Goal: Task Accomplishment & Management: Use online tool/utility

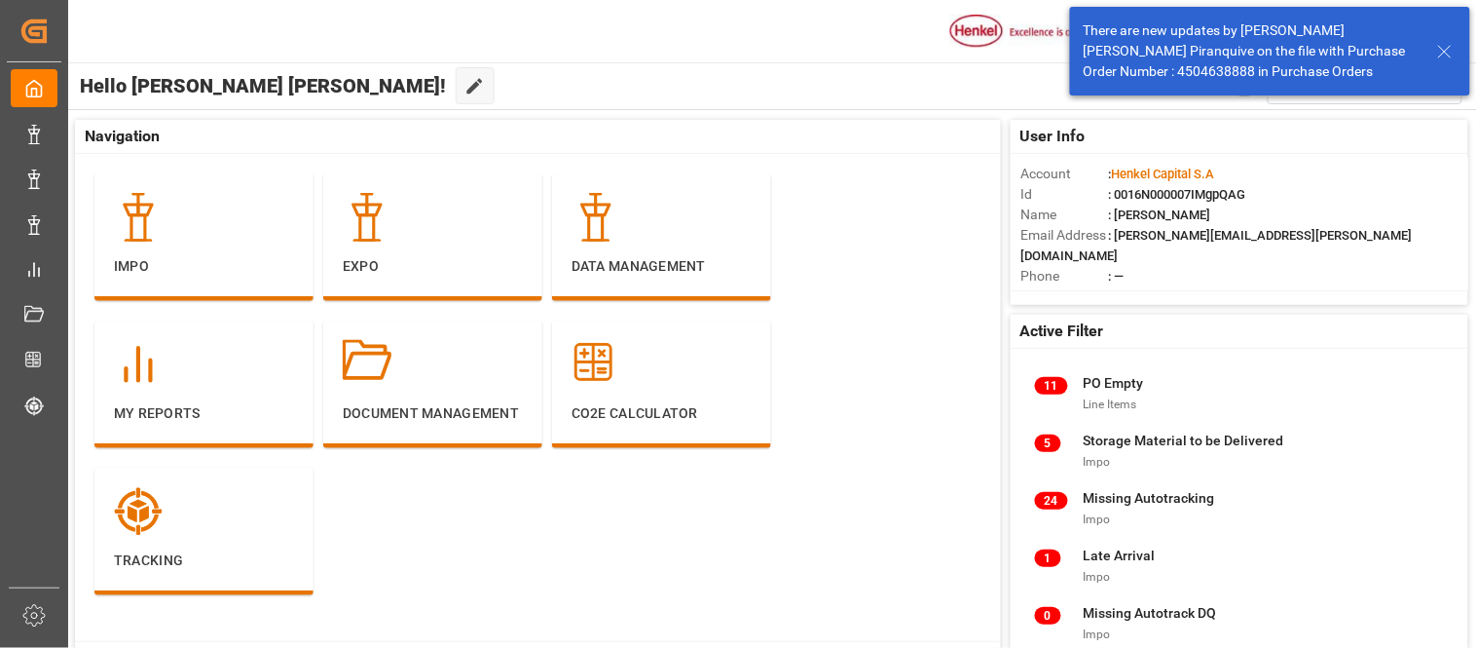
click at [1277, 26] on div "There are new updates by Maria Alejandra Piranquive on the file with Purchase O…" at bounding box center [1270, 51] width 414 height 102
click at [1445, 54] on icon at bounding box center [1444, 51] width 23 height 23
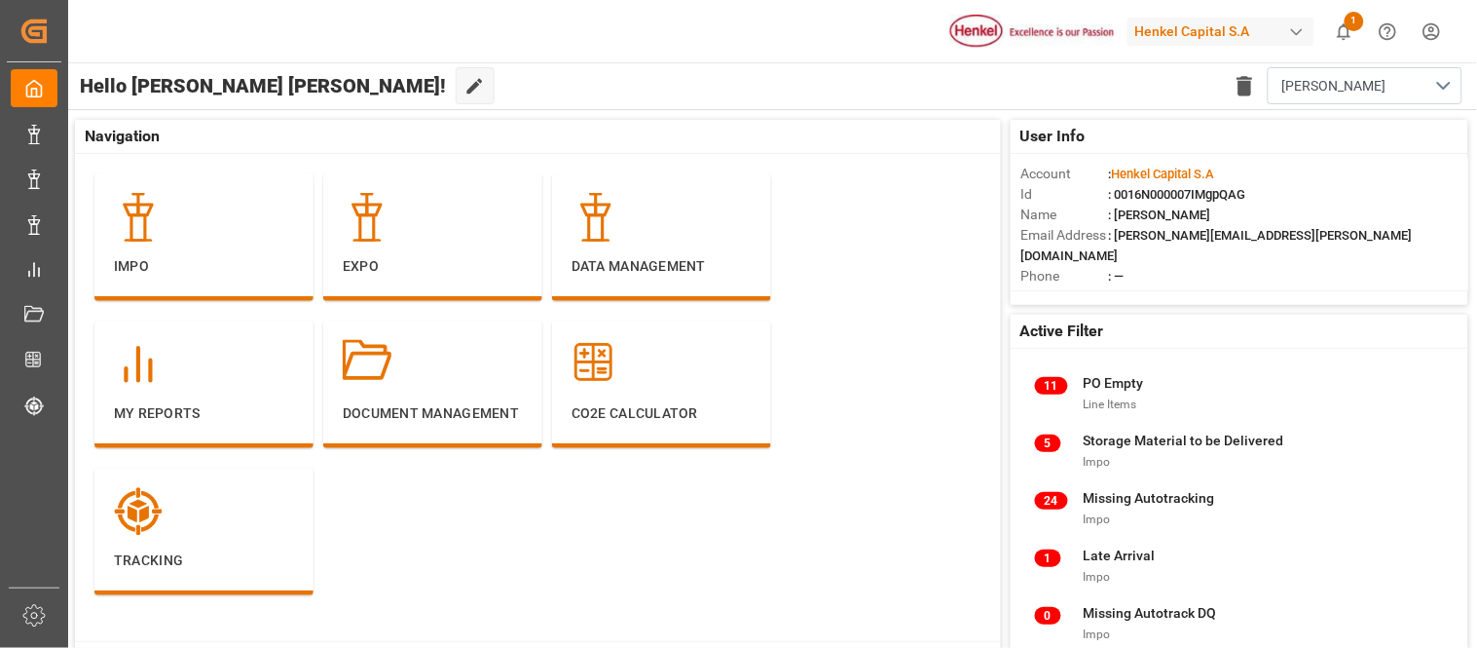
click at [1190, 34] on div "Henkel Capital S.A" at bounding box center [1221, 32] width 187 height 28
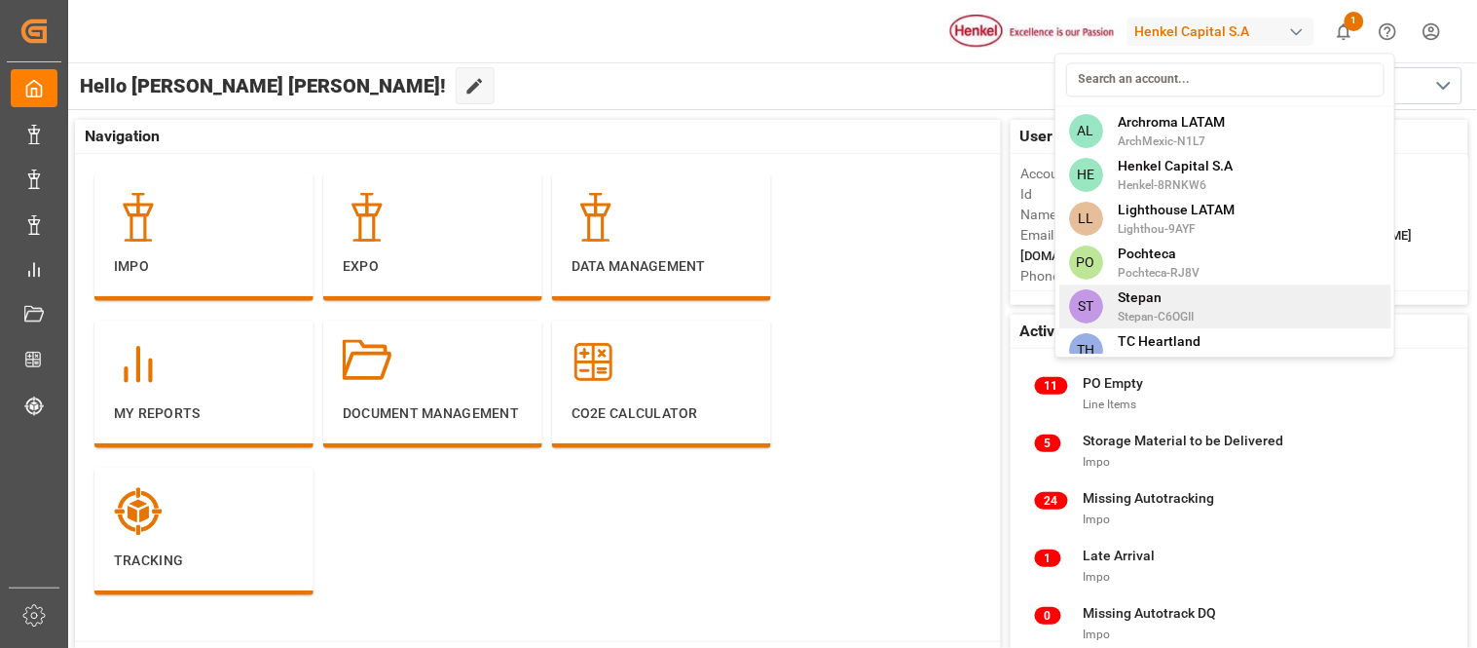
click at [1175, 308] on span "Stepan-C6OGII" at bounding box center [1157, 317] width 76 height 18
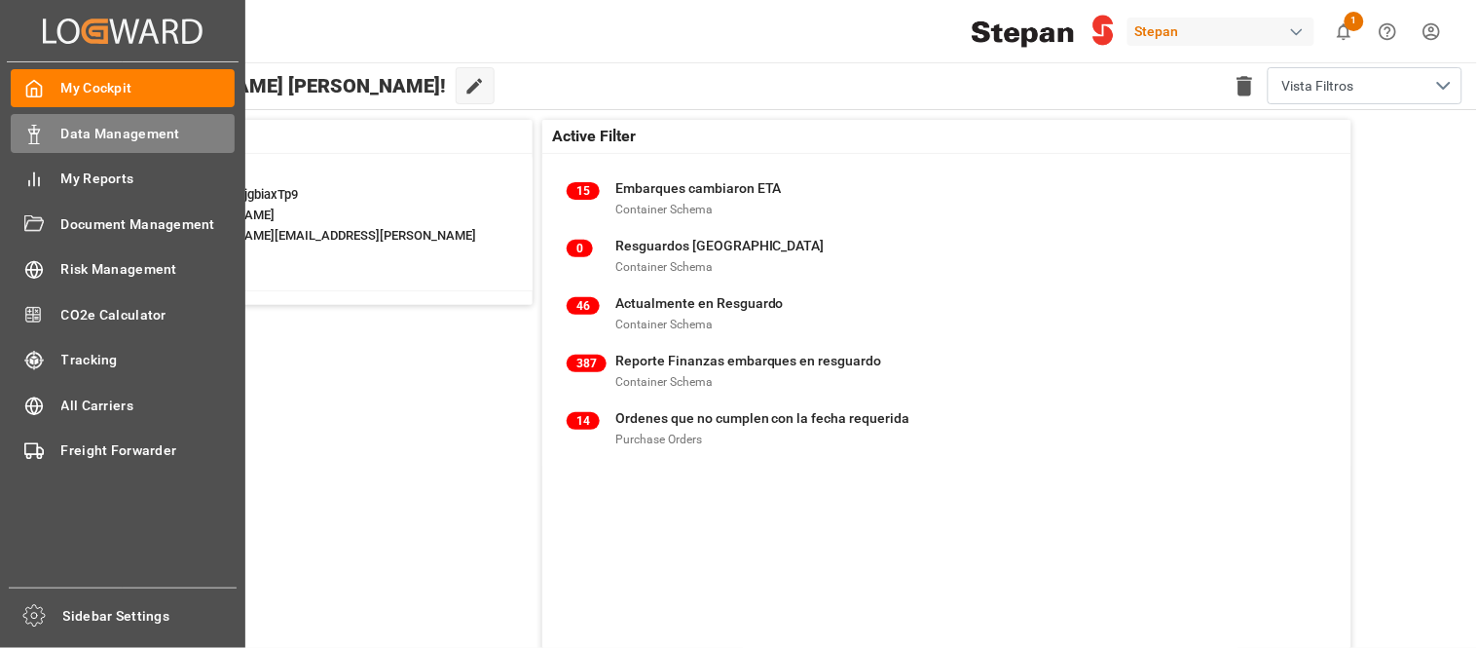
click at [79, 132] on span "Data Management" at bounding box center [148, 134] width 174 height 20
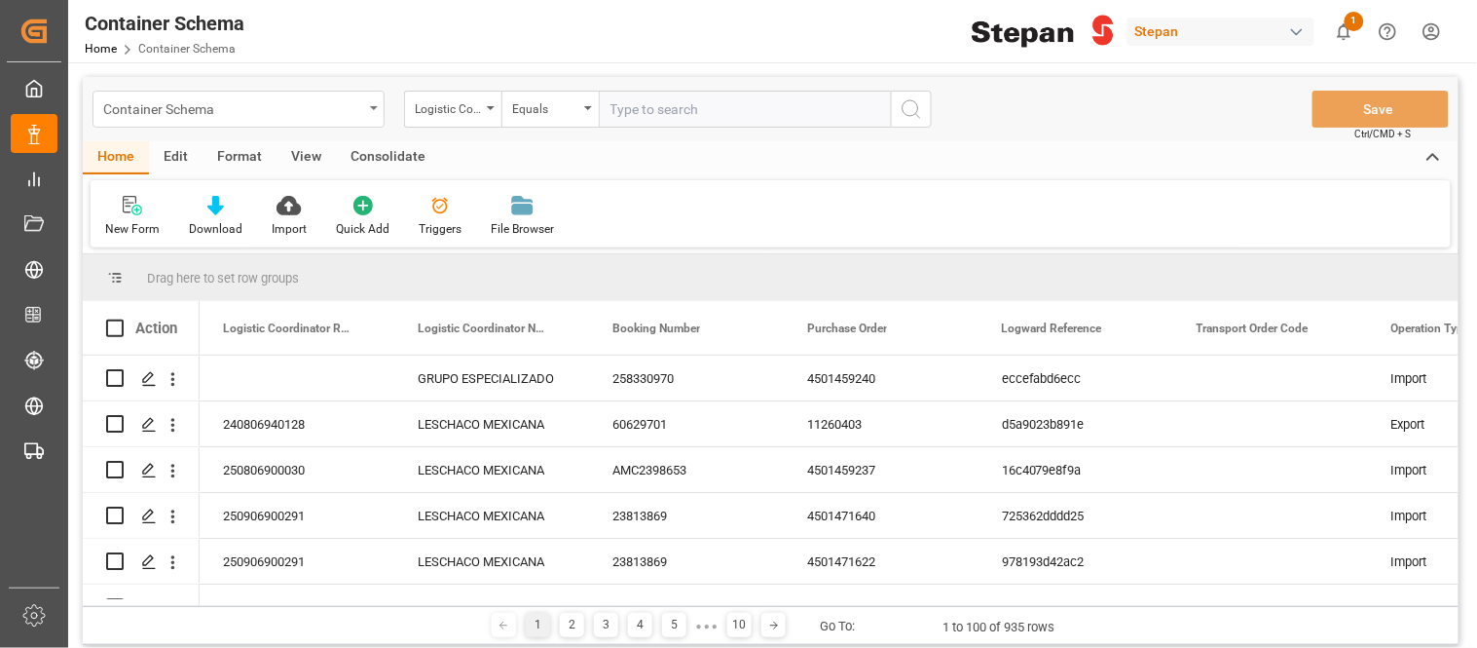
click at [345, 112] on div "Container Schema" at bounding box center [233, 107] width 260 height 24
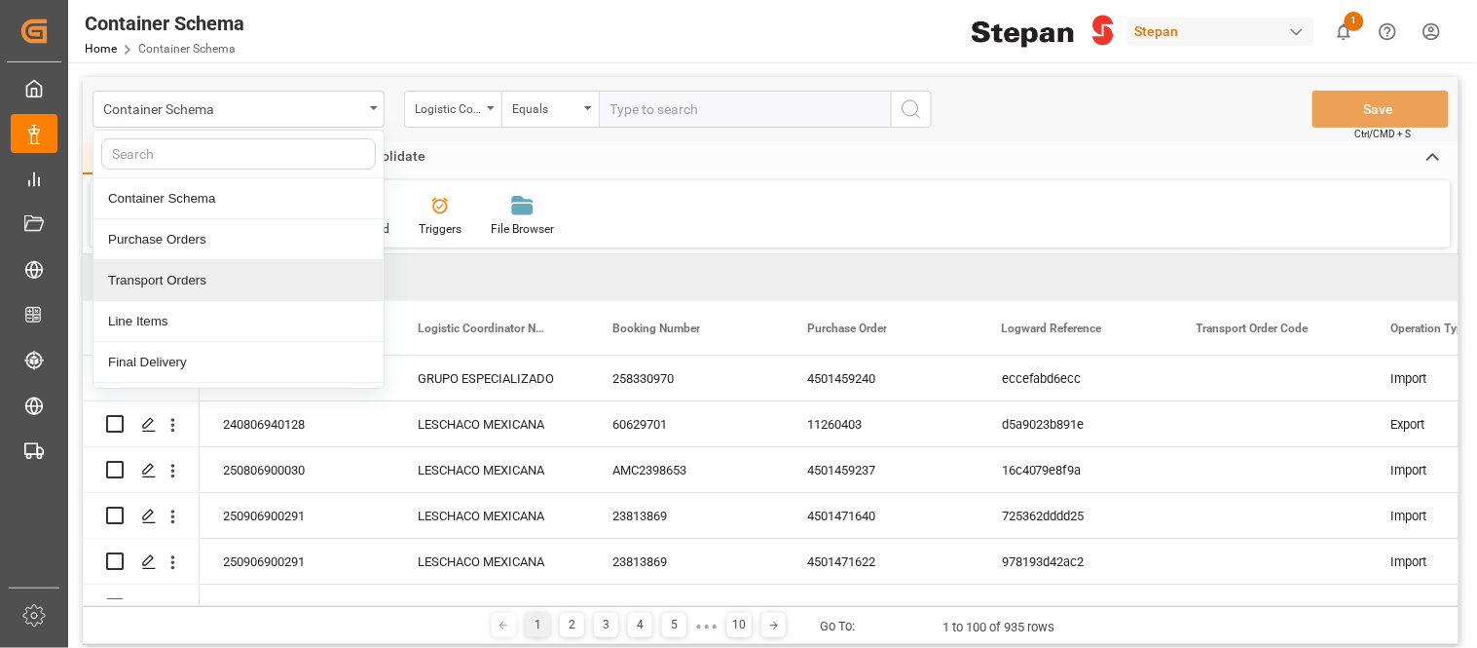
click at [154, 284] on div "Transport Orders" at bounding box center [238, 280] width 290 height 41
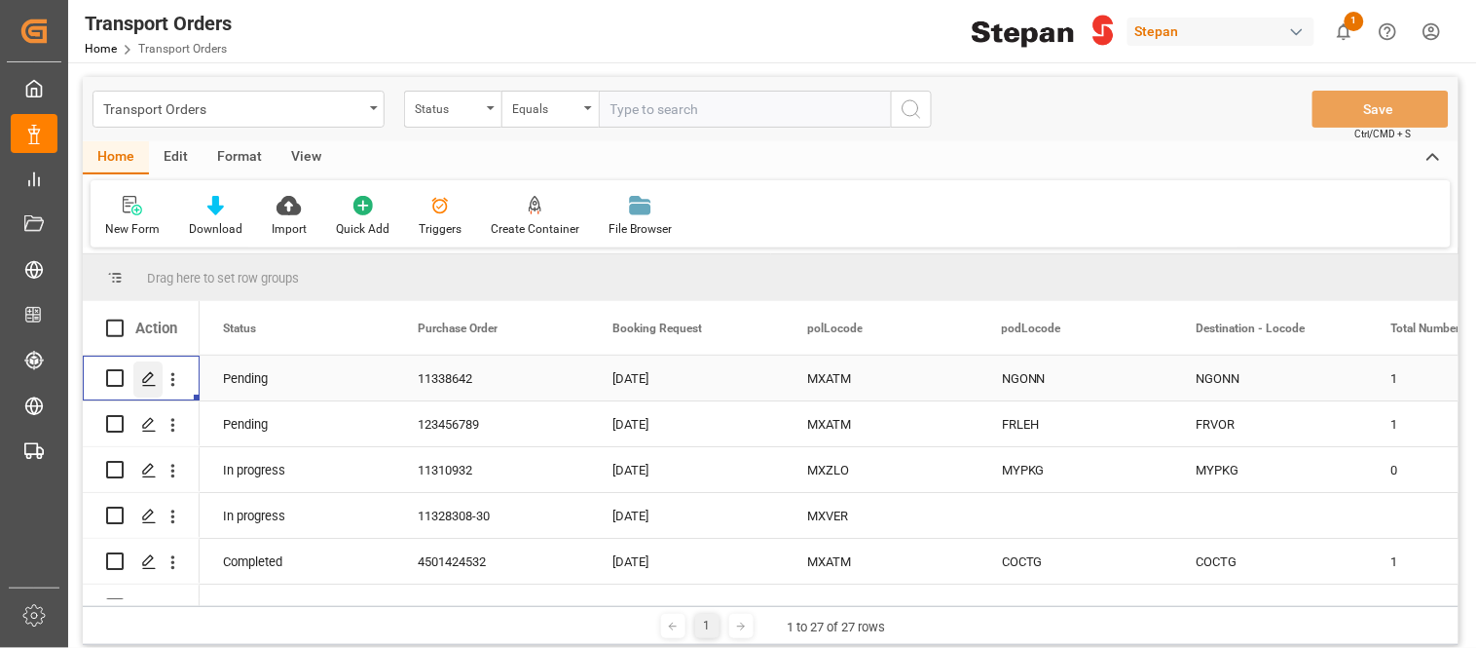
click at [159, 375] on div "Press SPACE to select this row." at bounding box center [147, 379] width 29 height 36
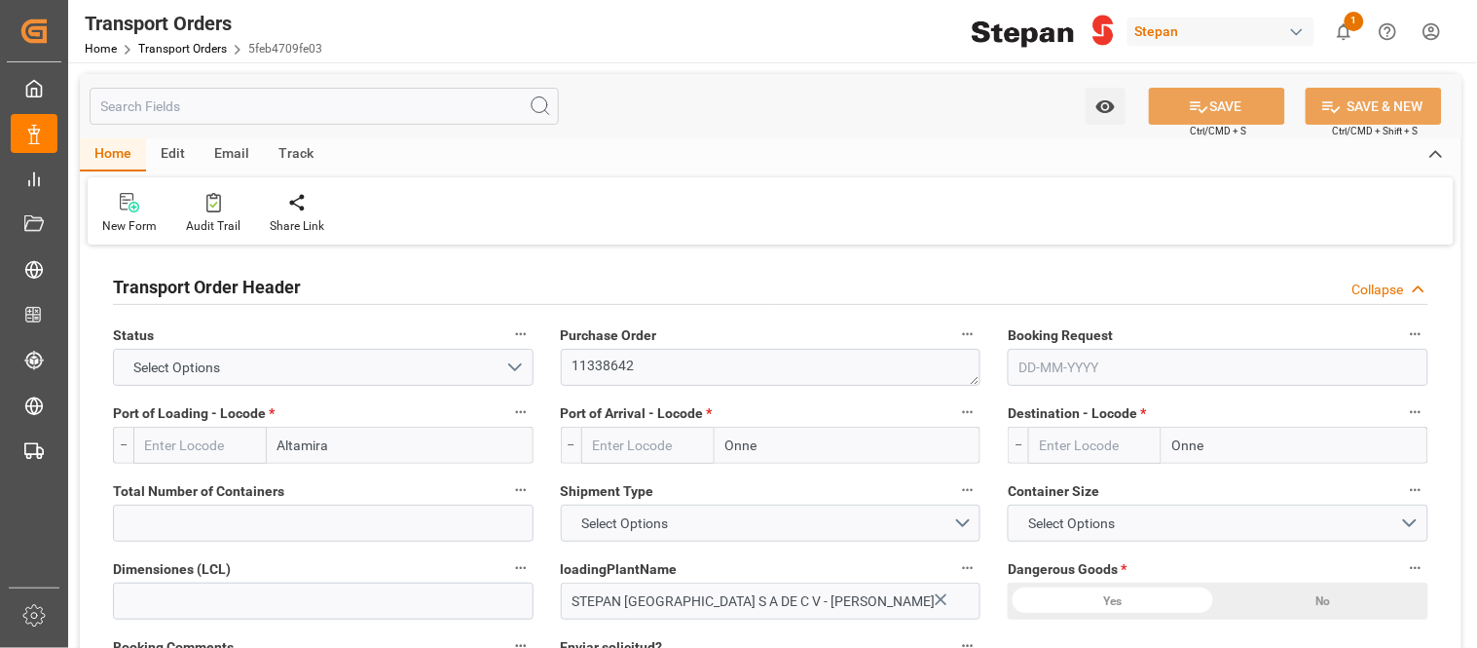
type input "MXATM"
type input "NGONN"
type input "1"
type input "9635664"
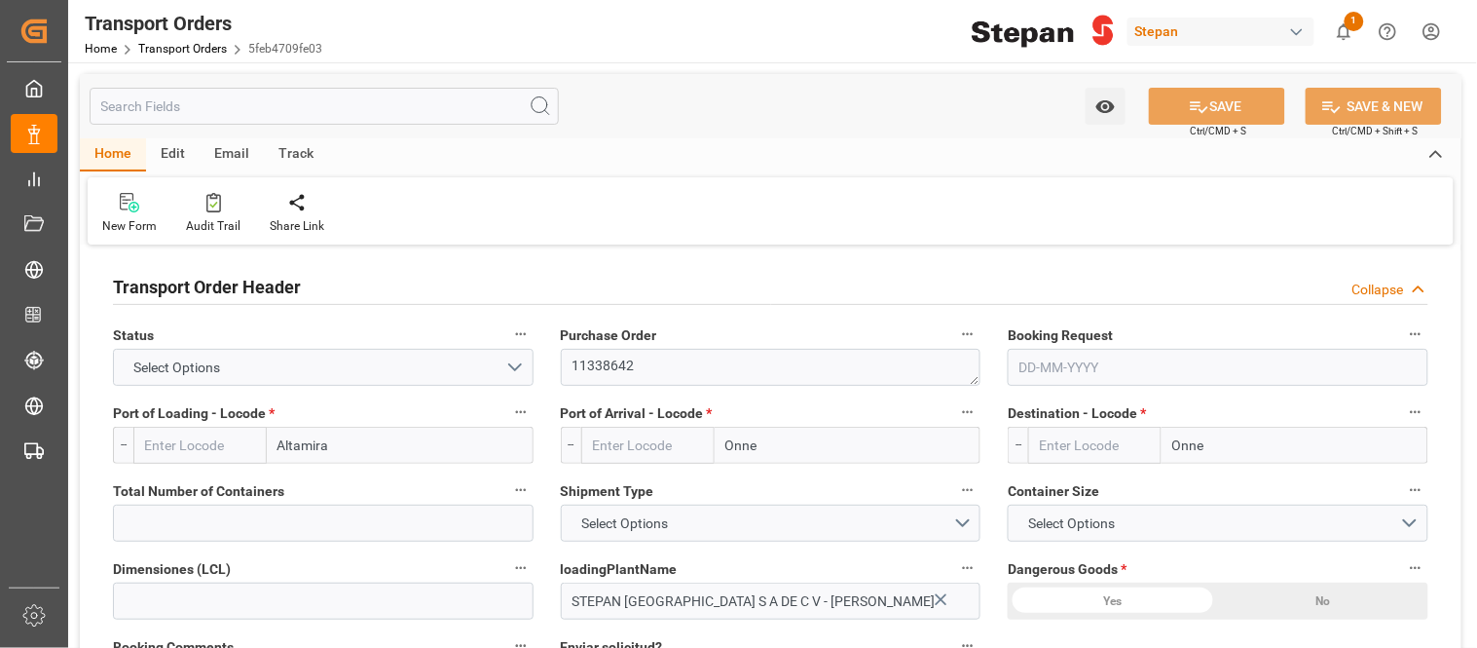
type input "18931"
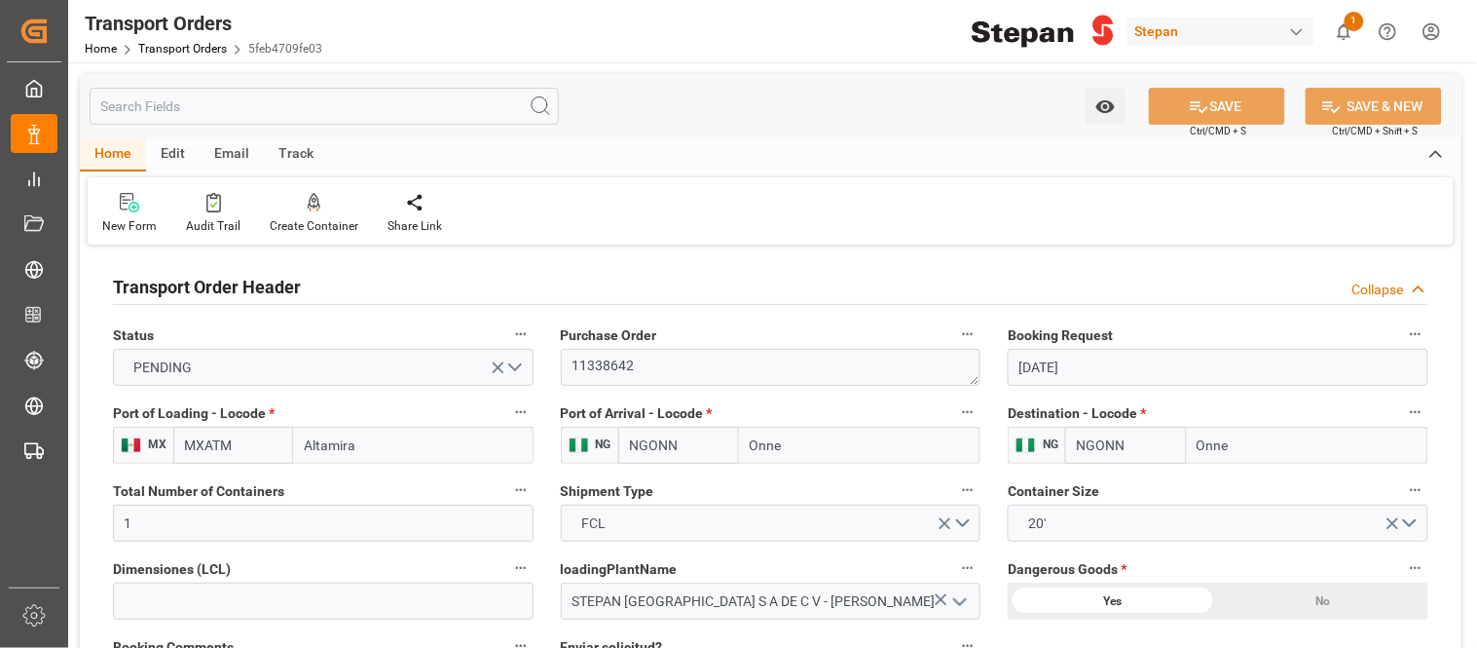
type input "[DATE]"
type input "14-08-2025"
type input "[DATE]"
type input "14-08-2025"
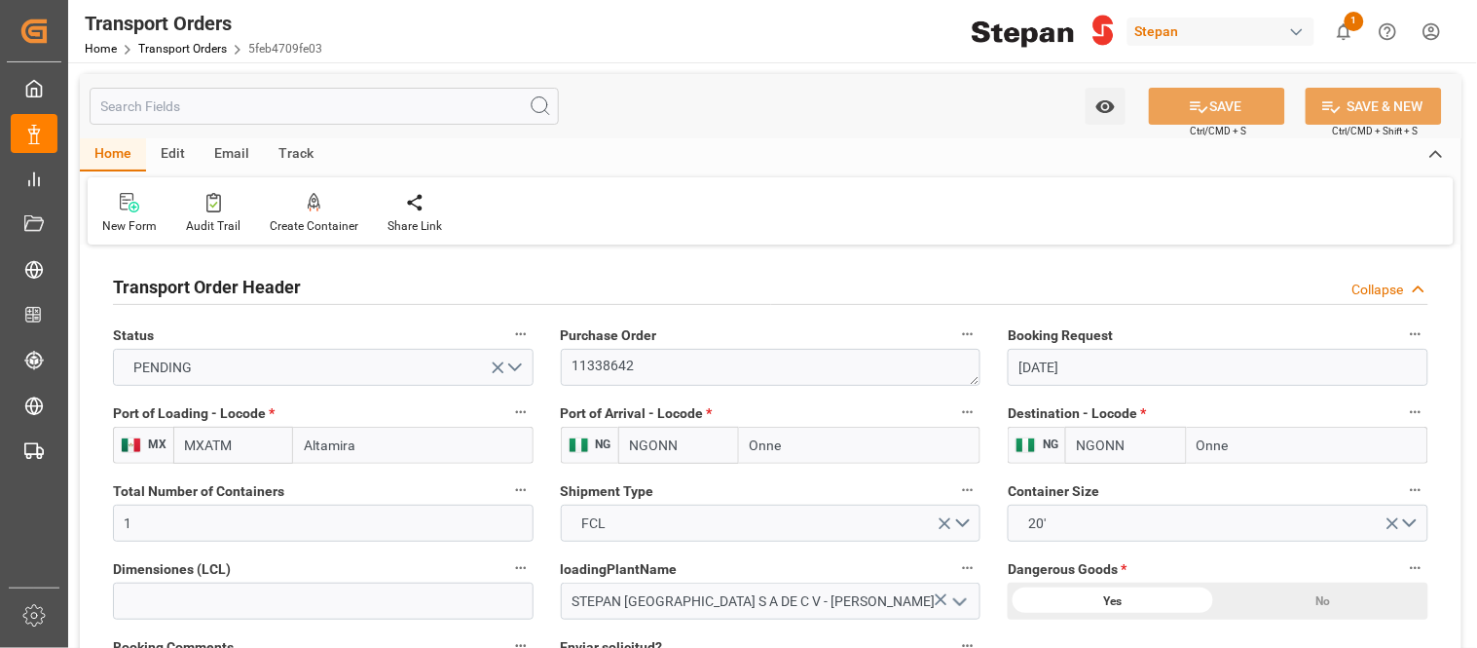
type input "11-09-2025 00:00"
type input "12-09-2025 00:00"
type input "14-09-2025"
type input "02-11-2025"
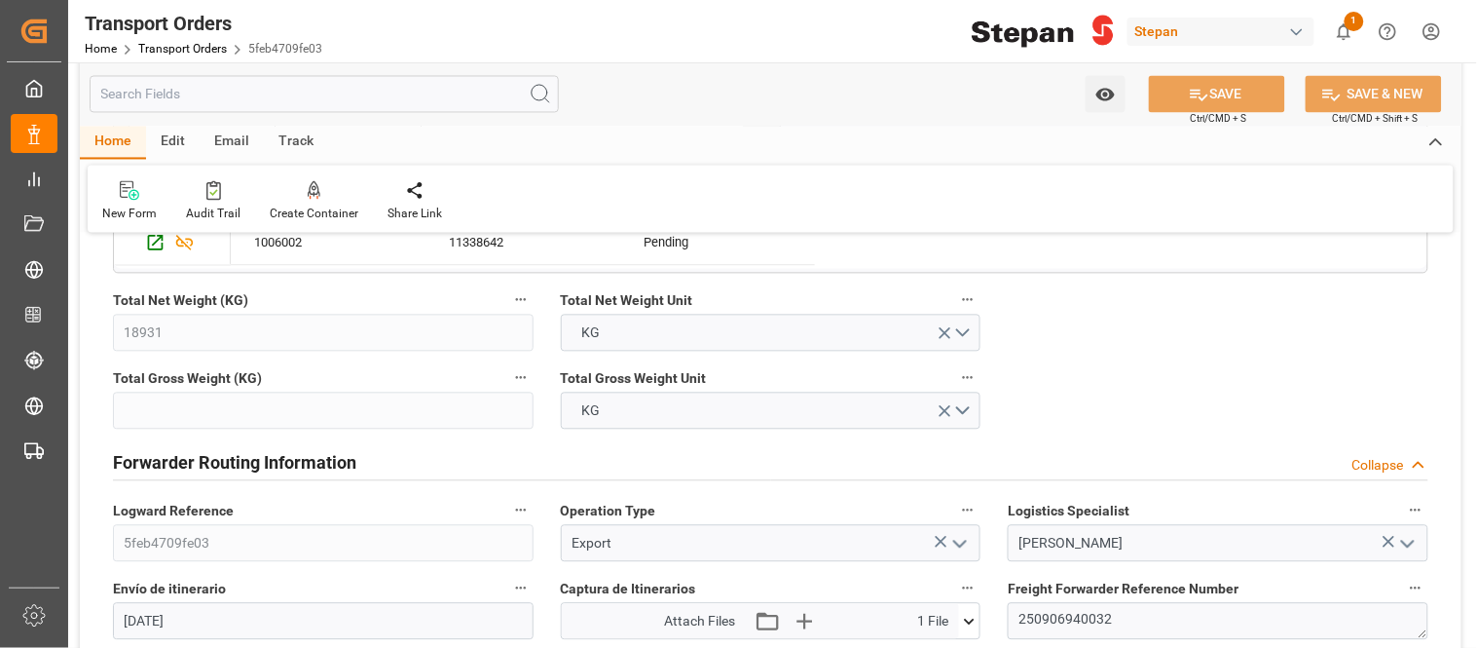
scroll to position [1082, 0]
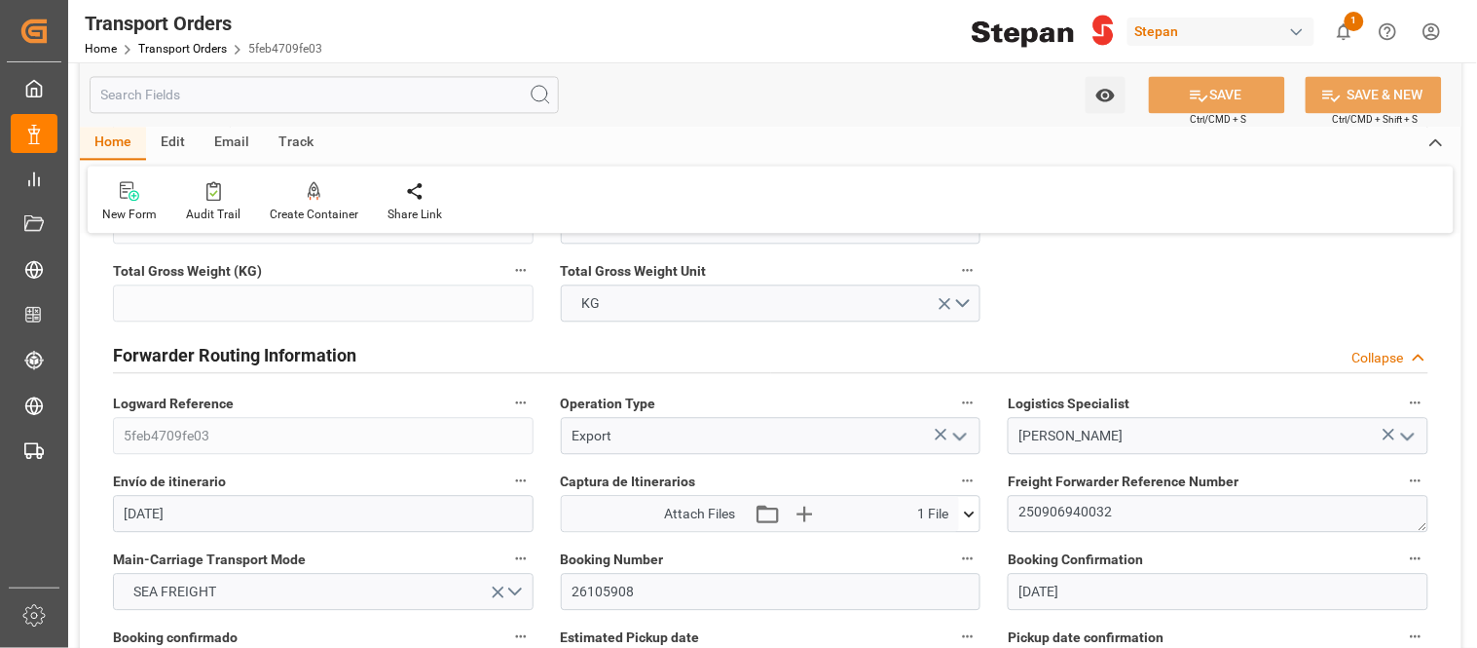
click at [969, 513] on icon at bounding box center [969, 513] width 20 height 20
click at [961, 552] on icon at bounding box center [958, 549] width 20 height 20
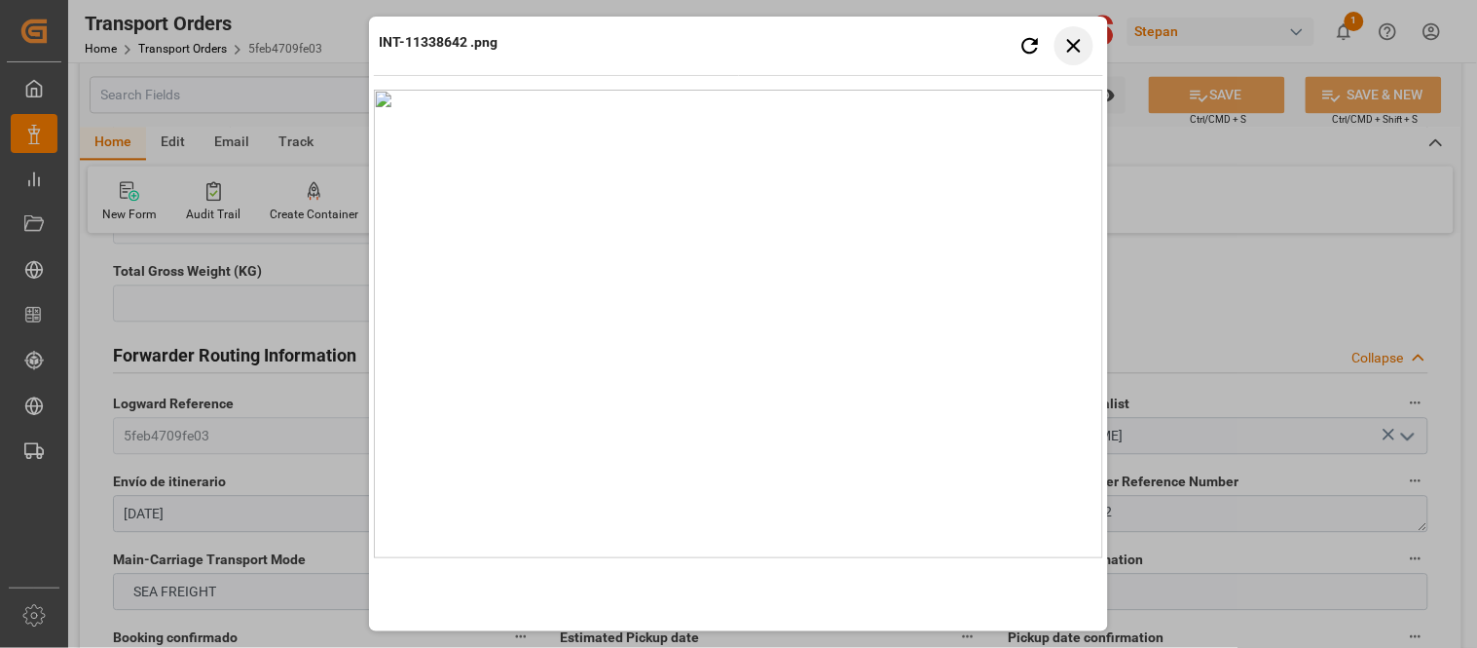
click at [1071, 30] on button "Close preview" at bounding box center [1074, 45] width 39 height 39
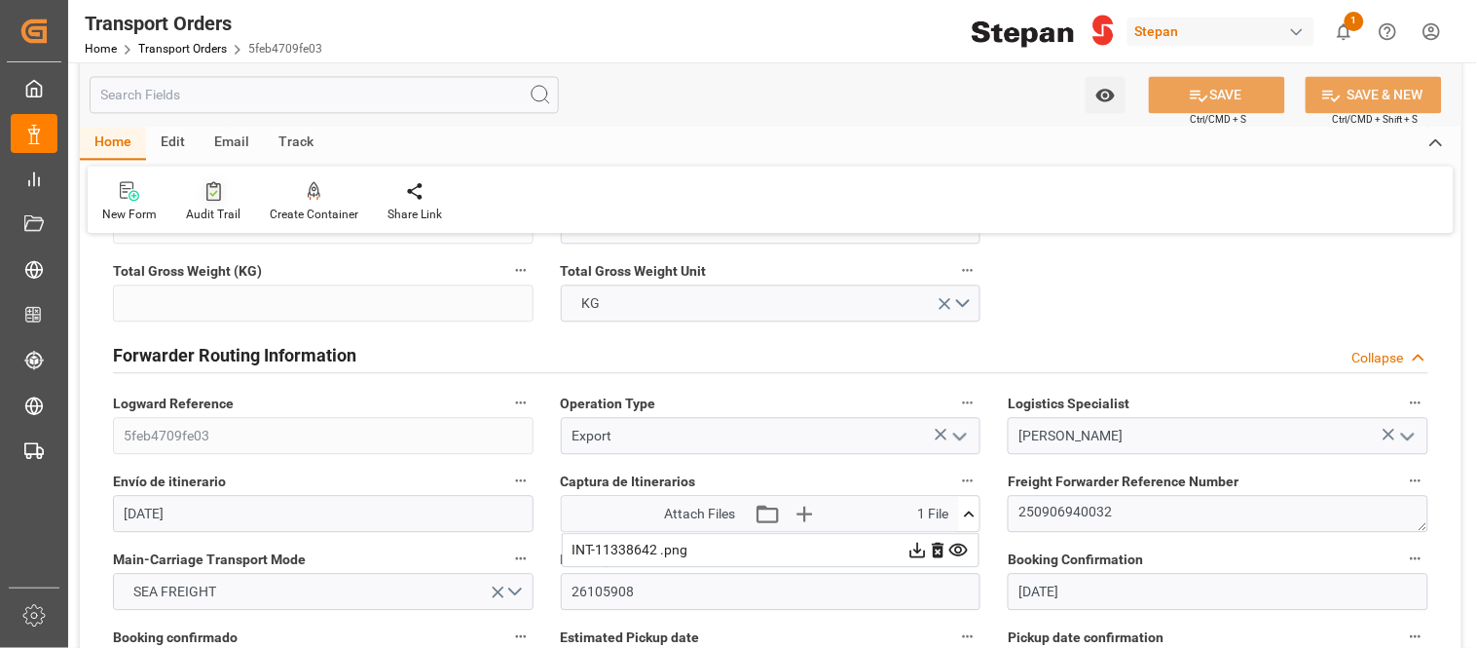
click at [209, 180] on div at bounding box center [213, 190] width 55 height 20
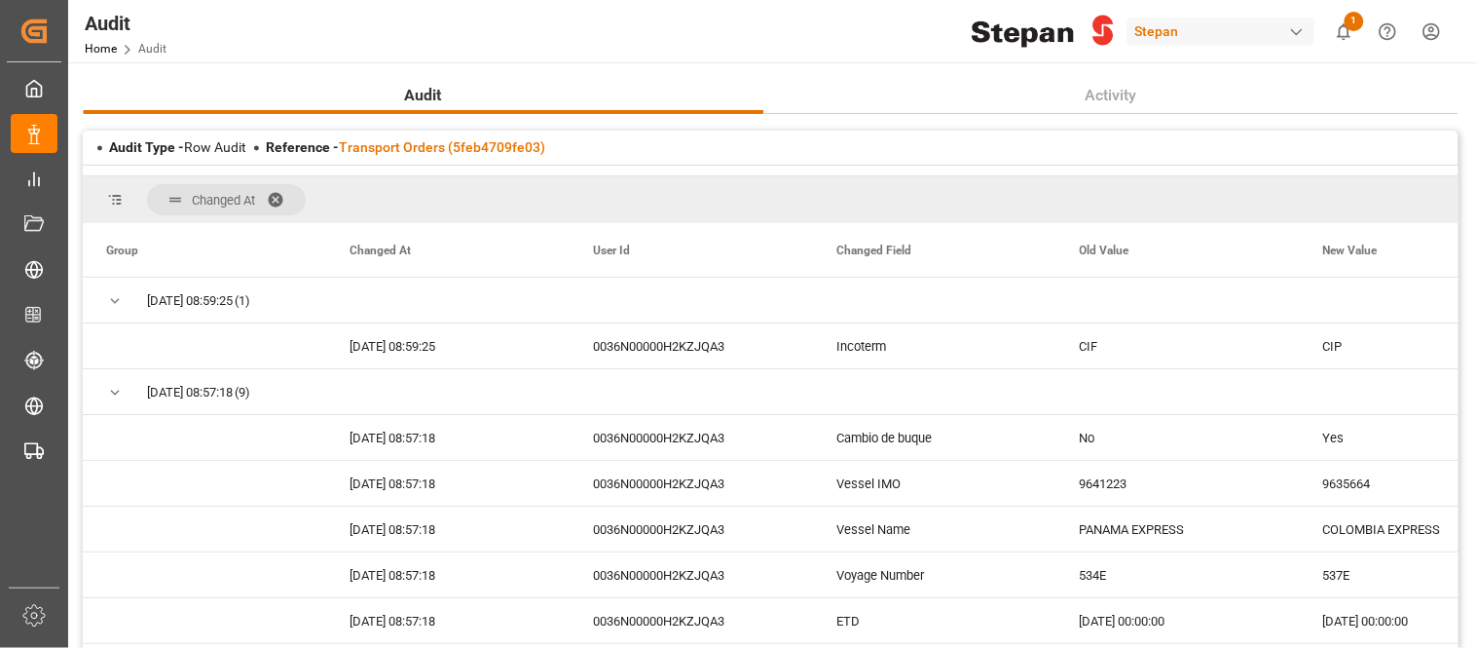
click at [276, 201] on span at bounding box center [282, 200] width 31 height 18
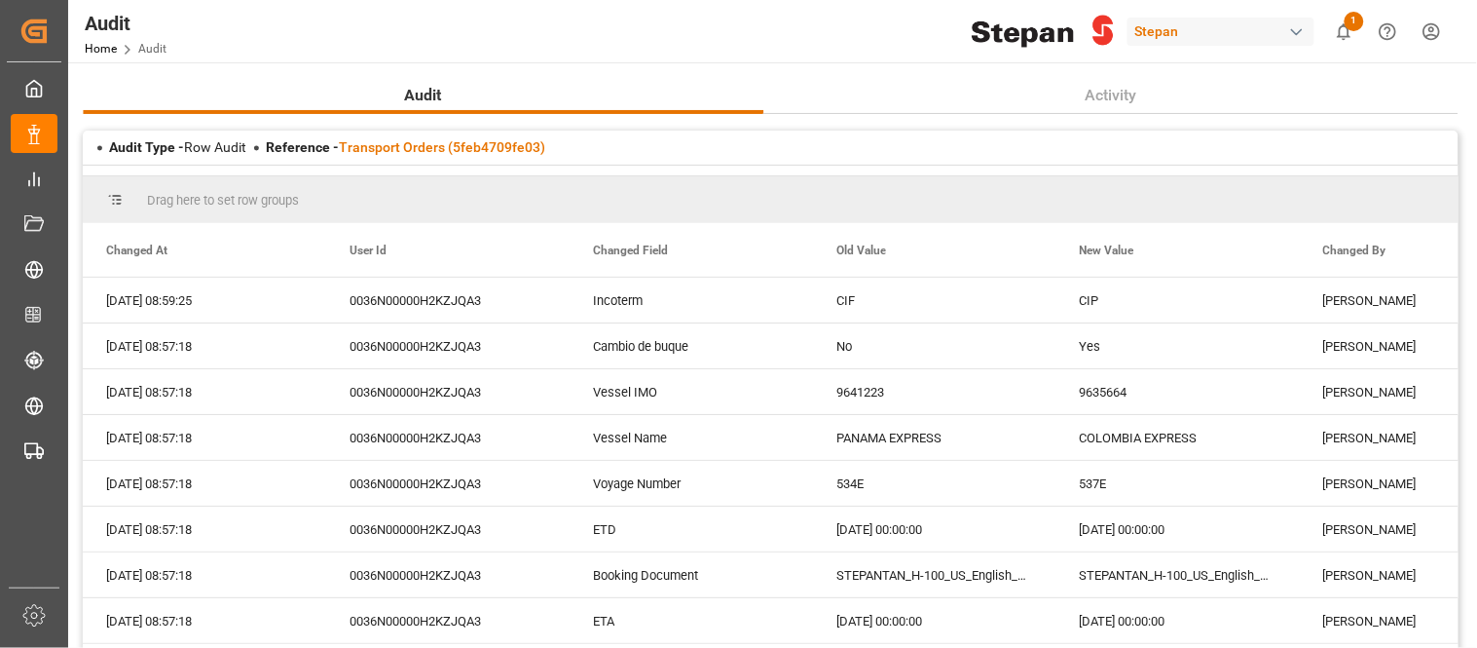
click at [1061, 74] on div "Audit Activity Audit Type - Row Audit Reference - Transport Orders (5feb4709fe0…" at bounding box center [770, 517] width 1405 height 910
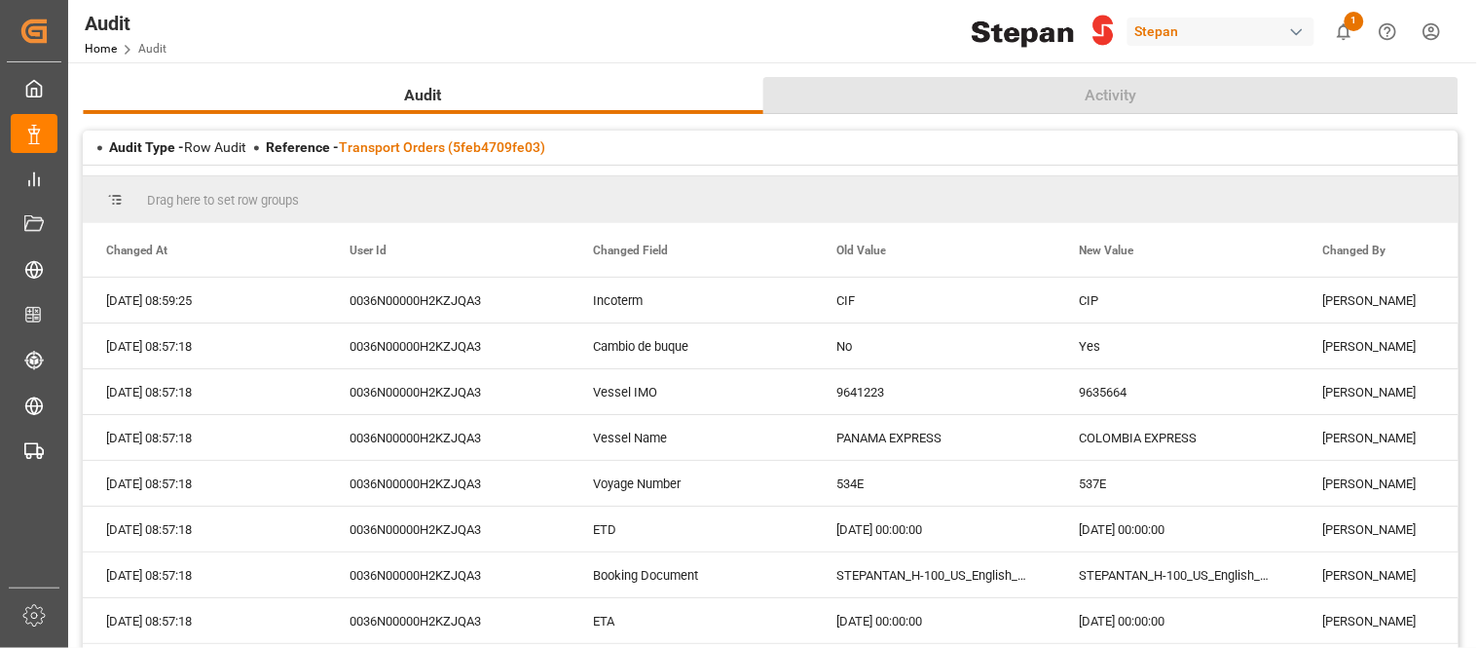
click at [1069, 100] on button "Activity" at bounding box center [1110, 95] width 695 height 37
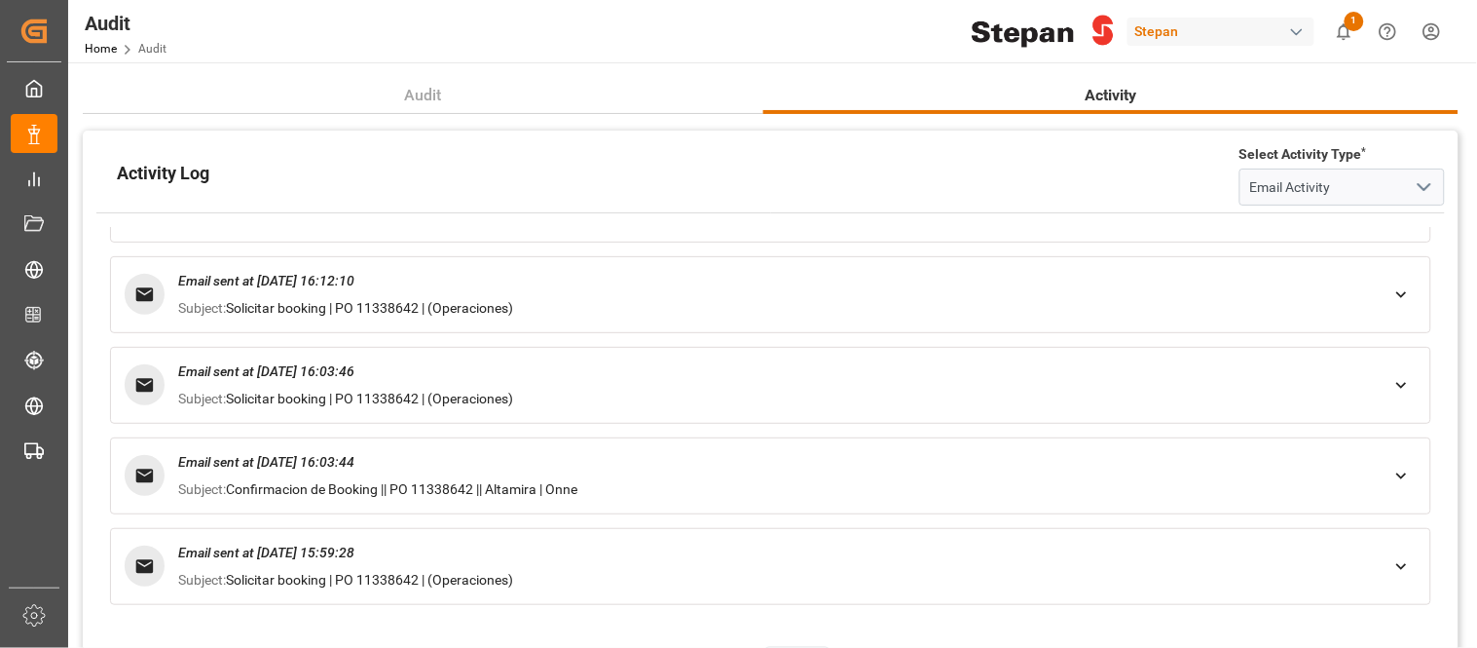
scroll to position [1166, 0]
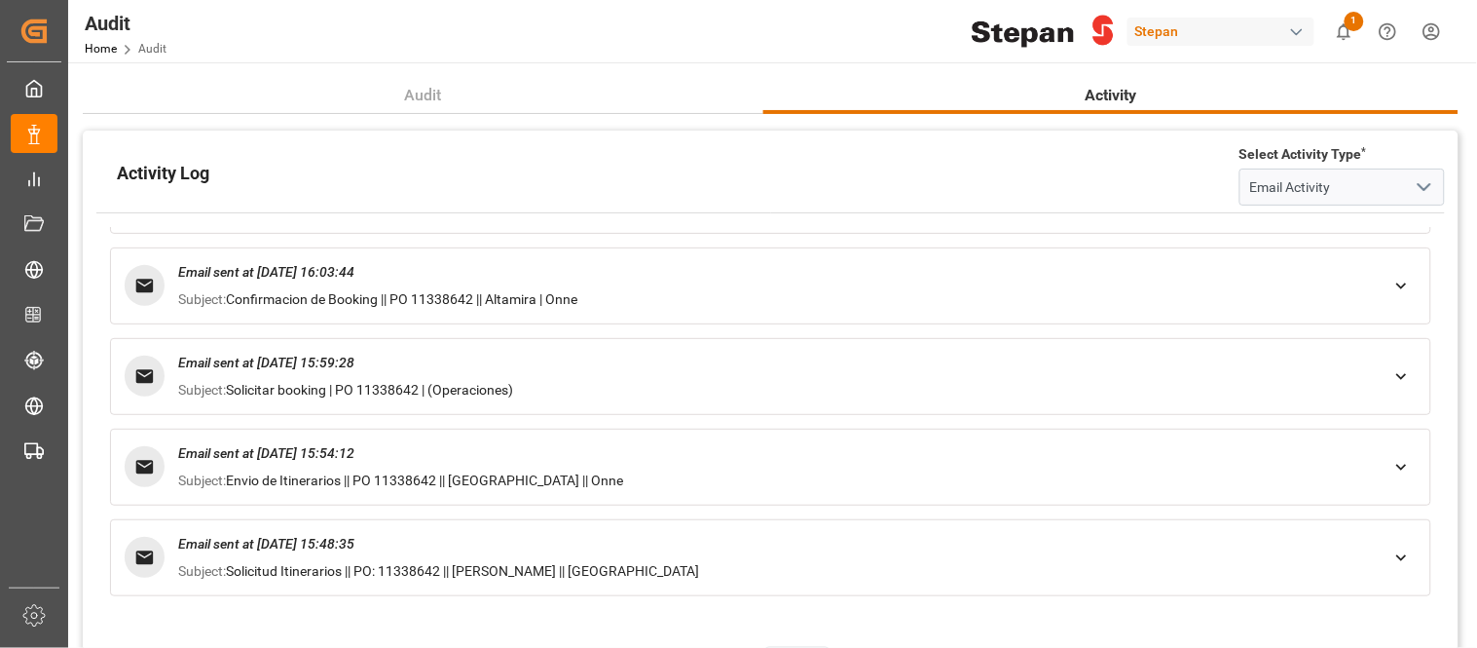
click at [428, 479] on span "Envio de Itinerarios || PO 11338642 || Altamira || Onne" at bounding box center [424, 480] width 397 height 16
copy span "11338642"
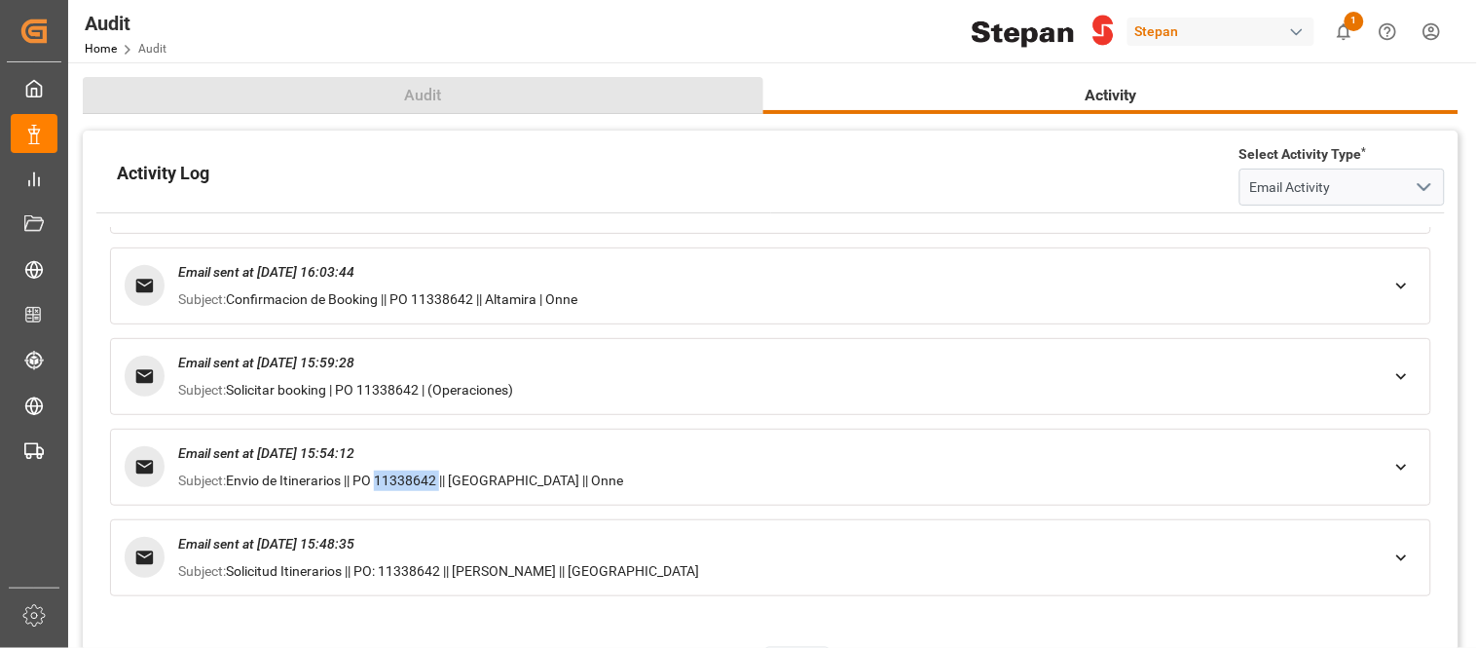
click at [413, 99] on span "Audit" at bounding box center [423, 95] width 53 height 23
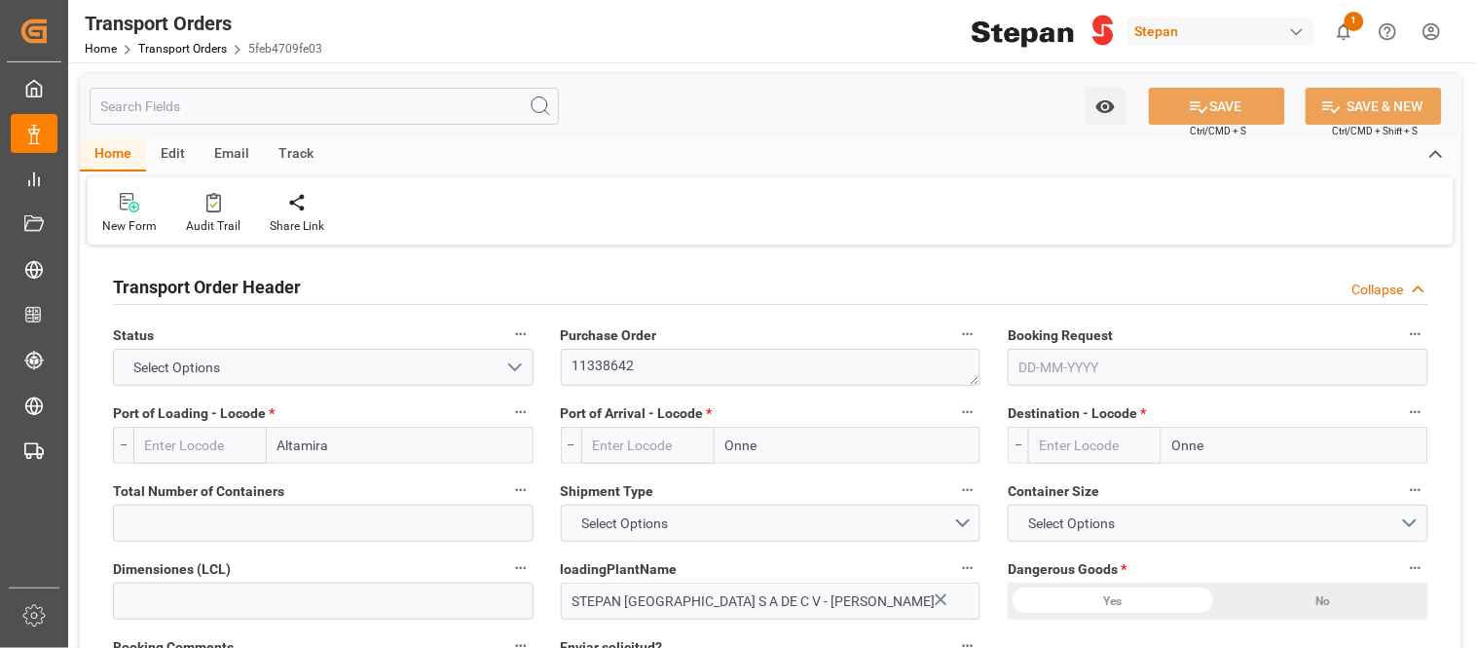
type input "MXATM"
type input "NGONN"
type input "1"
type input "9635664"
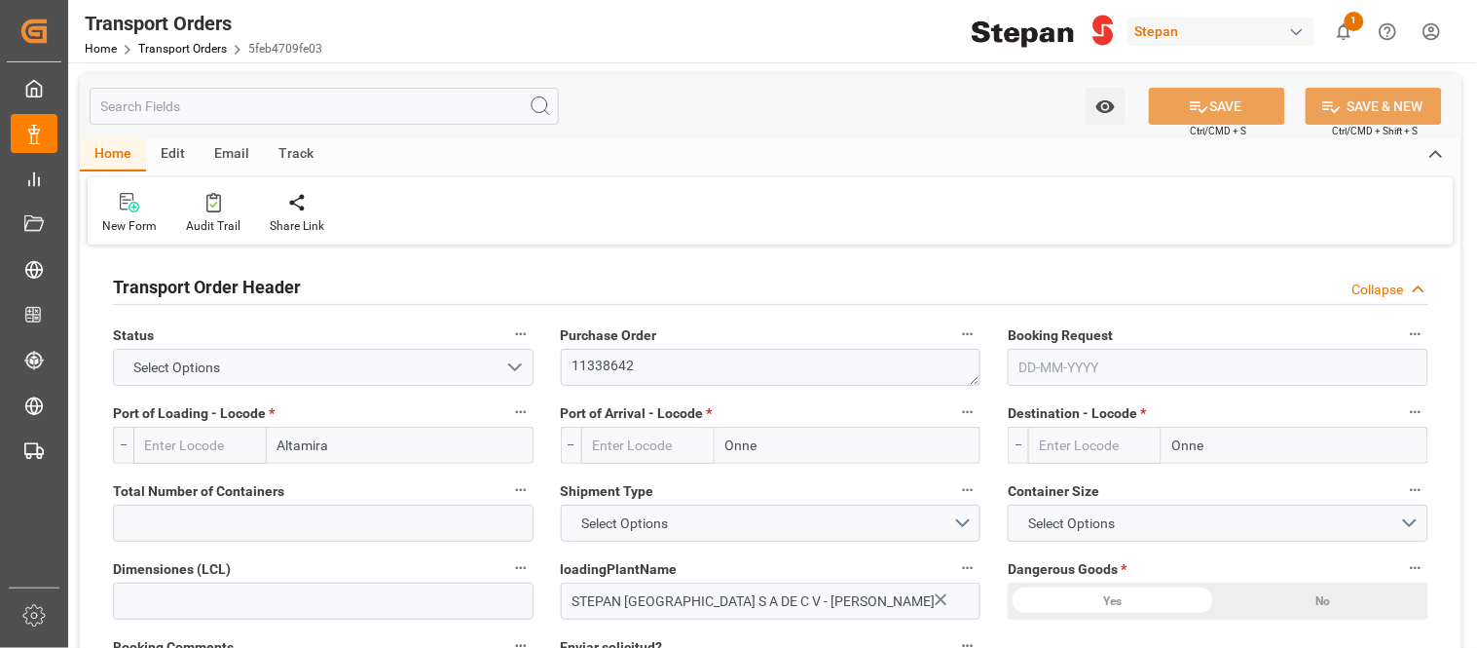
type input "18931"
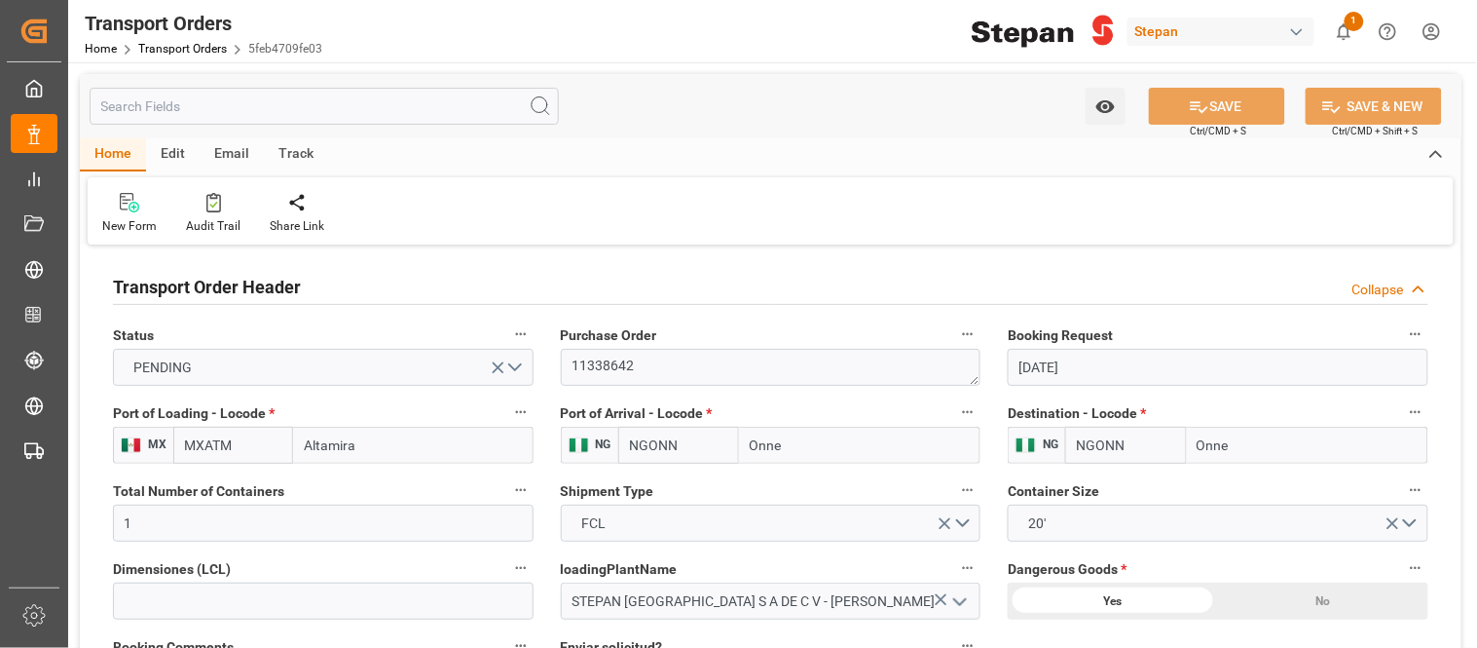
type input "[DATE]"
type input "14-08-2025"
type input "[DATE]"
type input "14-08-2025"
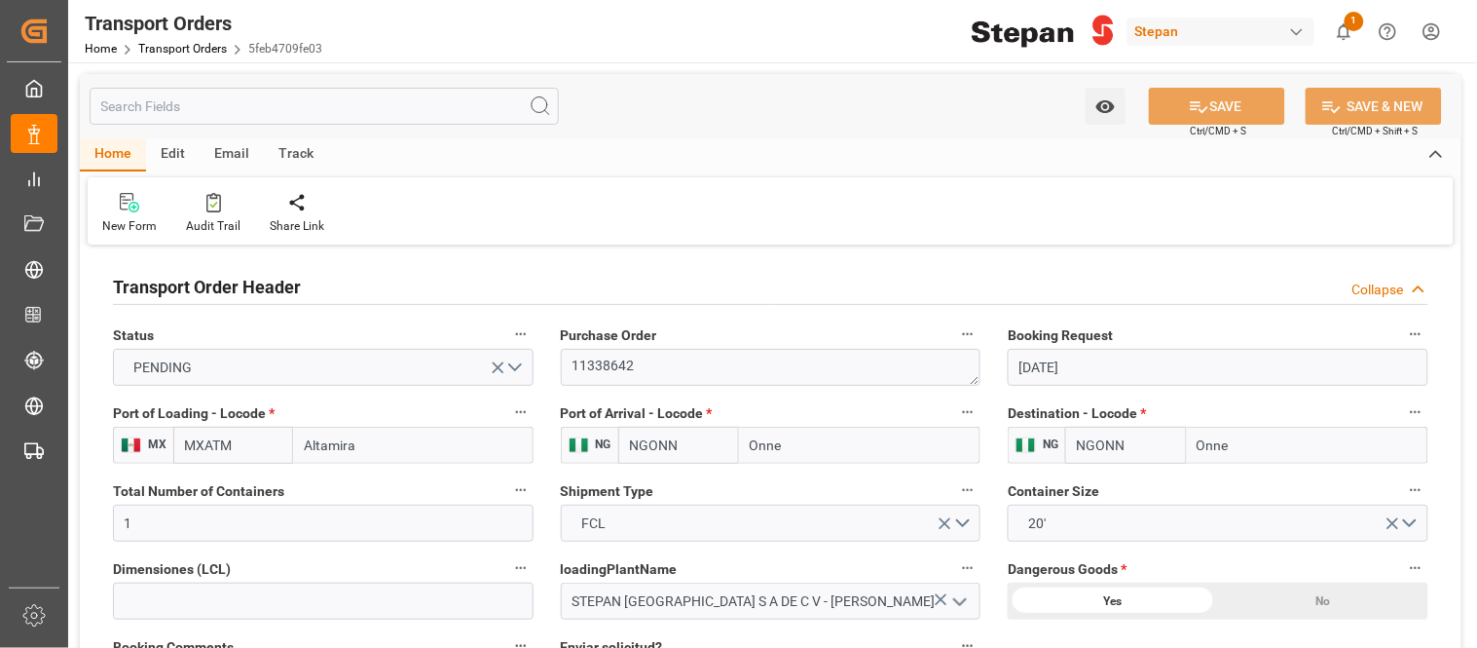
type input "11-09-2025 00:00"
type input "12-09-2025 00:00"
type input "14-09-2025"
type input "02-11-2025"
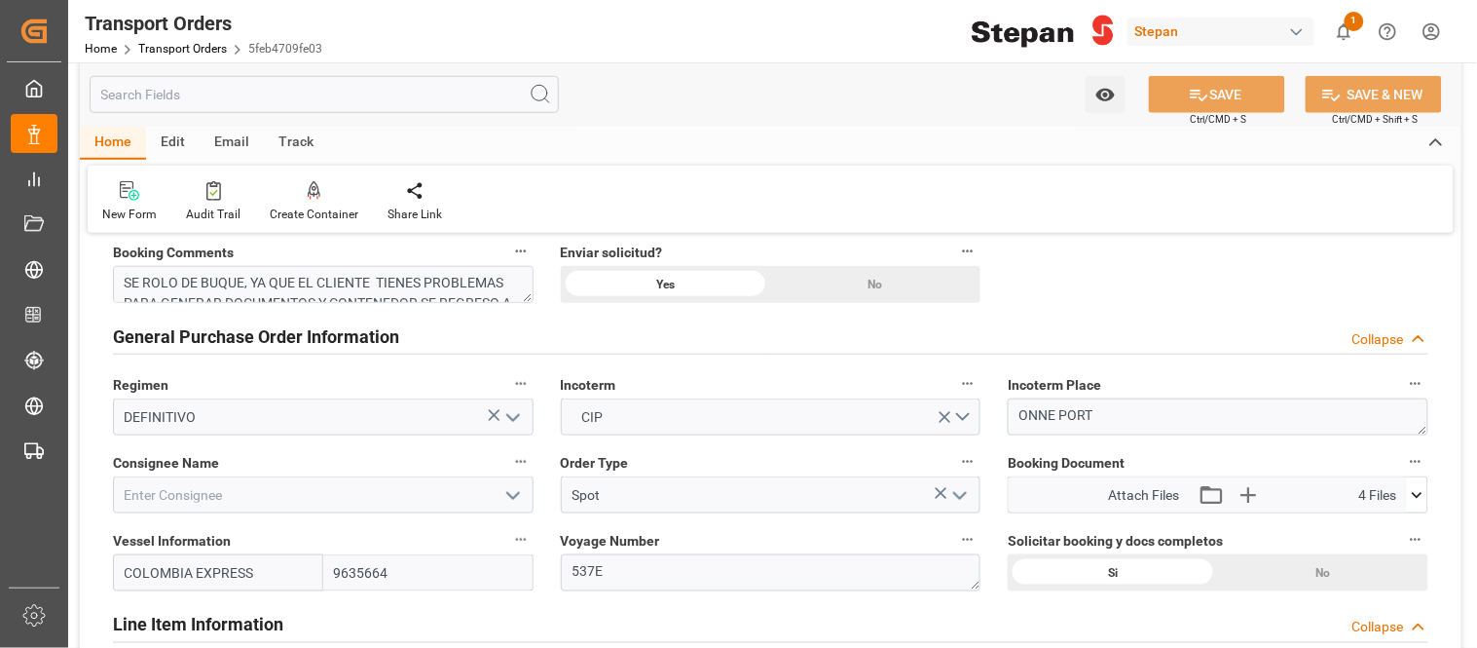
scroll to position [432, 0]
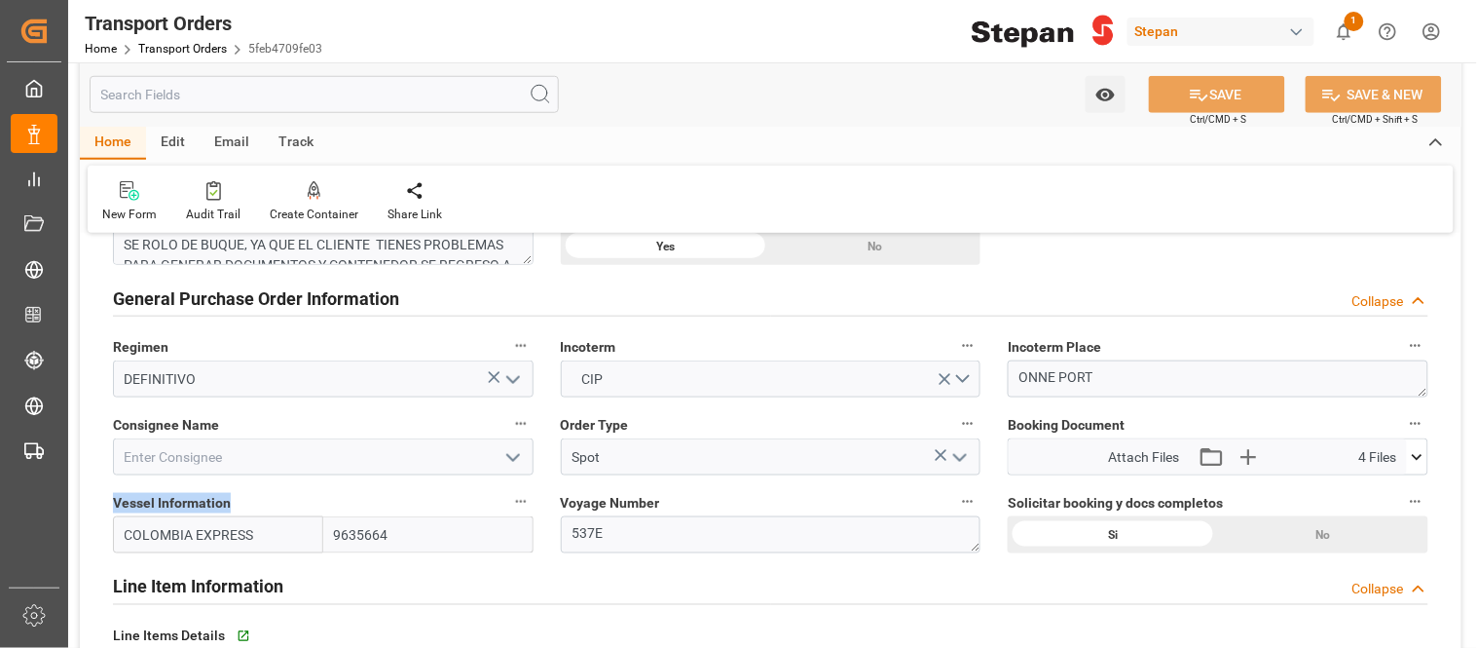
drag, startPoint x: 109, startPoint y: 504, endPoint x: 238, endPoint y: 499, distance: 128.7
click at [238, 499] on div "Vessel Information COLOMBIA EXPRESS 9635664" at bounding box center [323, 521] width 448 height 78
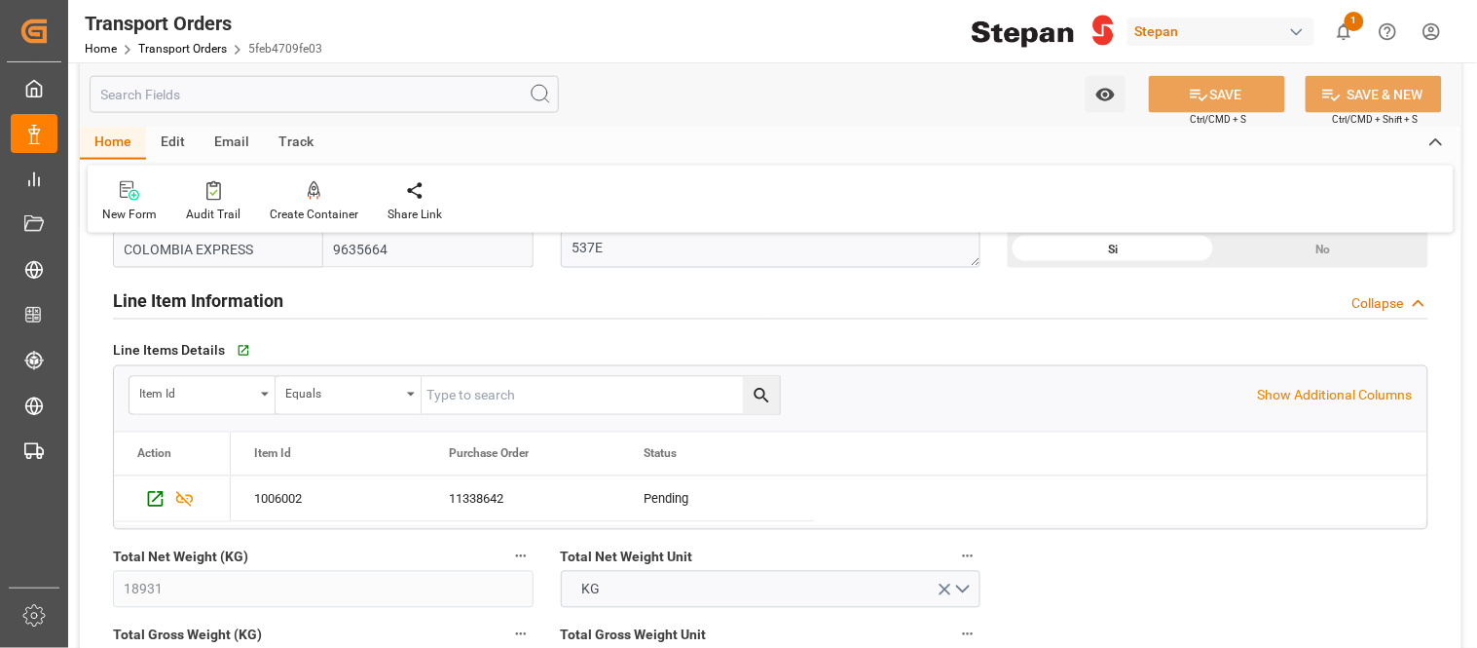
scroll to position [757, 0]
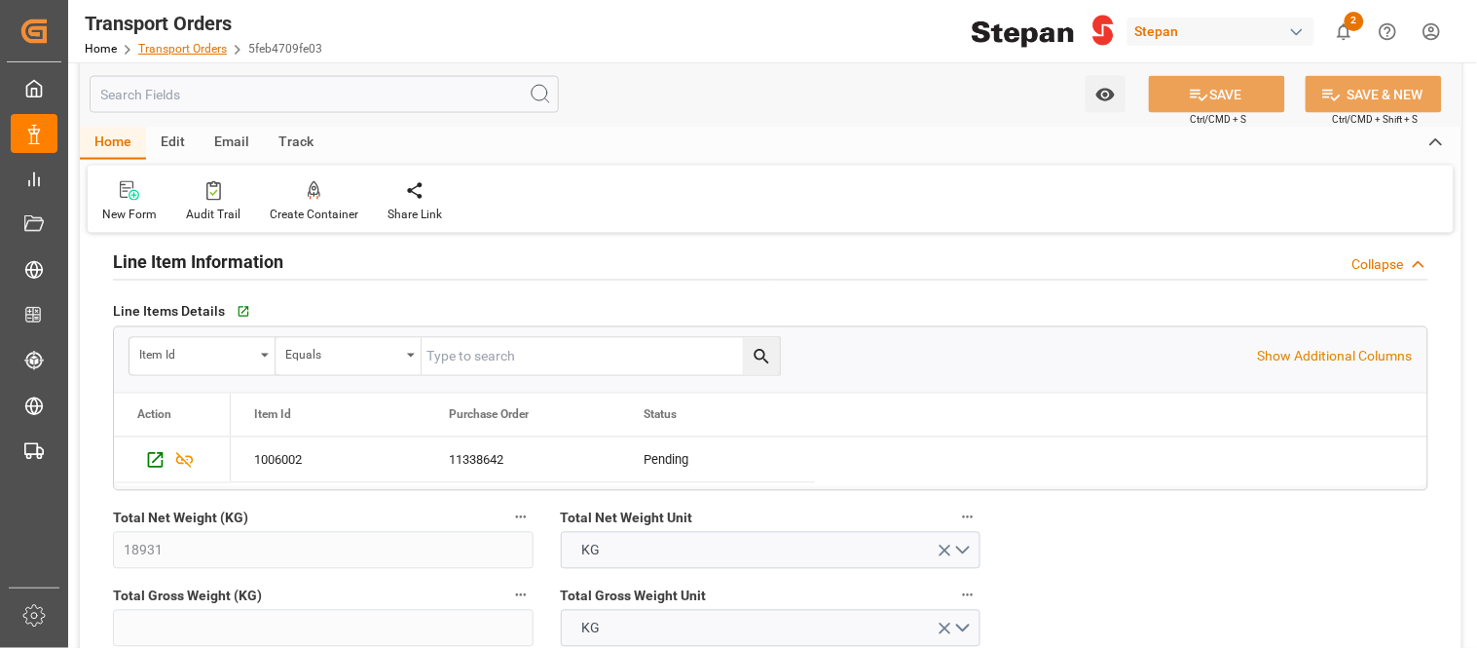
click at [181, 44] on link "Transport Orders" at bounding box center [182, 49] width 89 height 14
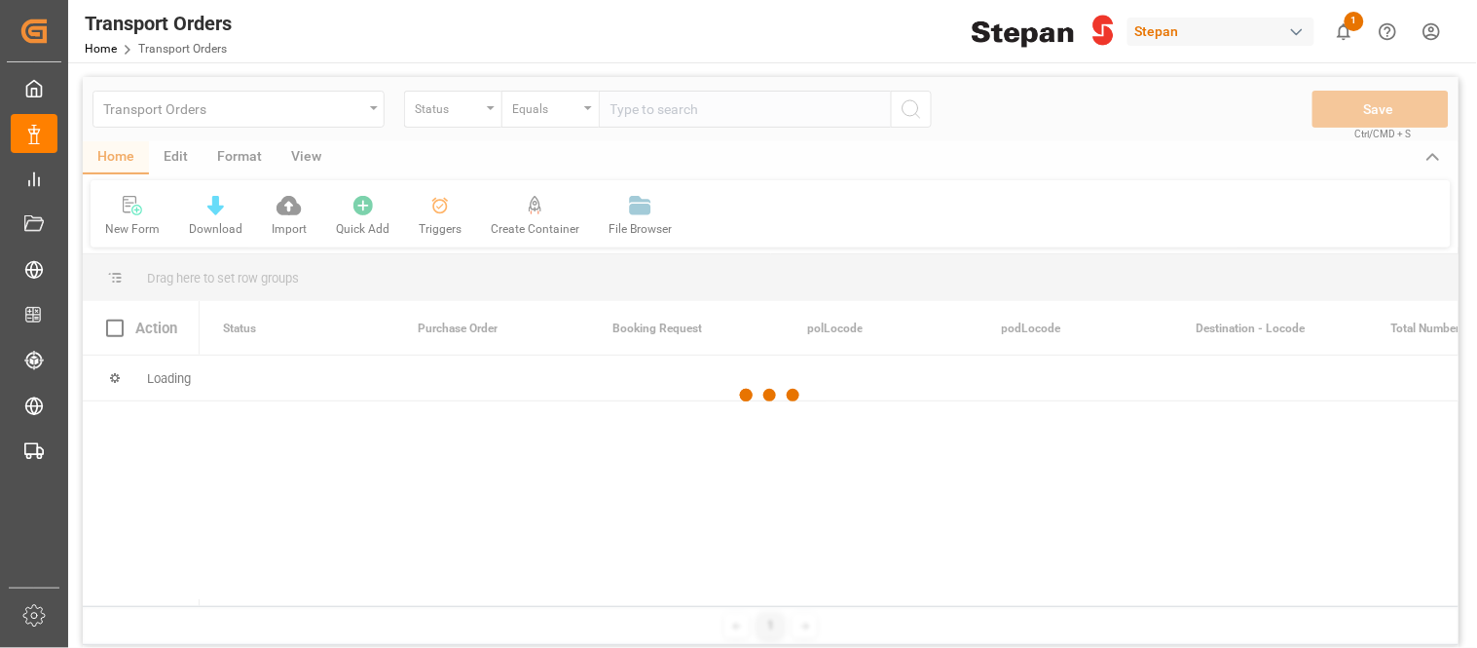
click at [336, 107] on div at bounding box center [771, 395] width 1376 height 636
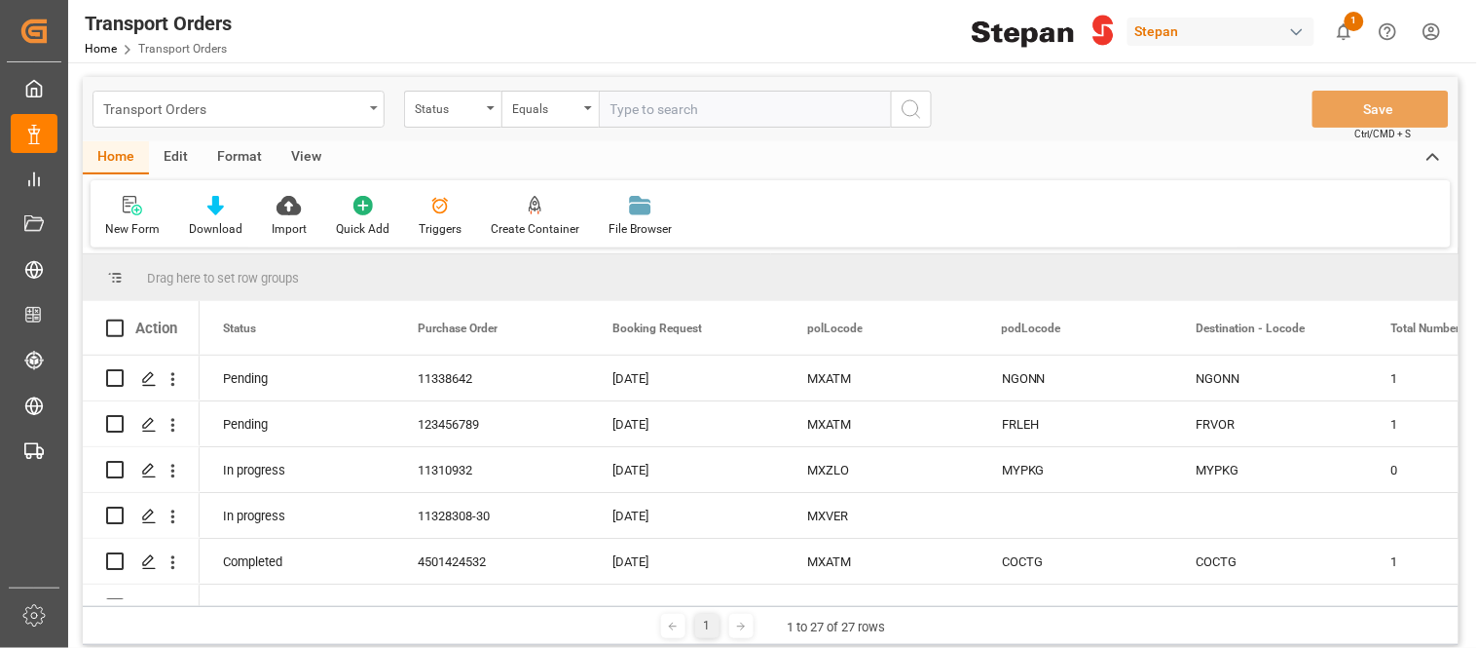
click at [373, 108] on icon "open menu" at bounding box center [374, 108] width 8 height 4
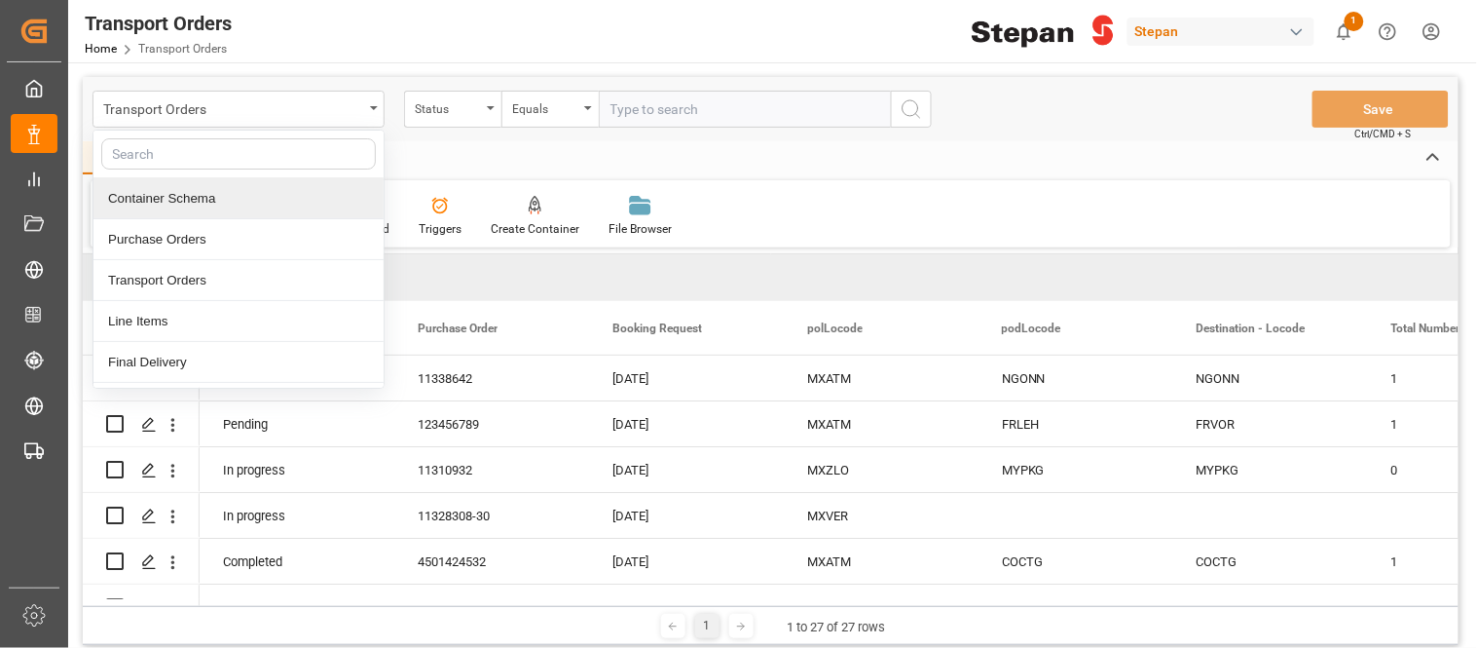
click at [197, 203] on div "Container Schema" at bounding box center [238, 198] width 290 height 41
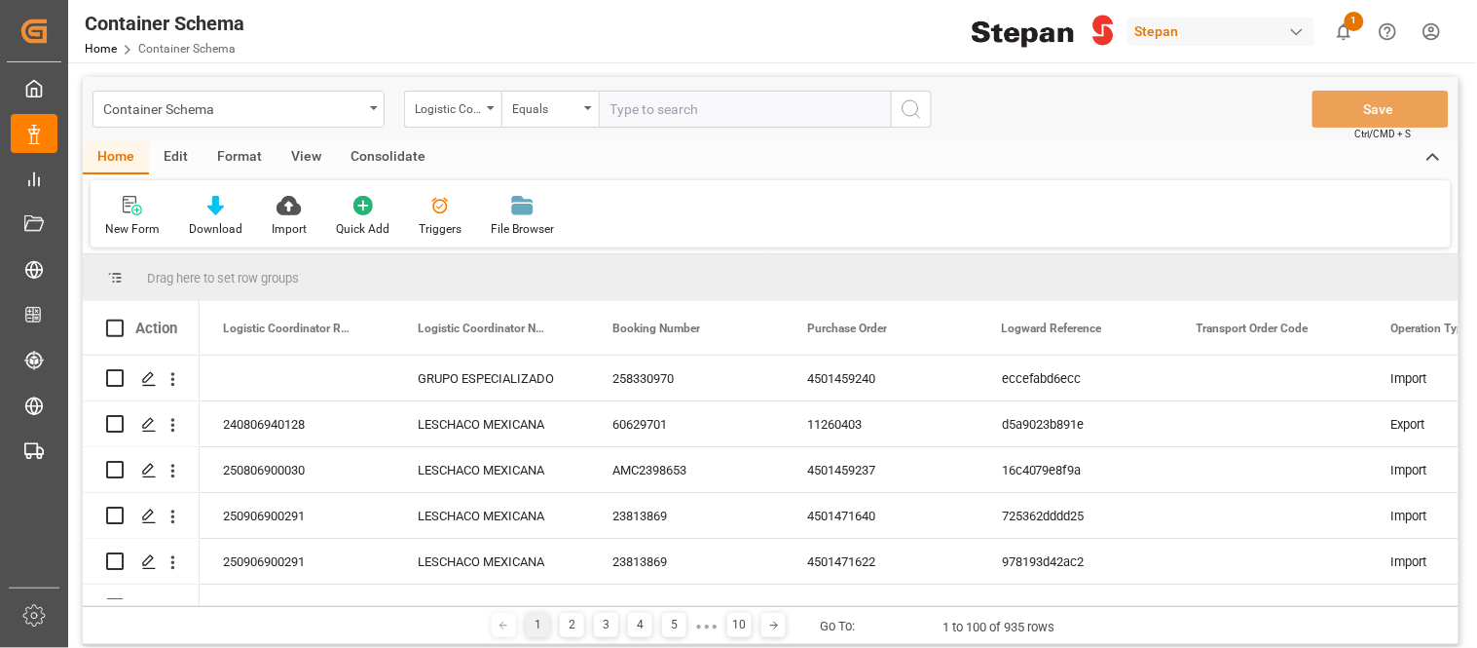
click at [643, 105] on input "text" at bounding box center [745, 109] width 292 height 37
paste input "250906900480"
type input "250906900480"
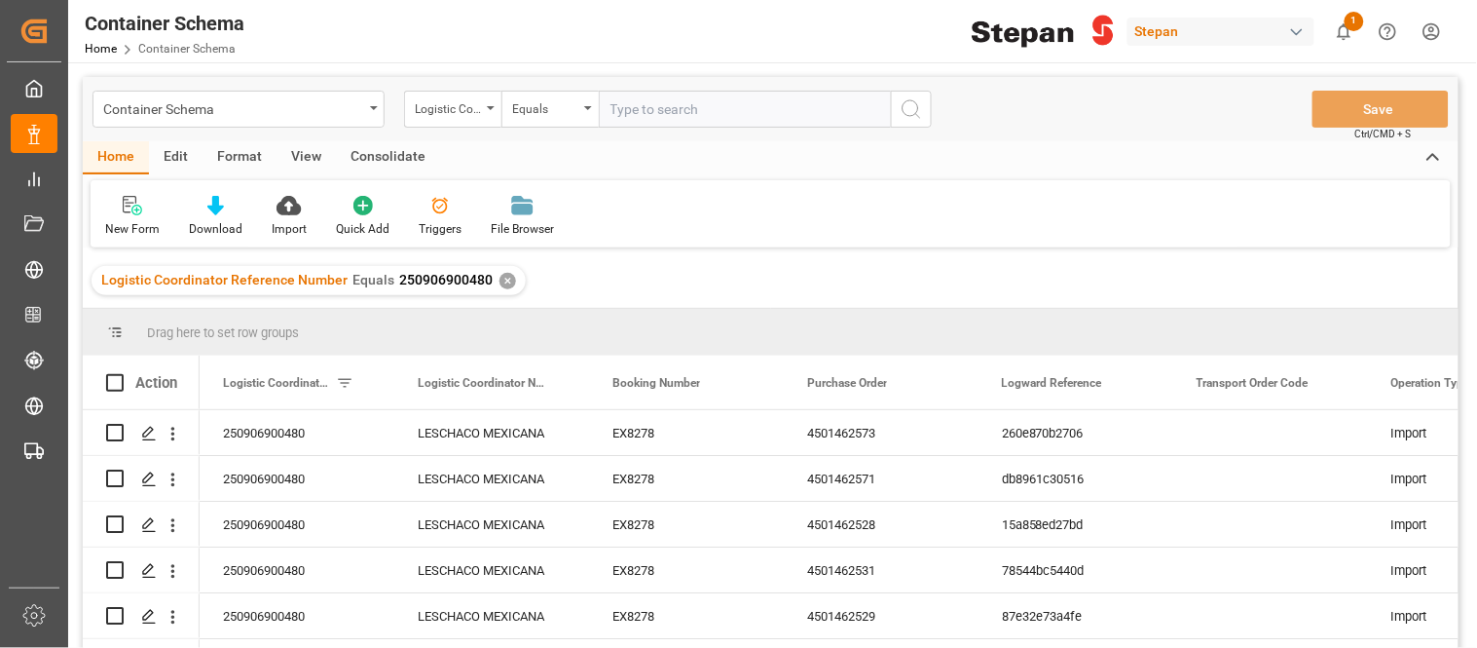
click at [503, 284] on div "✕" at bounding box center [508, 281] width 17 height 17
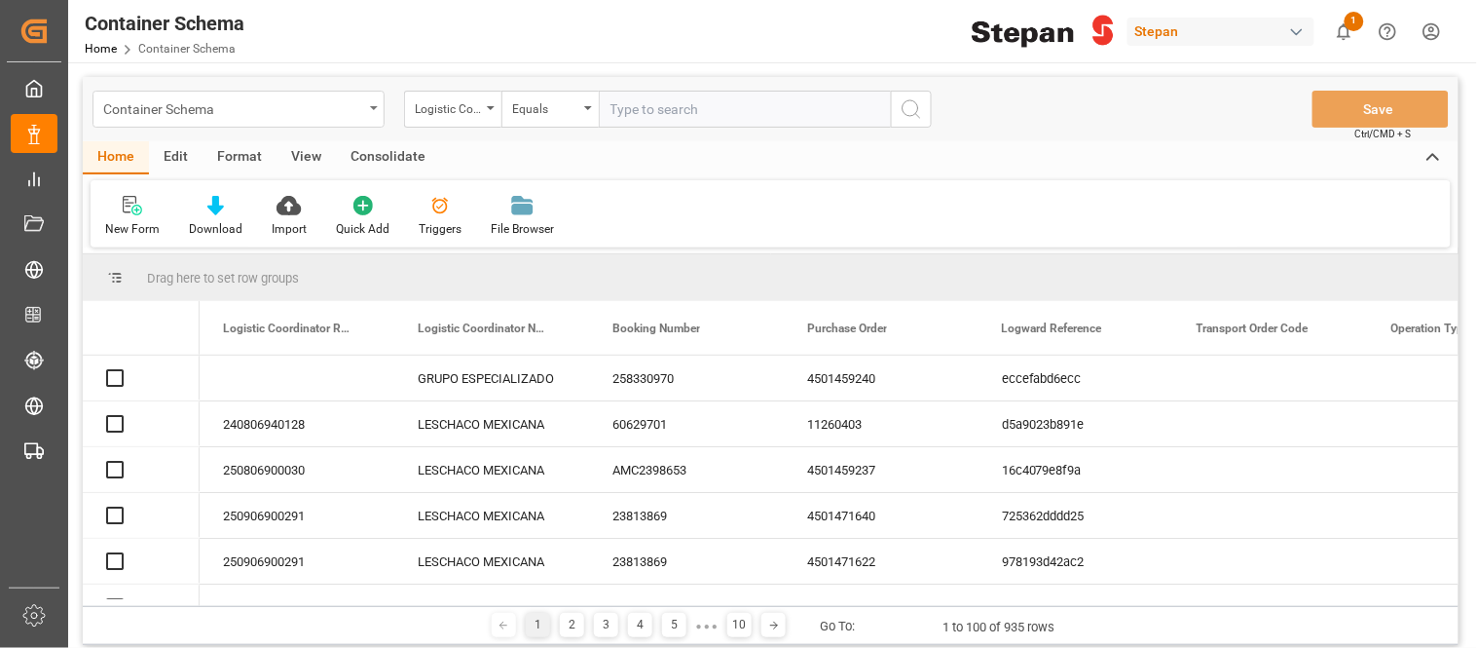
click at [361, 115] on div "Container Schema" at bounding box center [233, 107] width 260 height 24
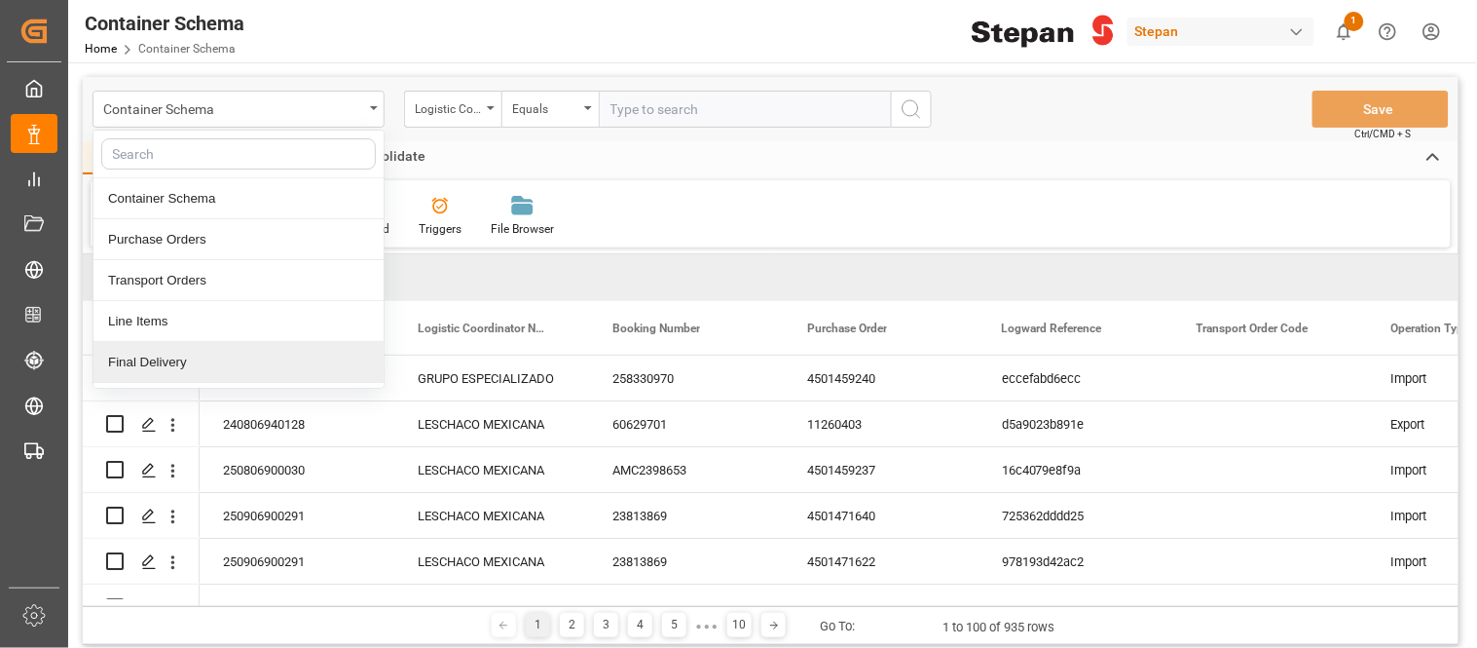
click at [185, 358] on div "Final Delivery" at bounding box center [238, 362] width 290 height 41
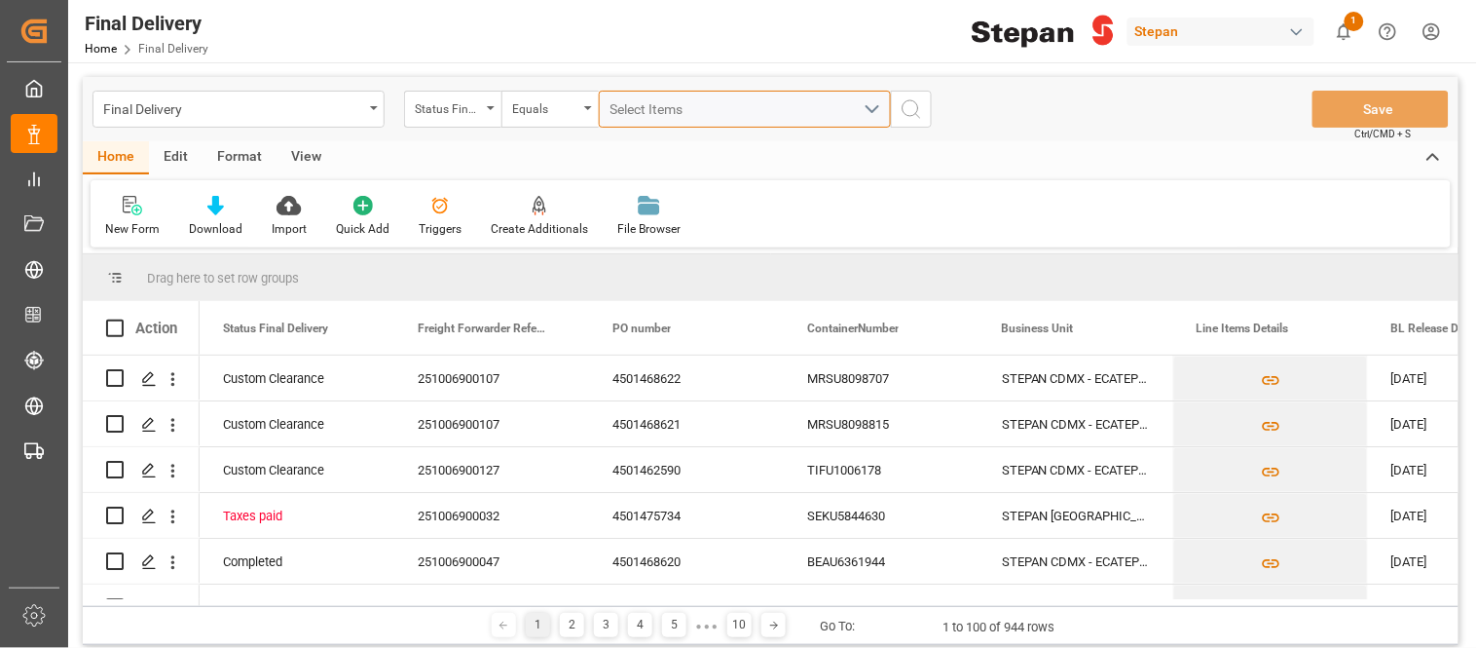
click at [784, 117] on div "Select Items" at bounding box center [737, 109] width 253 height 20
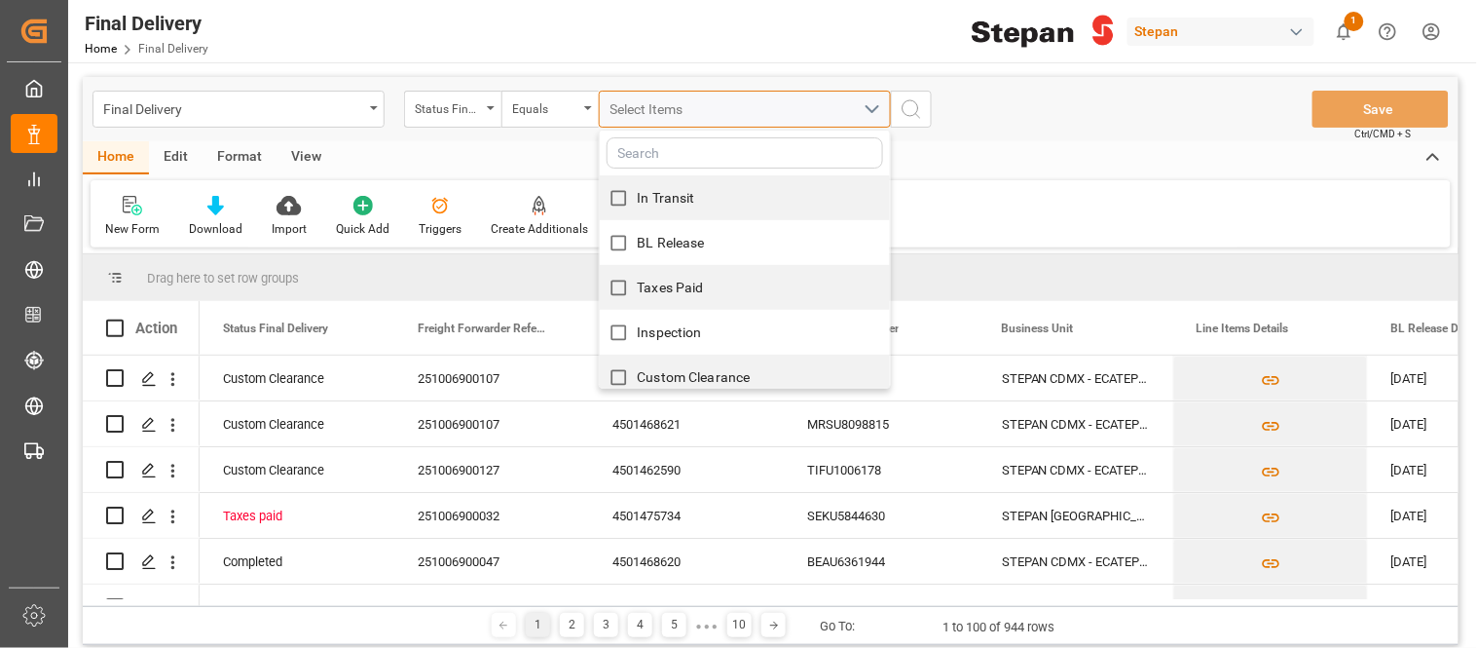
click at [784, 117] on div "Select Items" at bounding box center [737, 109] width 253 height 20
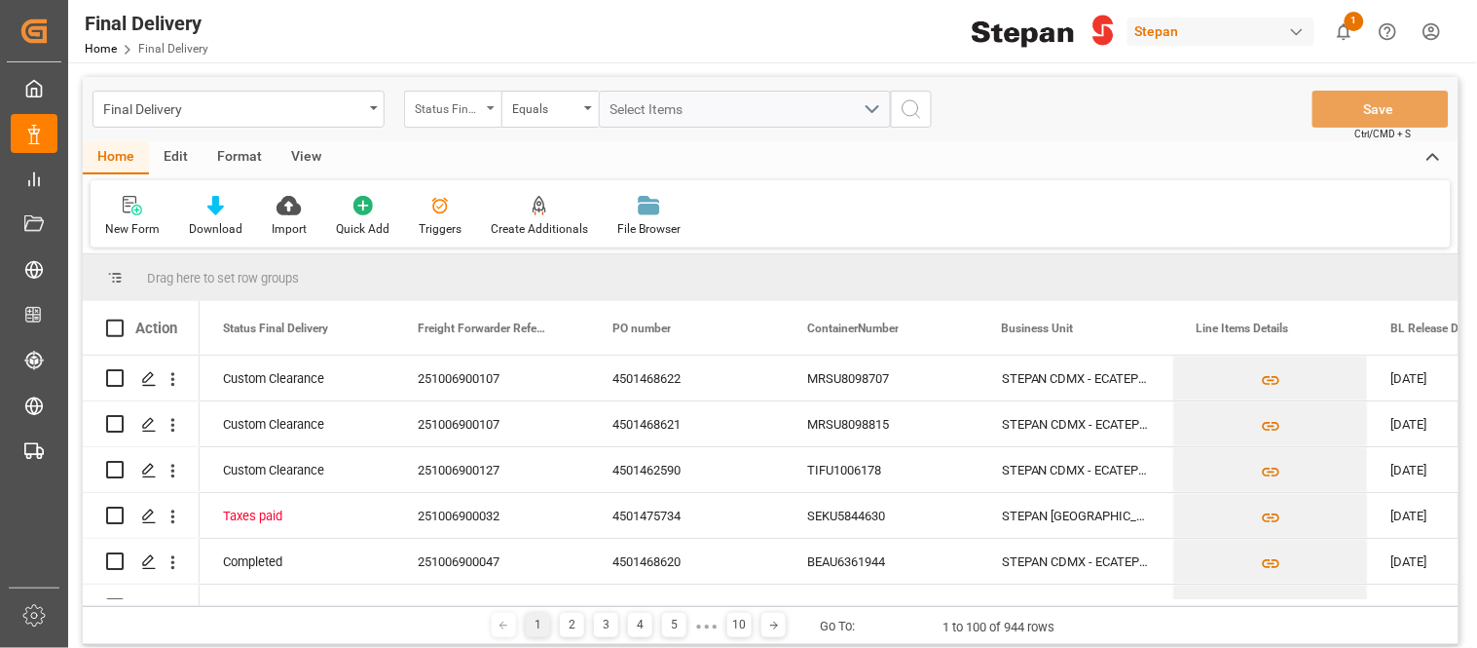
click at [479, 112] on div "Status Final Delivery" at bounding box center [448, 106] width 66 height 22
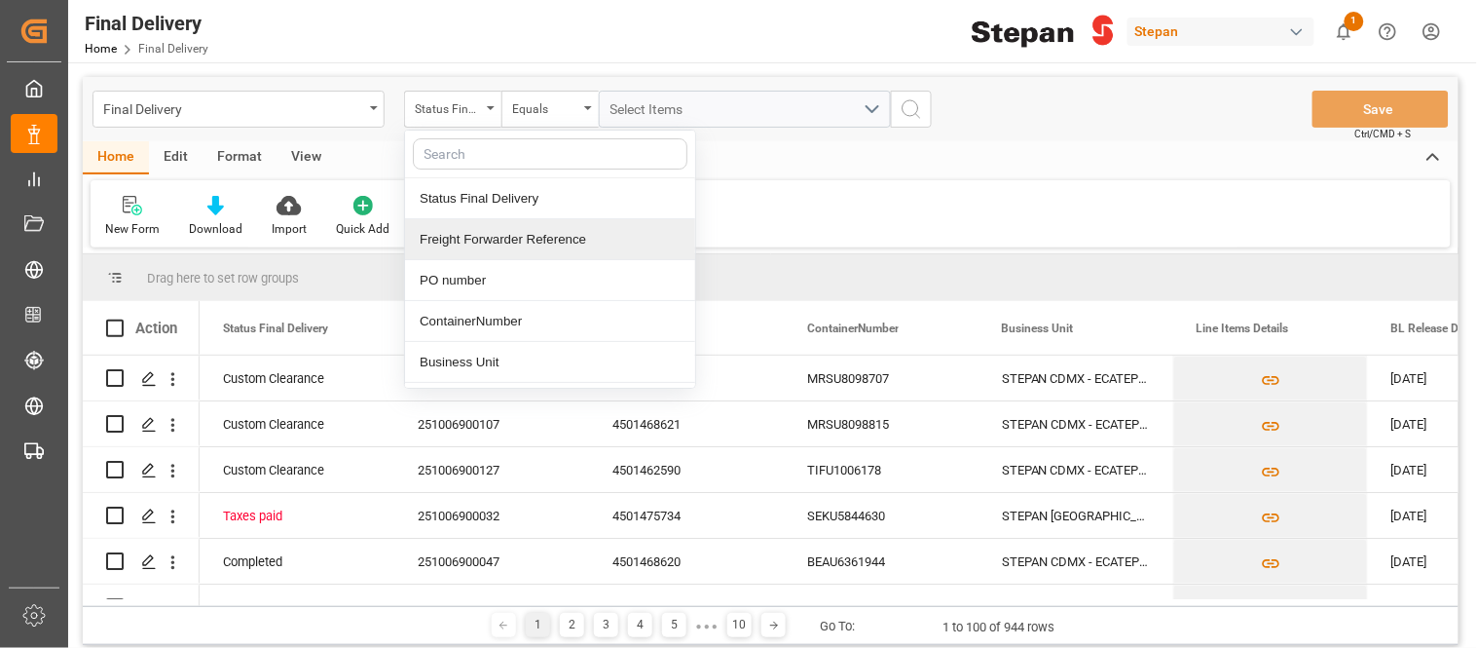
click at [507, 245] on div "Freight Forwarder Reference" at bounding box center [550, 239] width 290 height 41
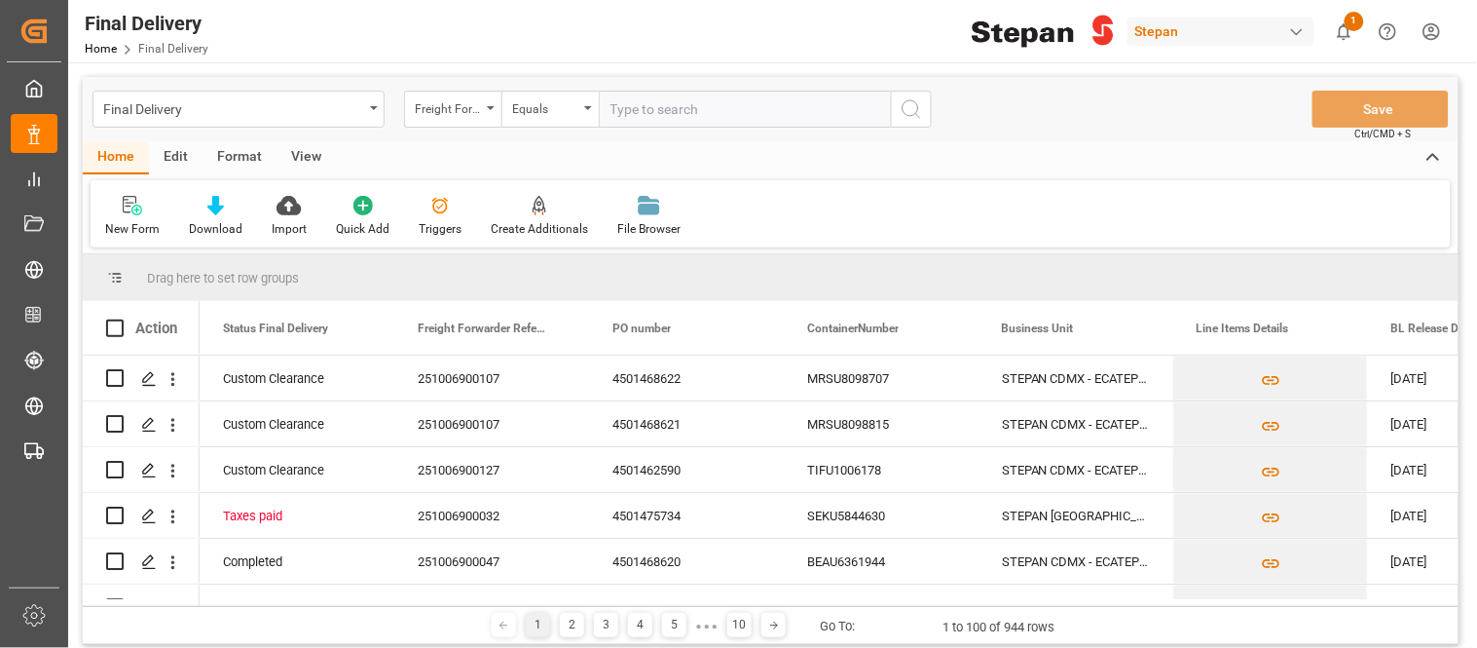
click at [691, 108] on input "text" at bounding box center [745, 109] width 292 height 37
type input "250906900480"
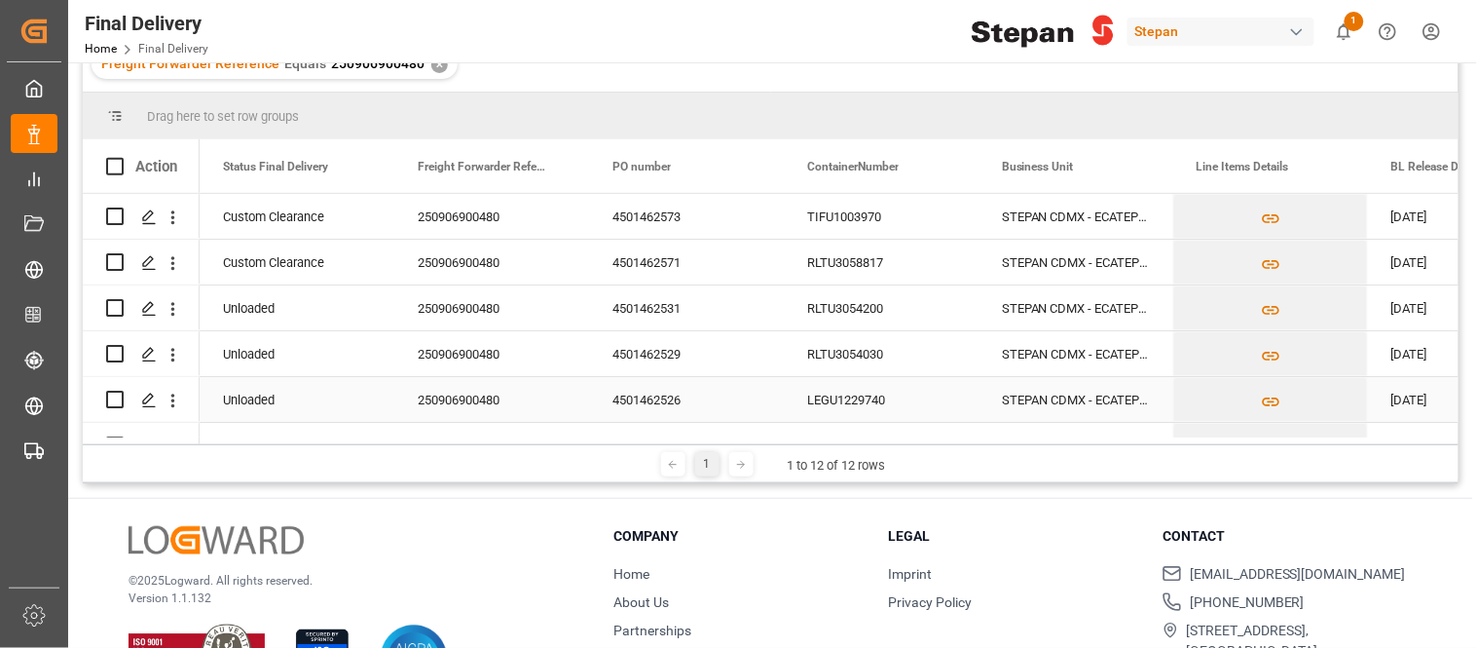
scroll to position [108, 0]
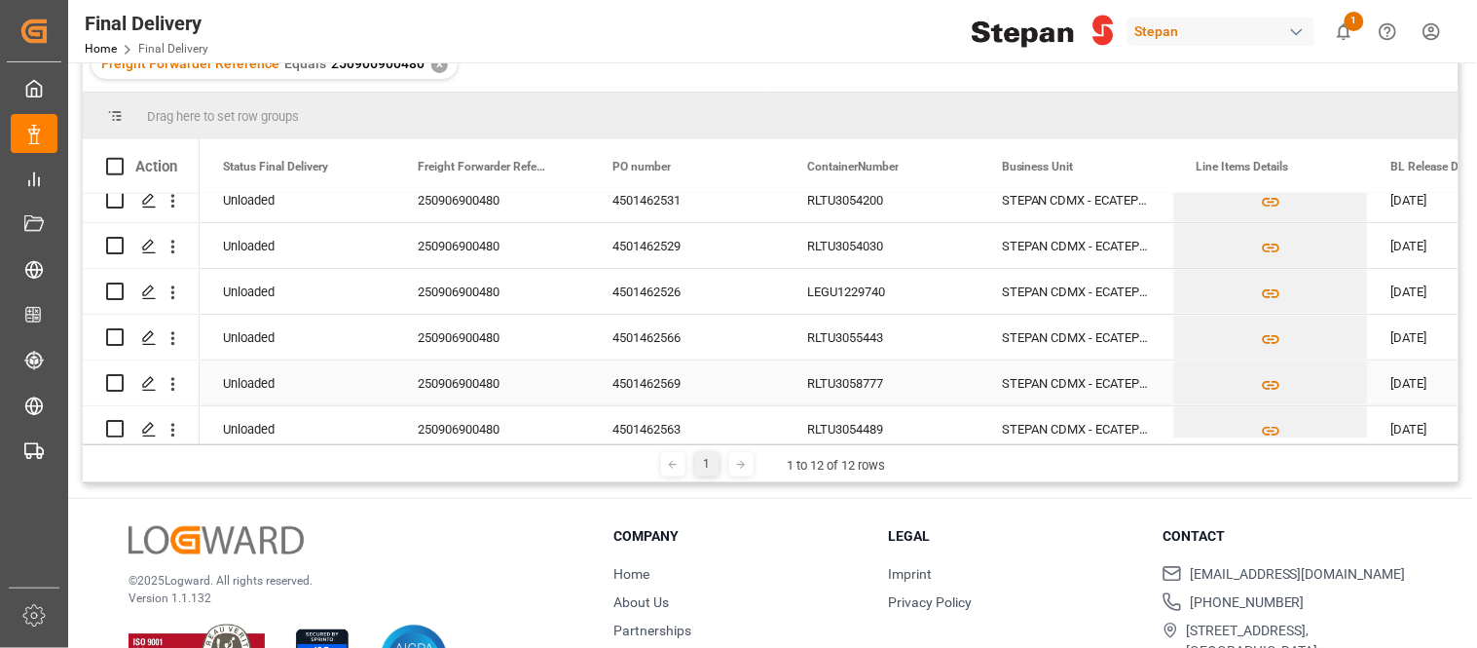
click at [879, 376] on div "RLTU3058777" at bounding box center [881, 382] width 195 height 45
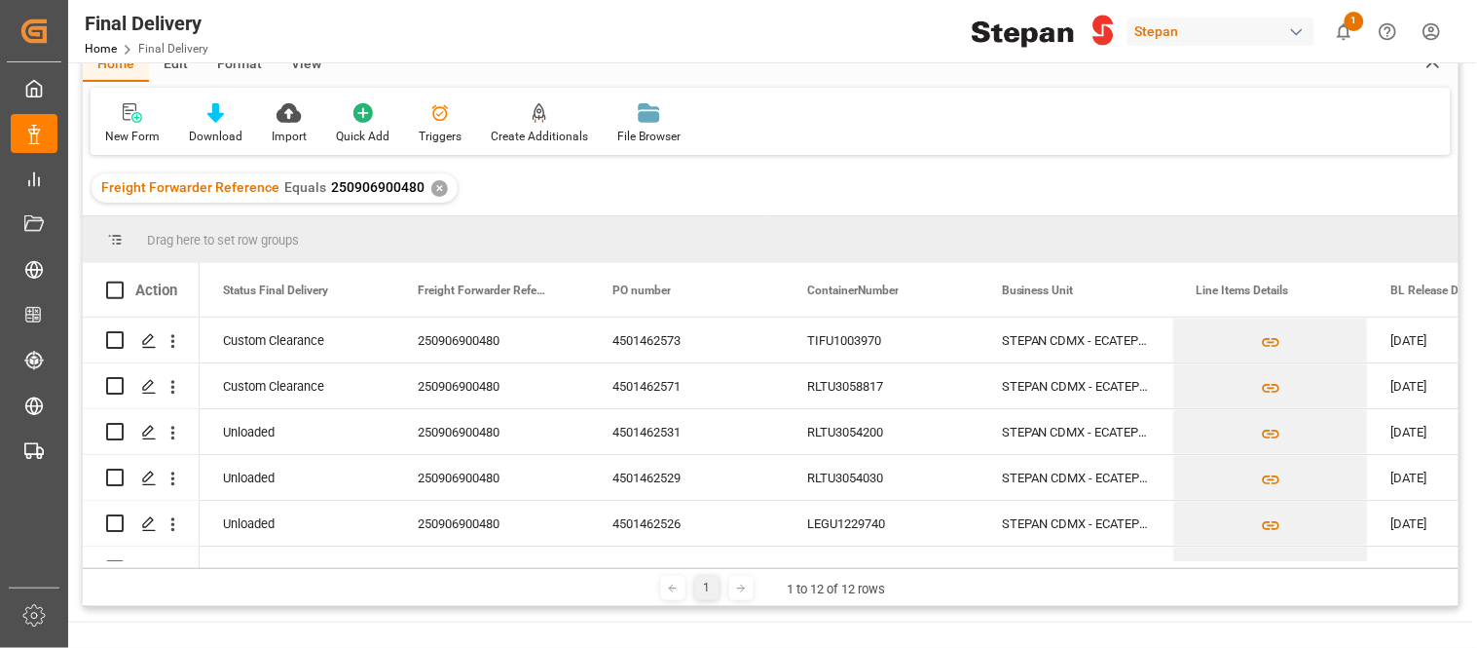
scroll to position [0, 0]
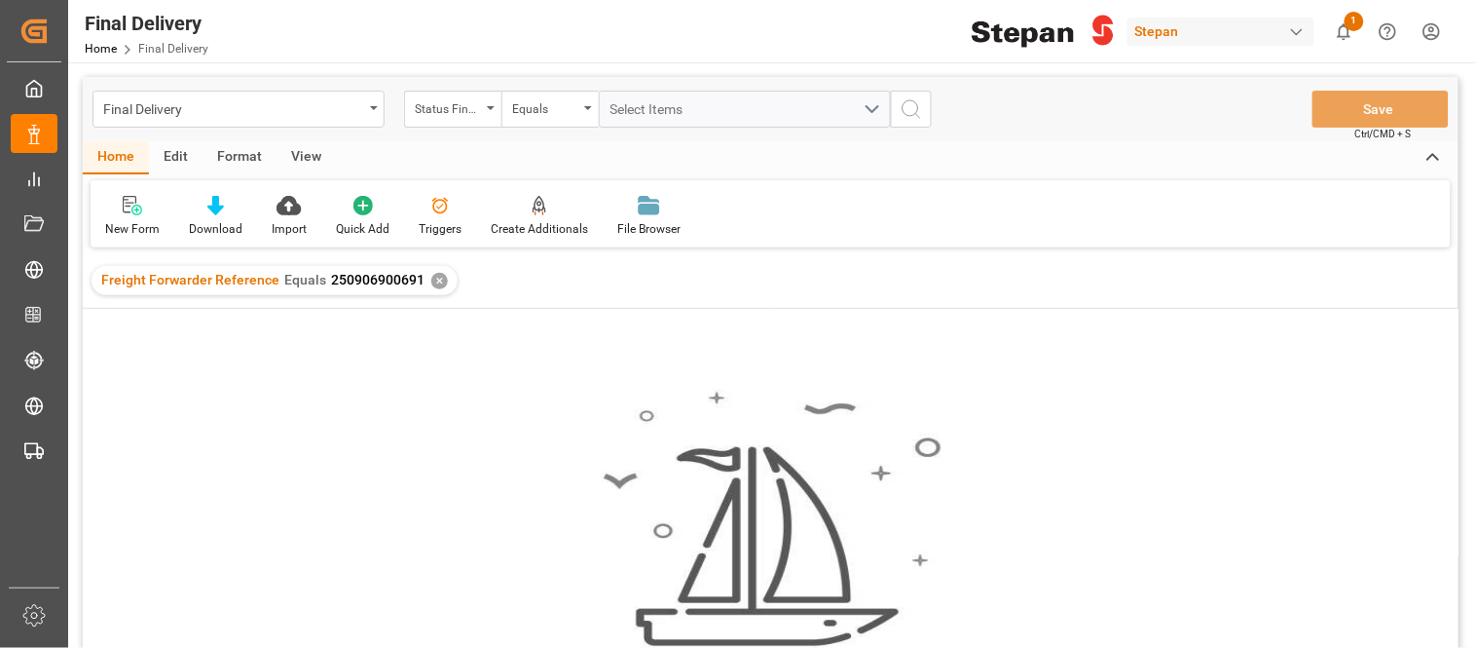
click at [420, 279] on div "Freight Forwarder Reference Equals 250906900691 ✕" at bounding box center [275, 280] width 366 height 29
click at [431, 279] on div "✕" at bounding box center [439, 281] width 17 height 17
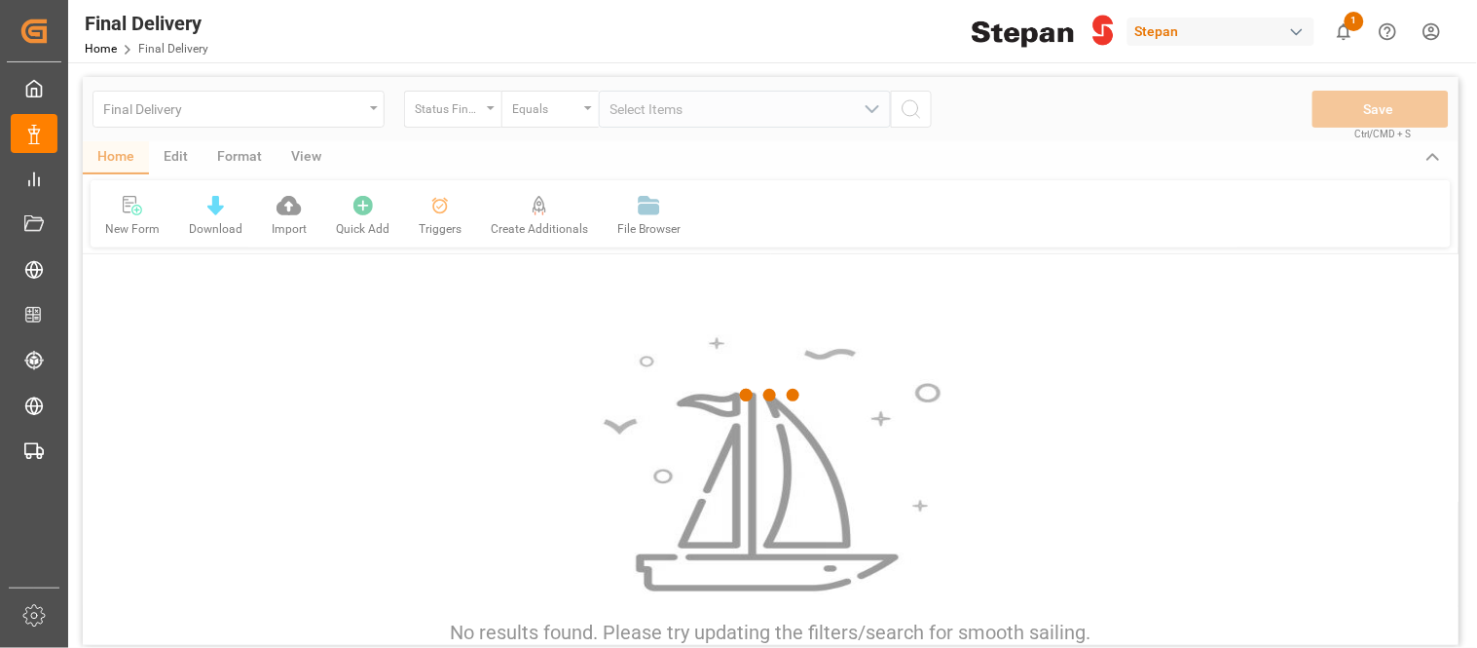
click at [453, 110] on div at bounding box center [771, 395] width 1376 height 636
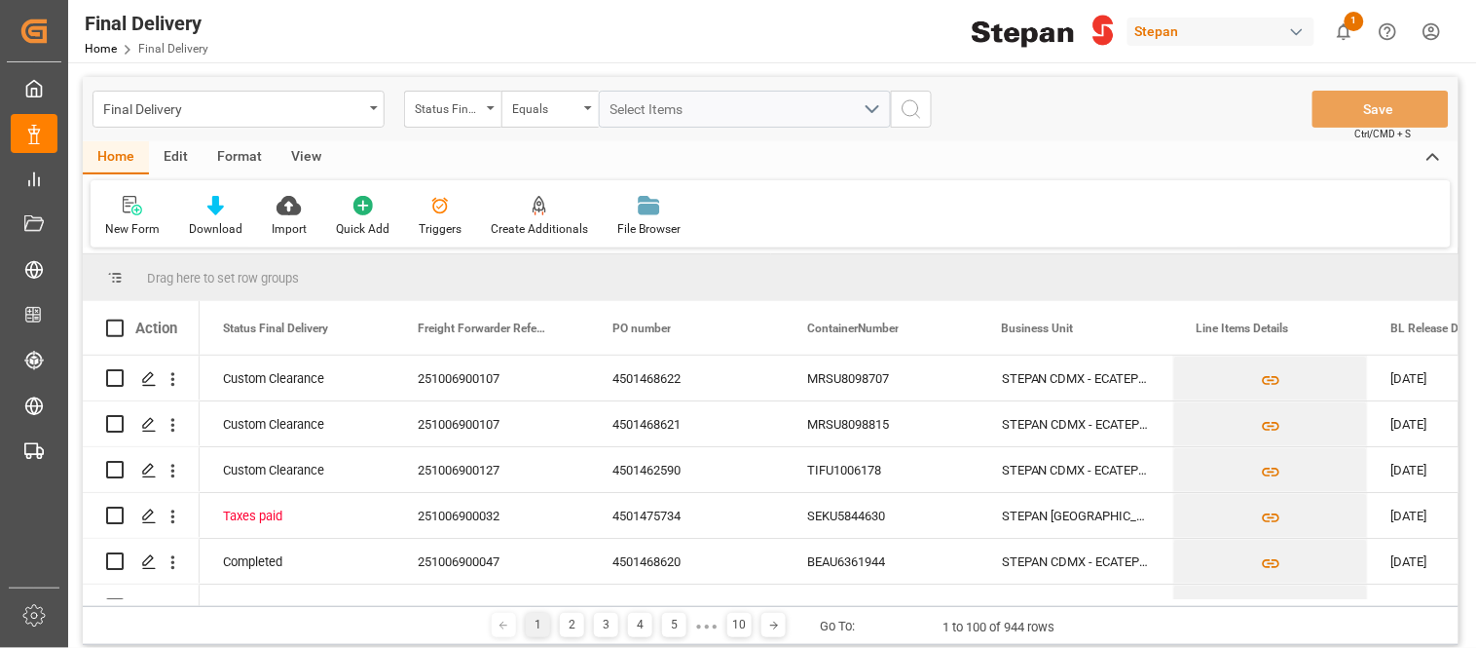
click at [453, 110] on div "Status Final Delivery" at bounding box center [448, 106] width 66 height 22
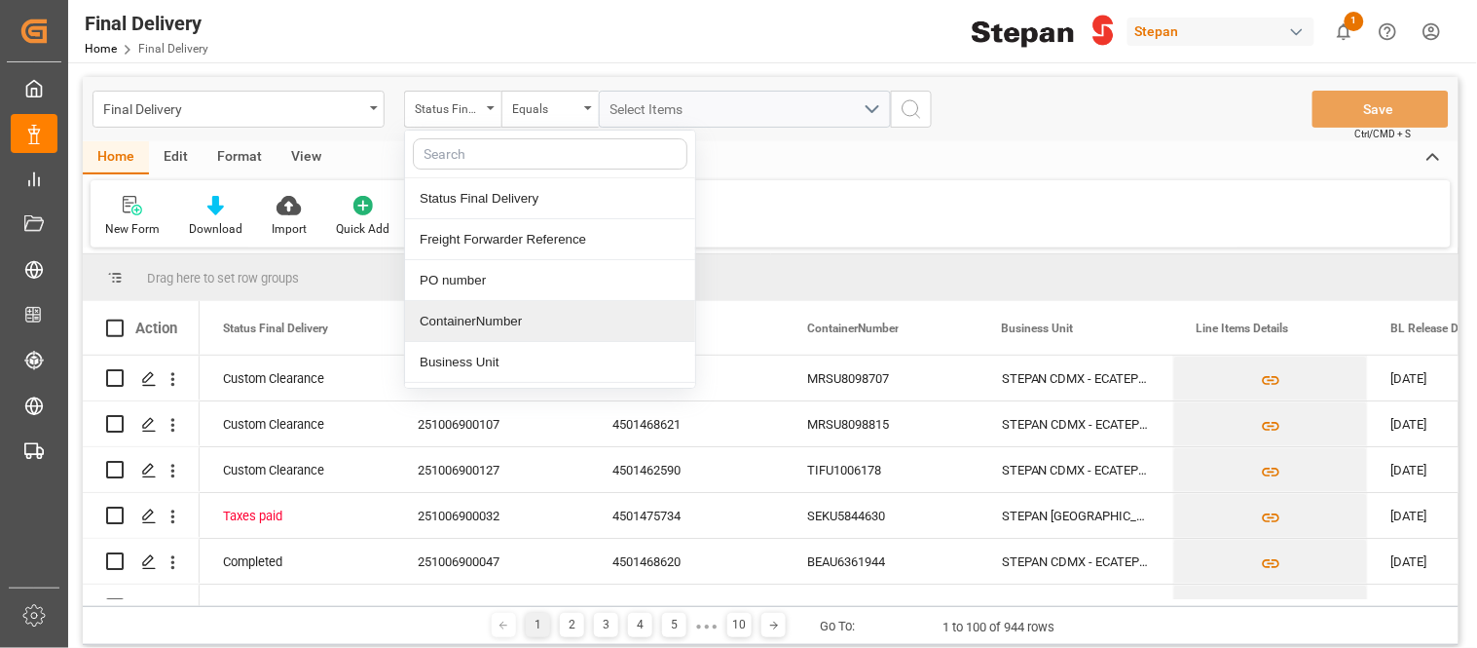
click at [483, 319] on div "ContainerNumber" at bounding box center [550, 321] width 290 height 41
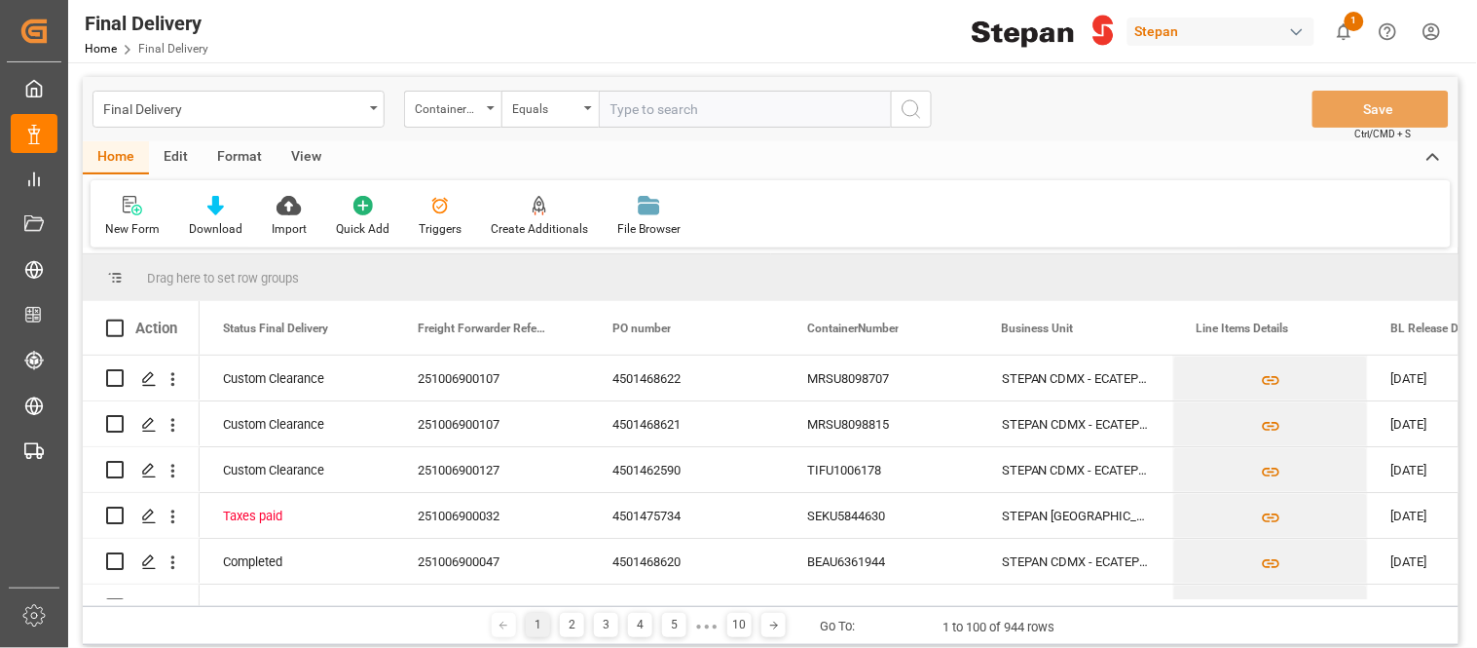
click at [663, 118] on input "text" at bounding box center [745, 109] width 292 height 37
type input "RLTU2086244"
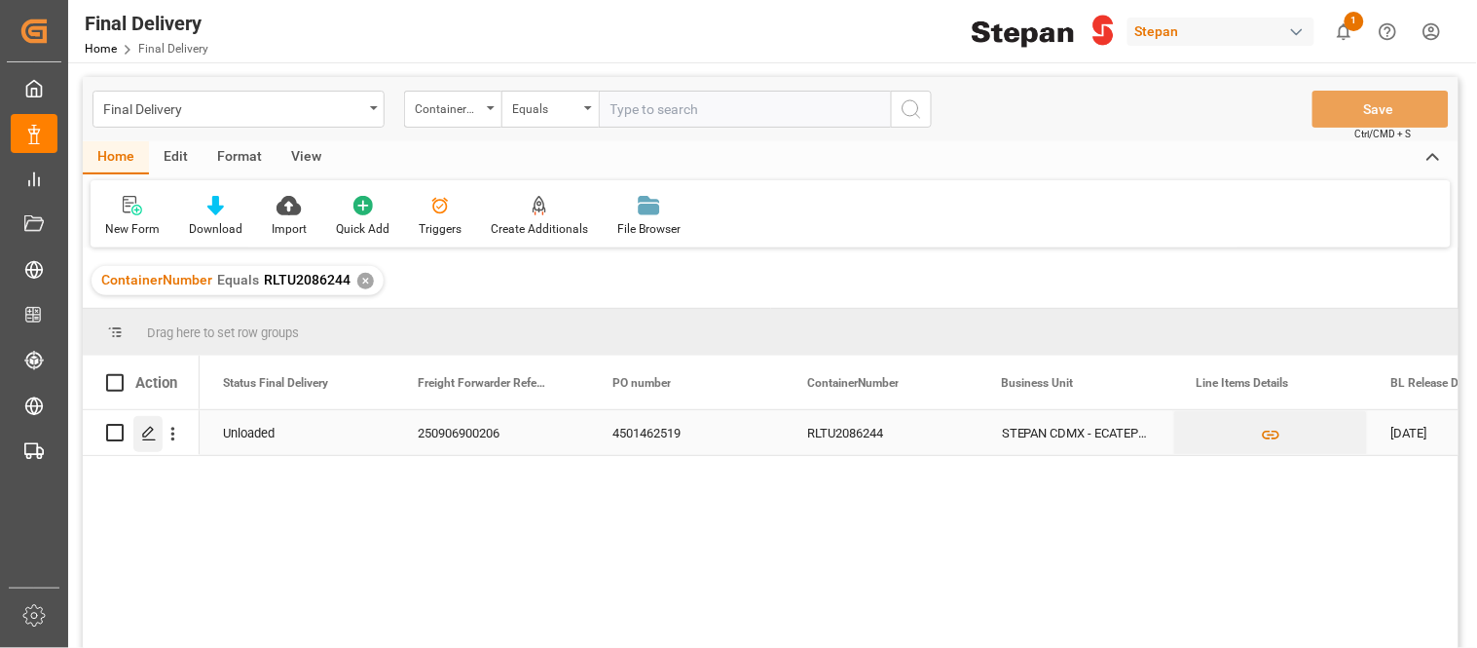
click at [151, 432] on icon "Press SPACE to select this row." at bounding box center [149, 434] width 16 height 16
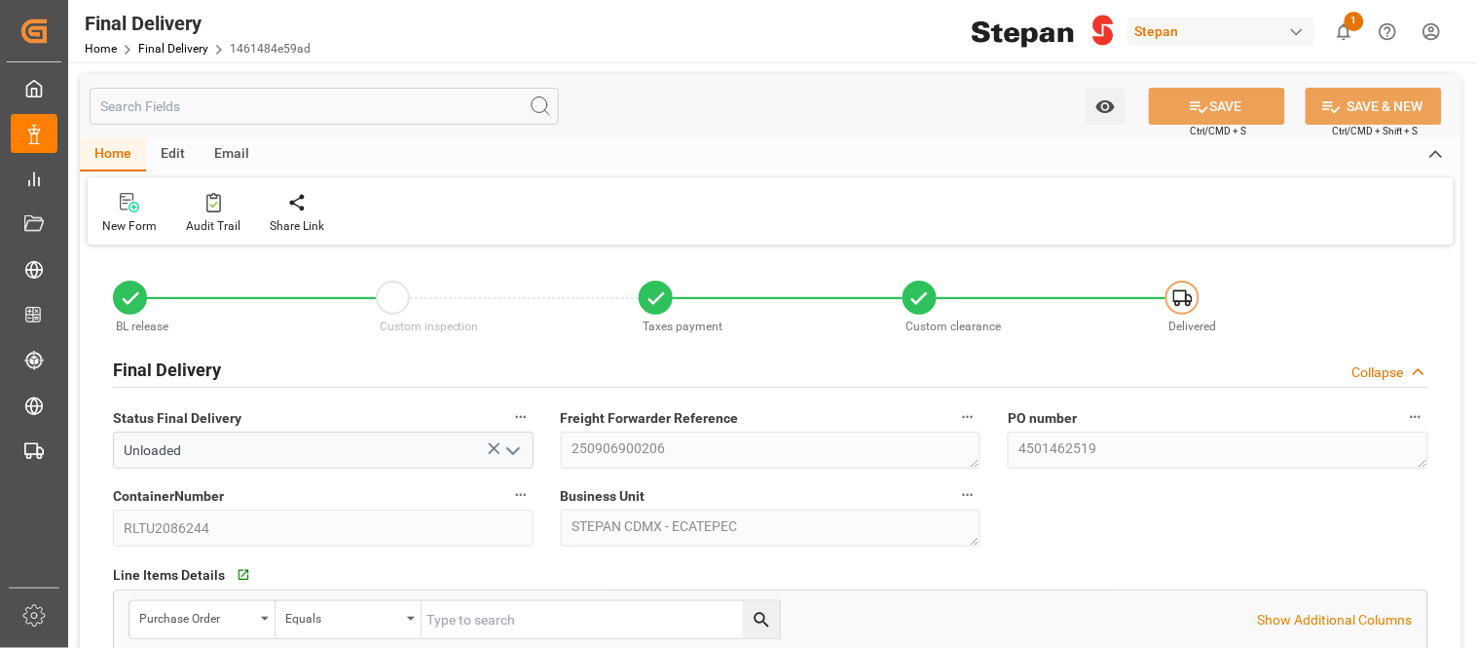
type input "[DATE]"
type input "02-09-2025"
type input "[DATE]"
type input "18-09-2025"
type input "[DATE]"
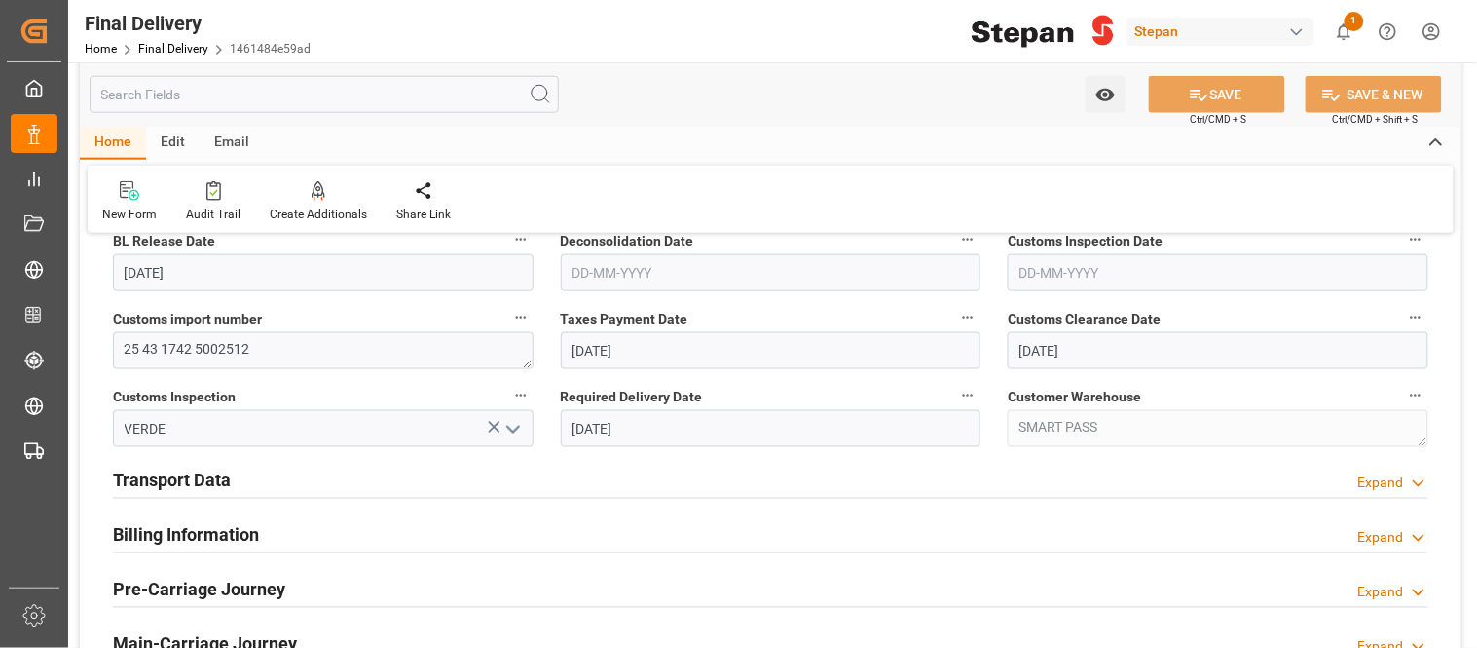
scroll to position [649, 0]
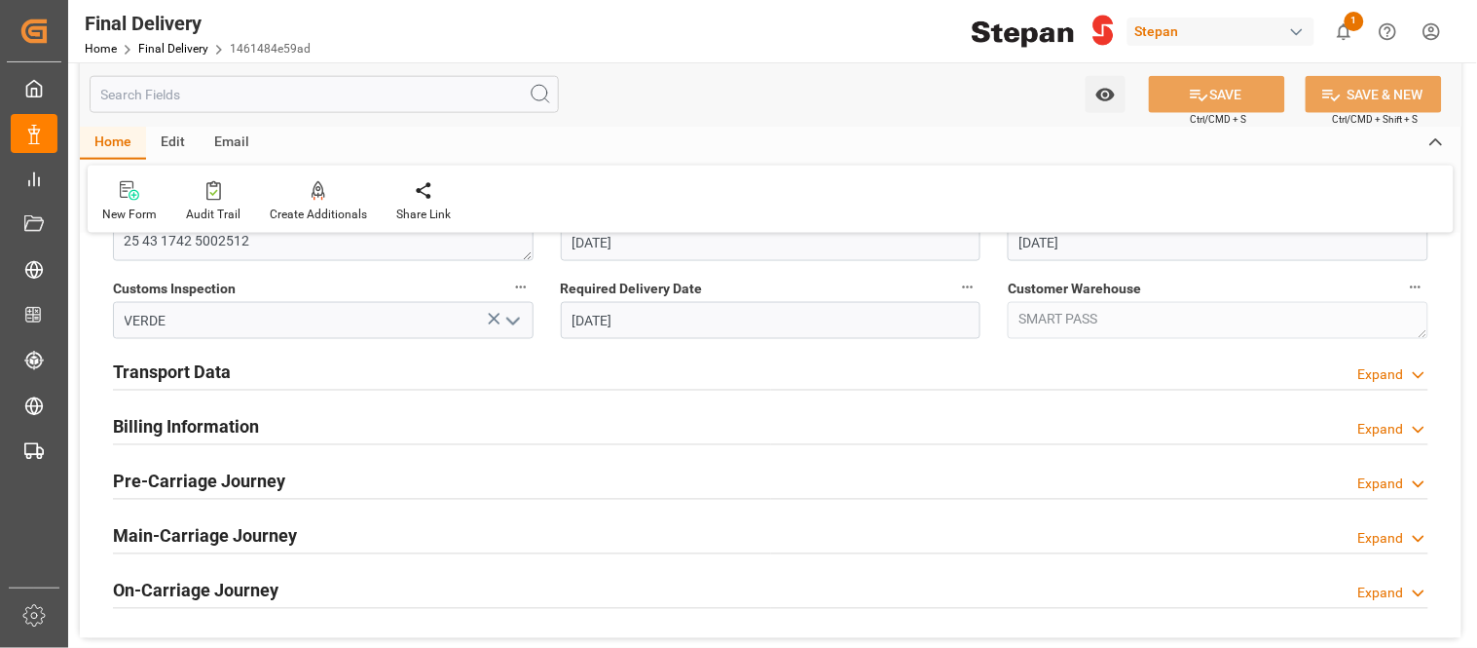
click at [167, 432] on h2 "Billing Information" at bounding box center [186, 427] width 146 height 26
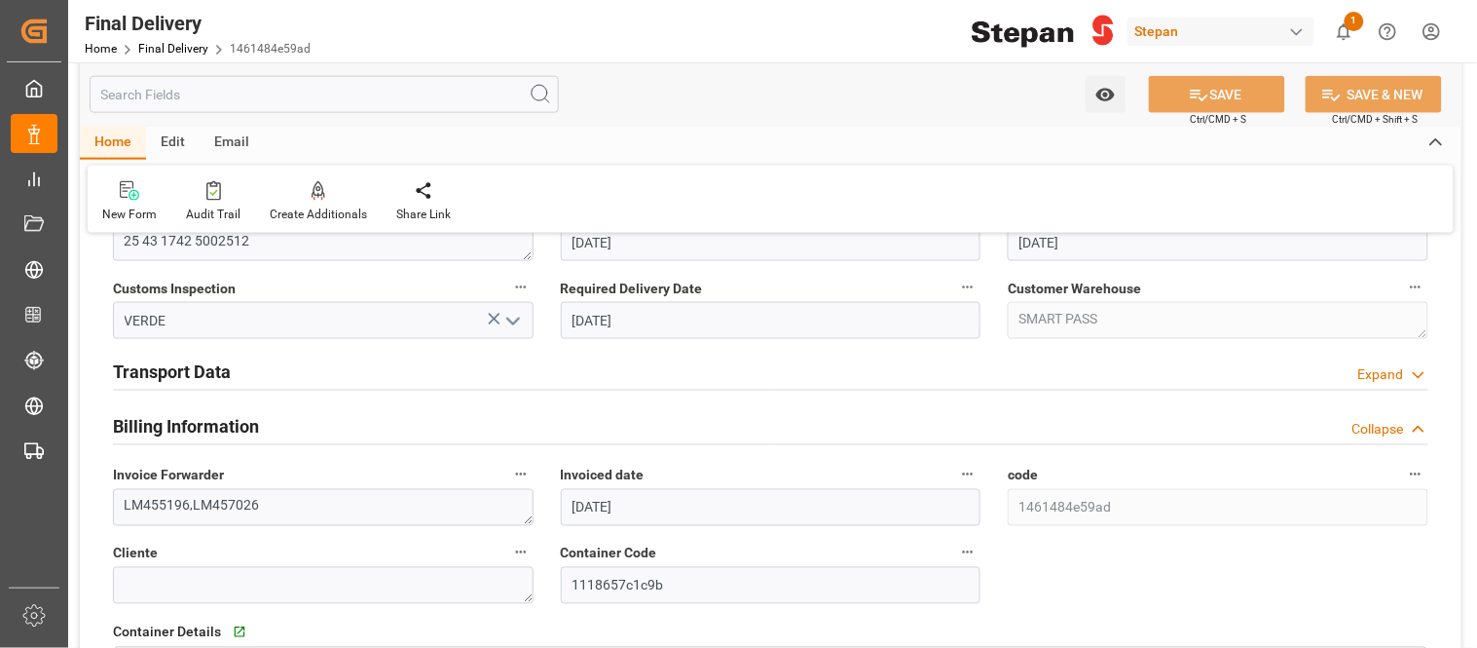
click at [279, 425] on div "Billing Information Collapse" at bounding box center [771, 425] width 1316 height 37
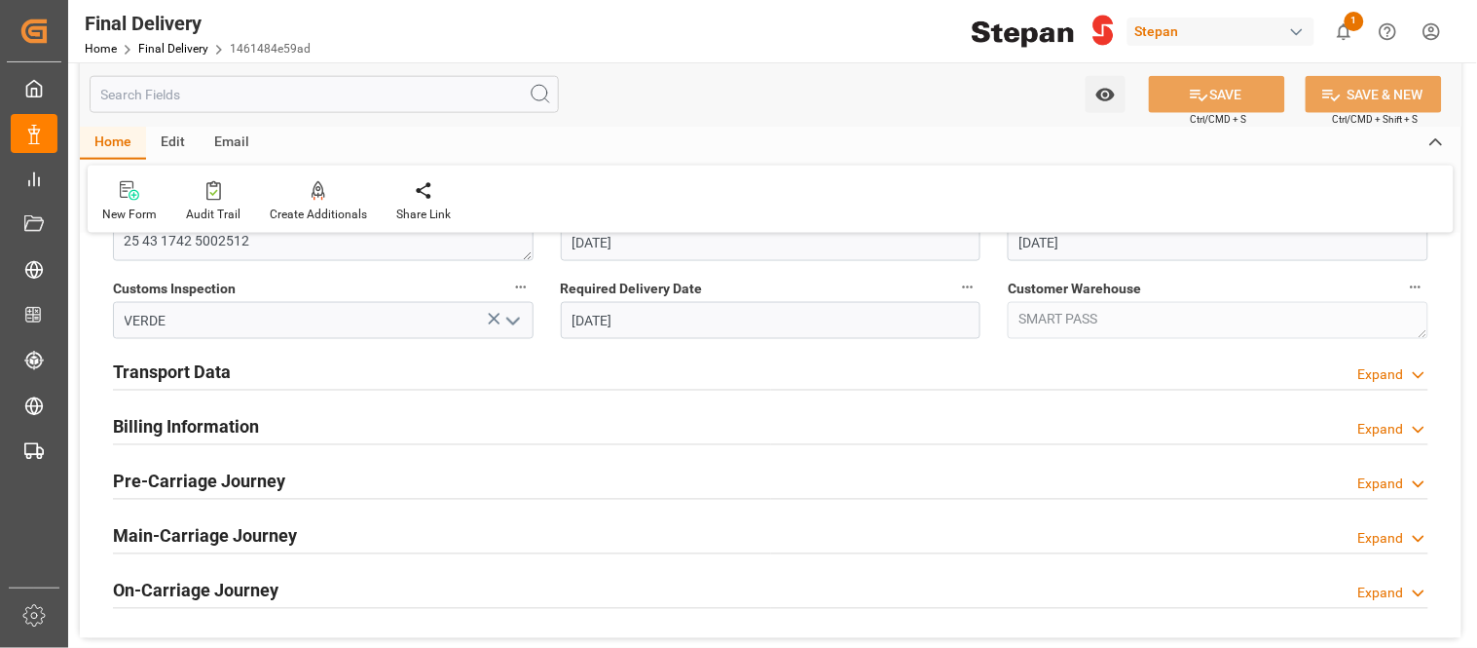
click at [297, 377] on div "Transport Data Expand" at bounding box center [771, 371] width 1316 height 37
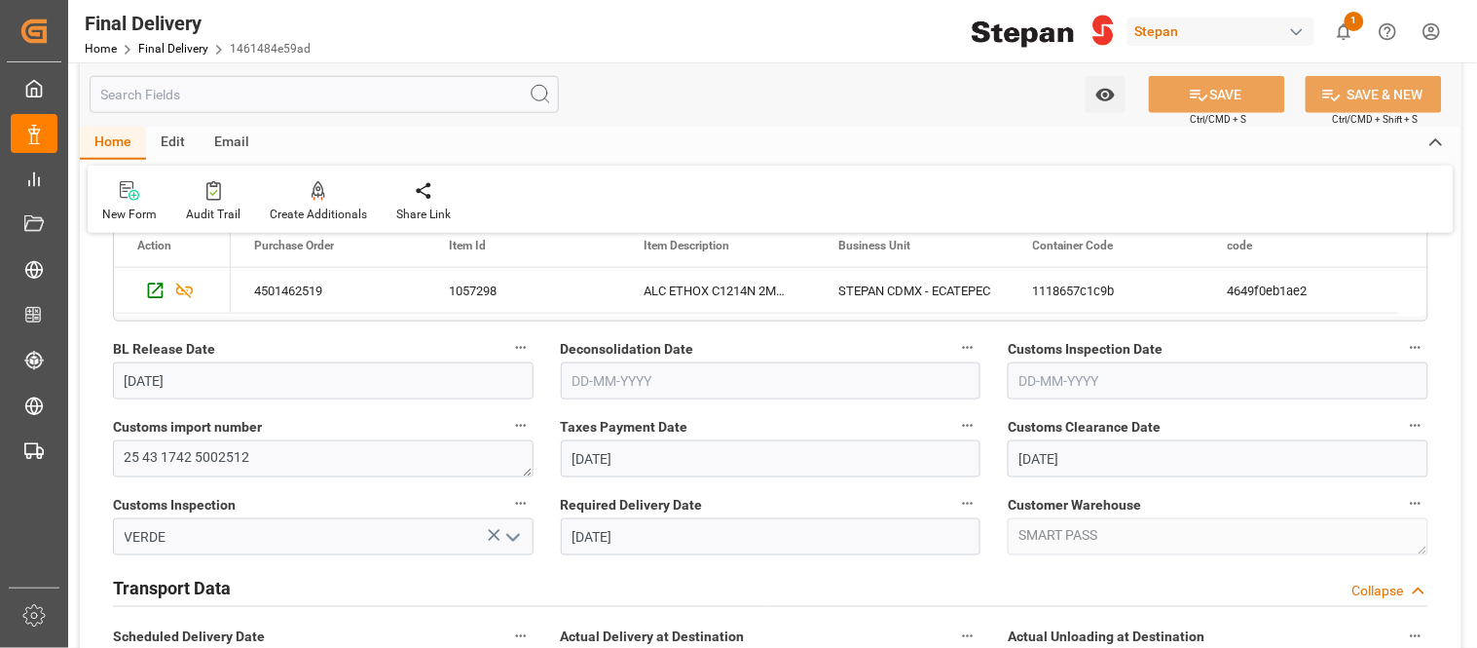
scroll to position [0, 0]
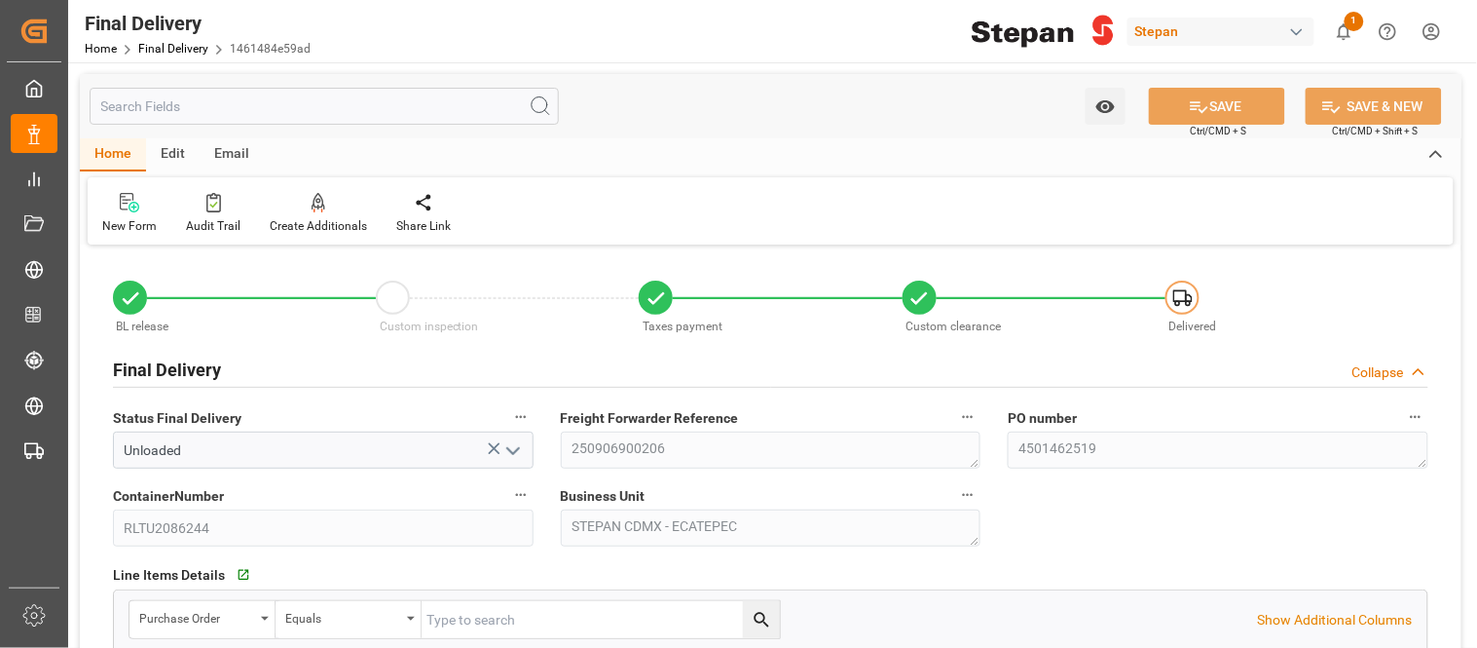
click at [172, 144] on div "Edit" at bounding box center [173, 154] width 54 height 33
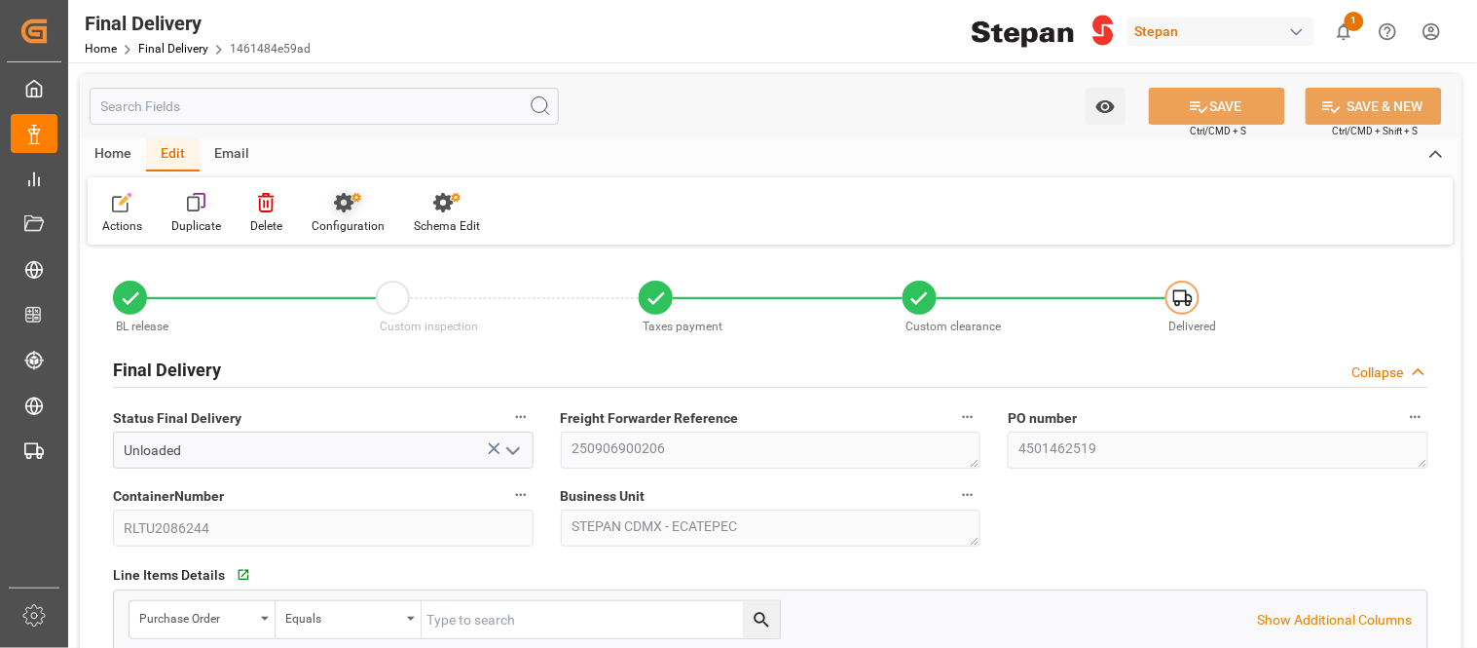
click at [357, 221] on div "Configuration" at bounding box center [348, 226] width 73 height 18
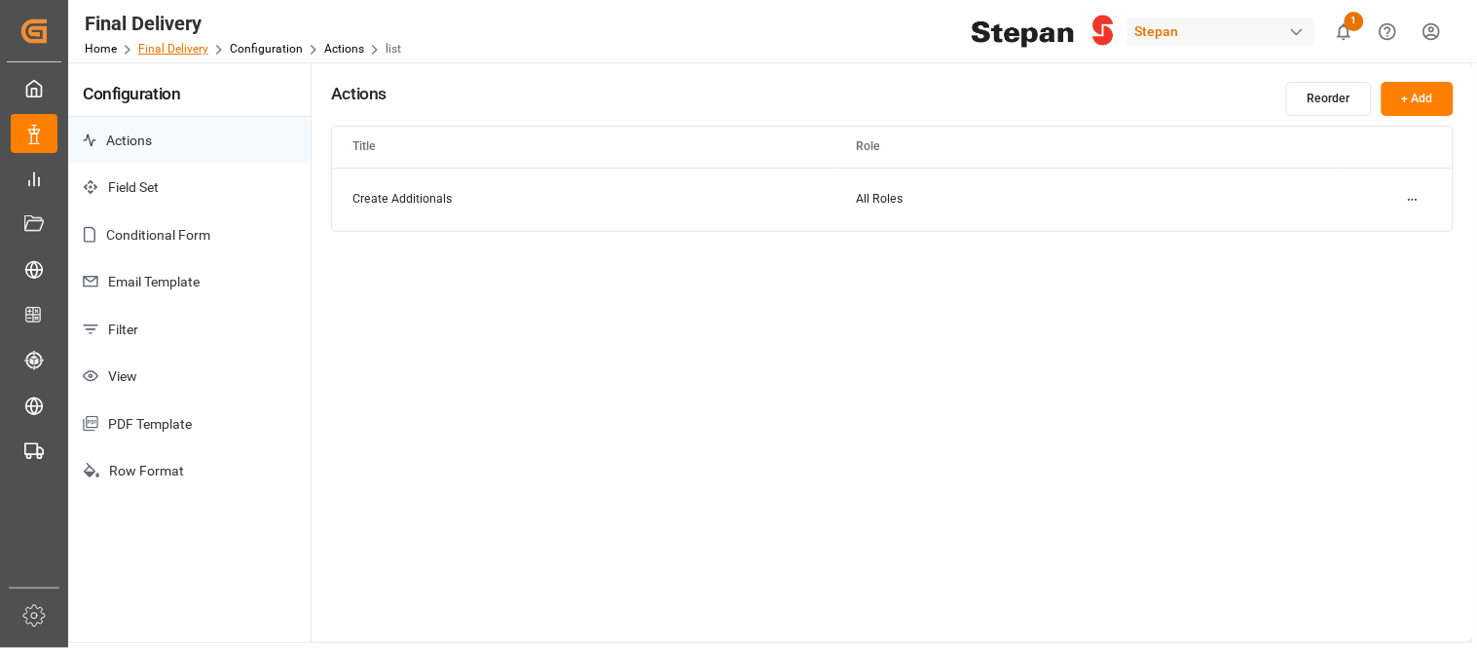
click at [179, 51] on link "Final Delivery" at bounding box center [173, 49] width 70 height 14
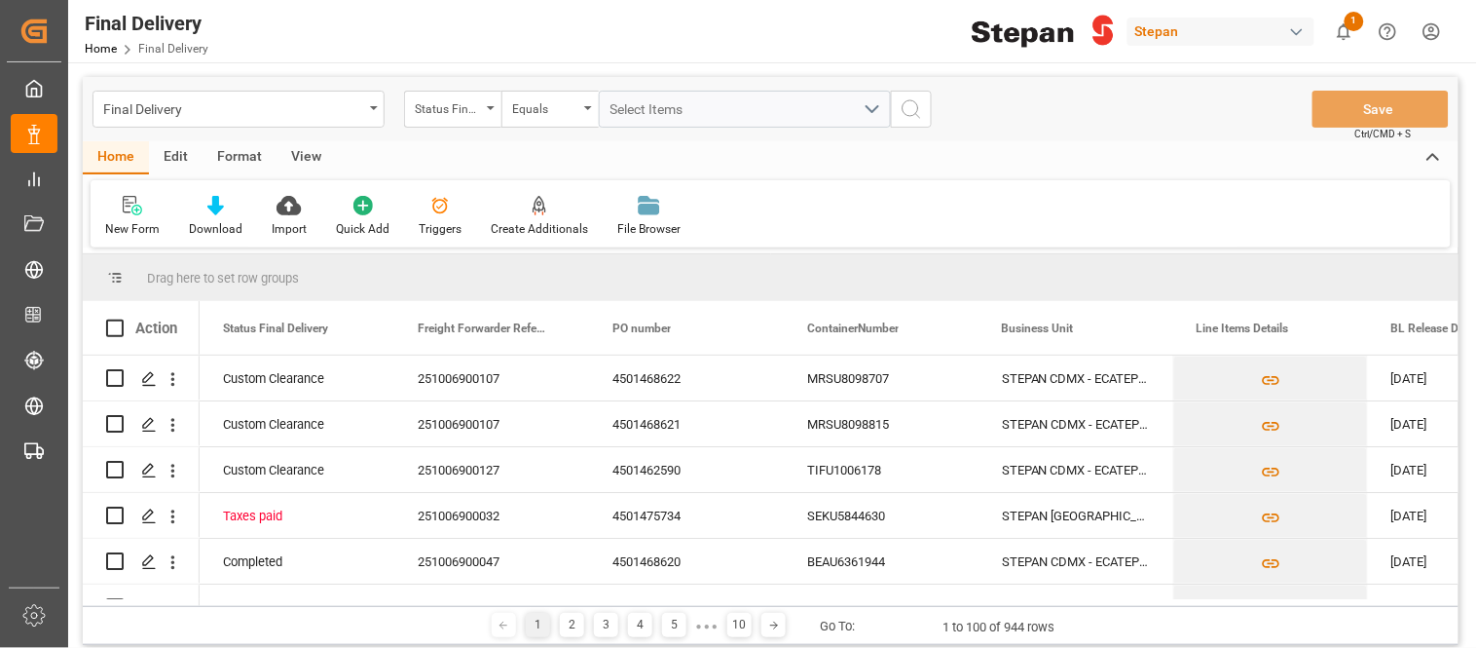
click at [186, 150] on div "Edit" at bounding box center [176, 157] width 54 height 33
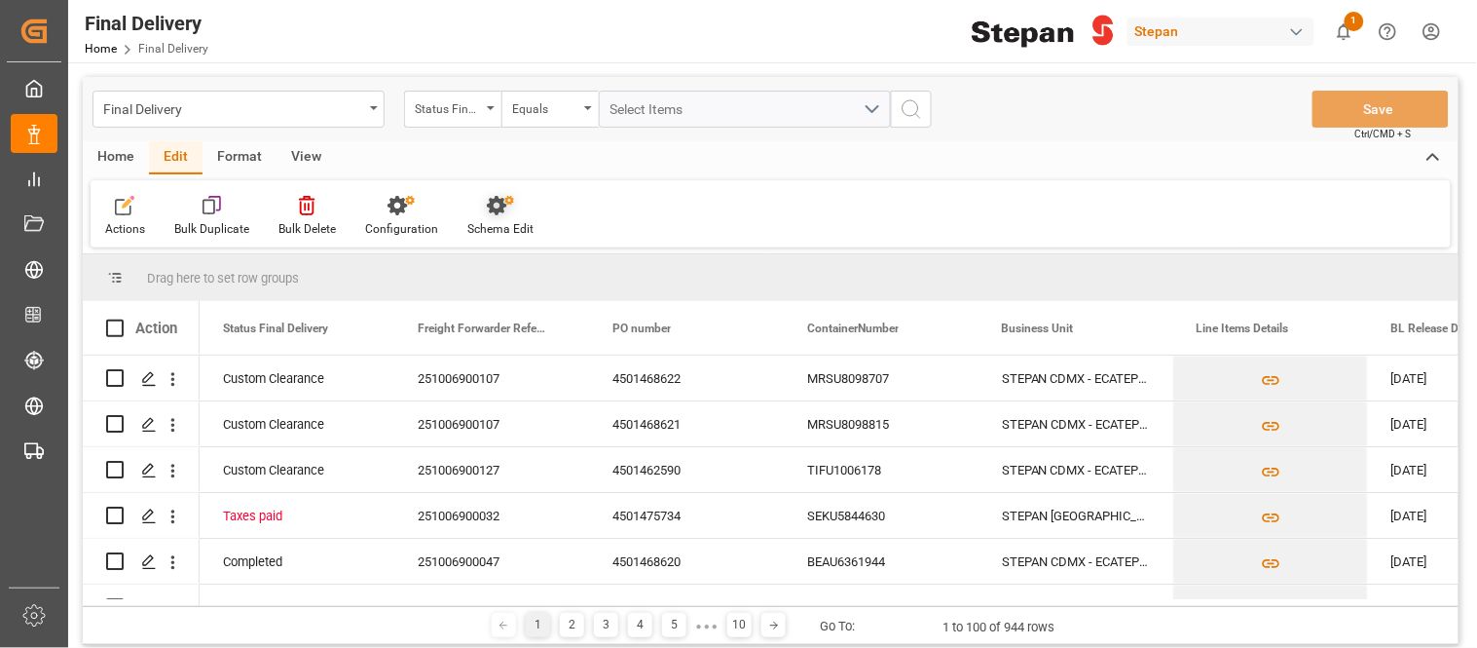
click at [471, 210] on div at bounding box center [500, 205] width 66 height 20
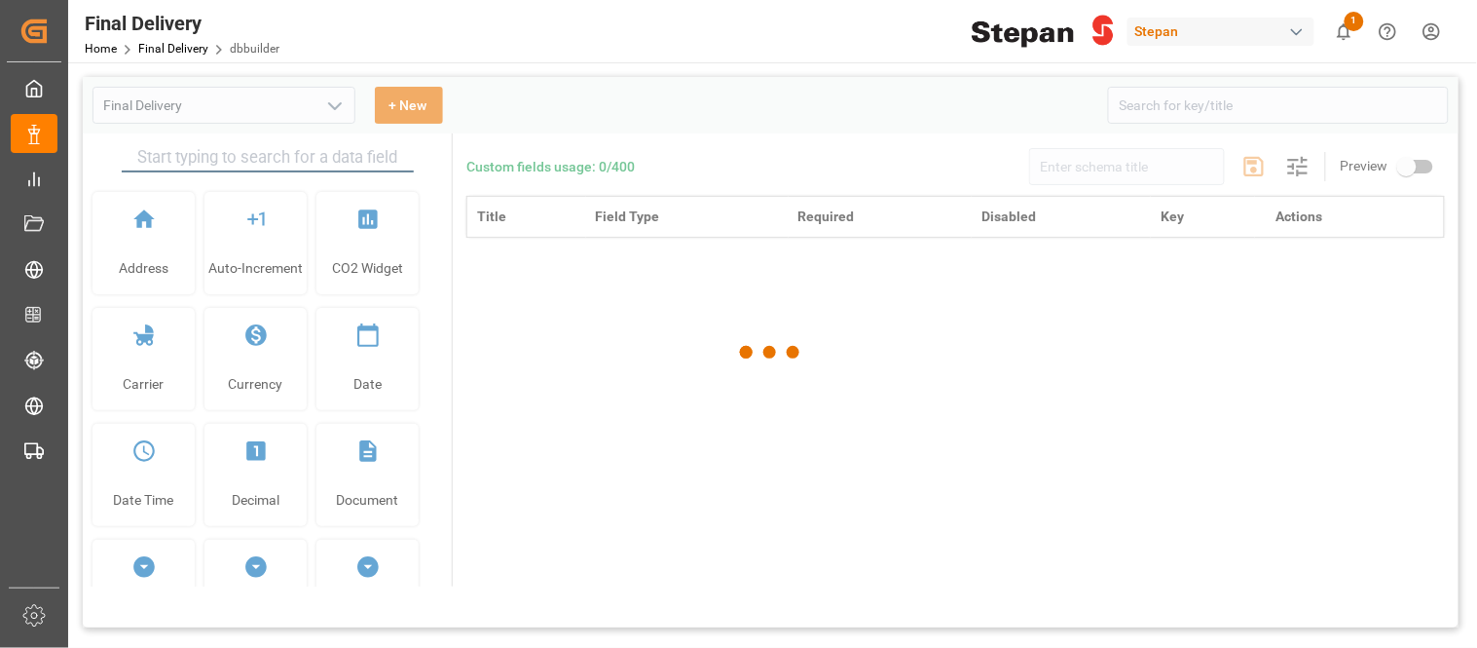
type input "Final Delivery"
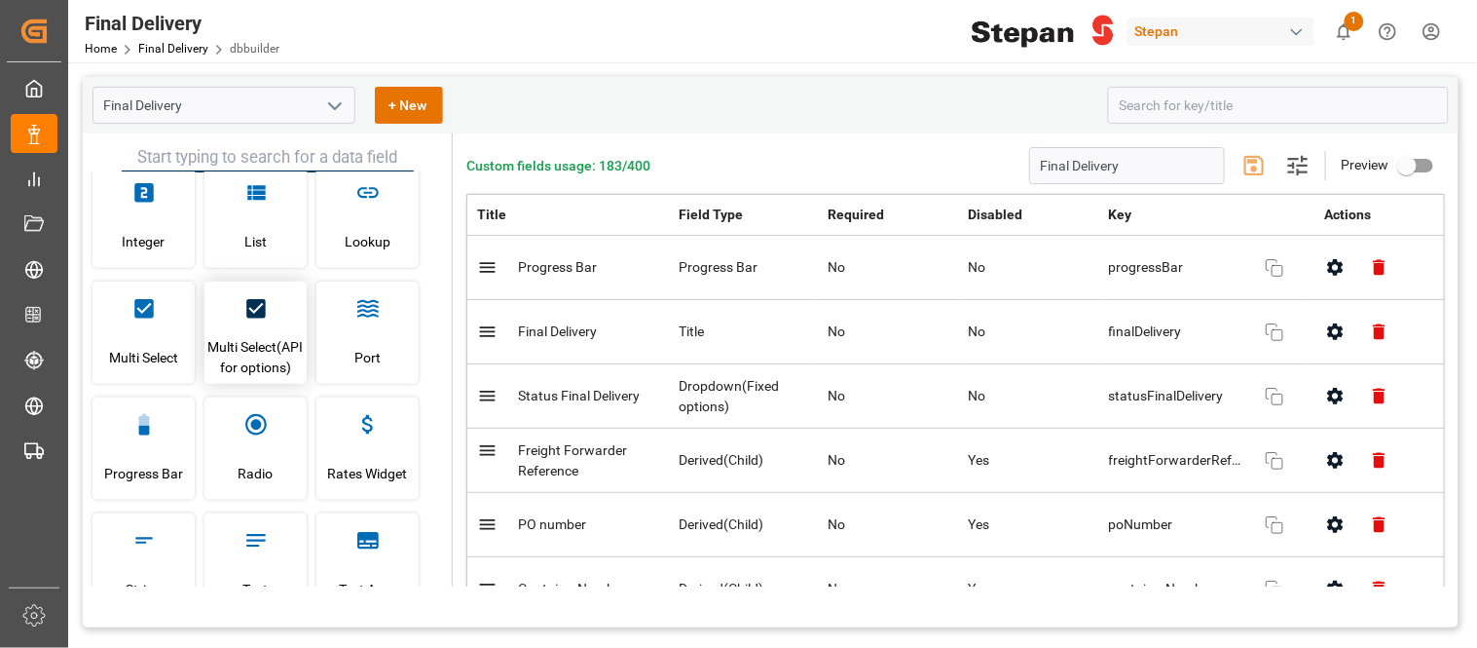
scroll to position [649, 0]
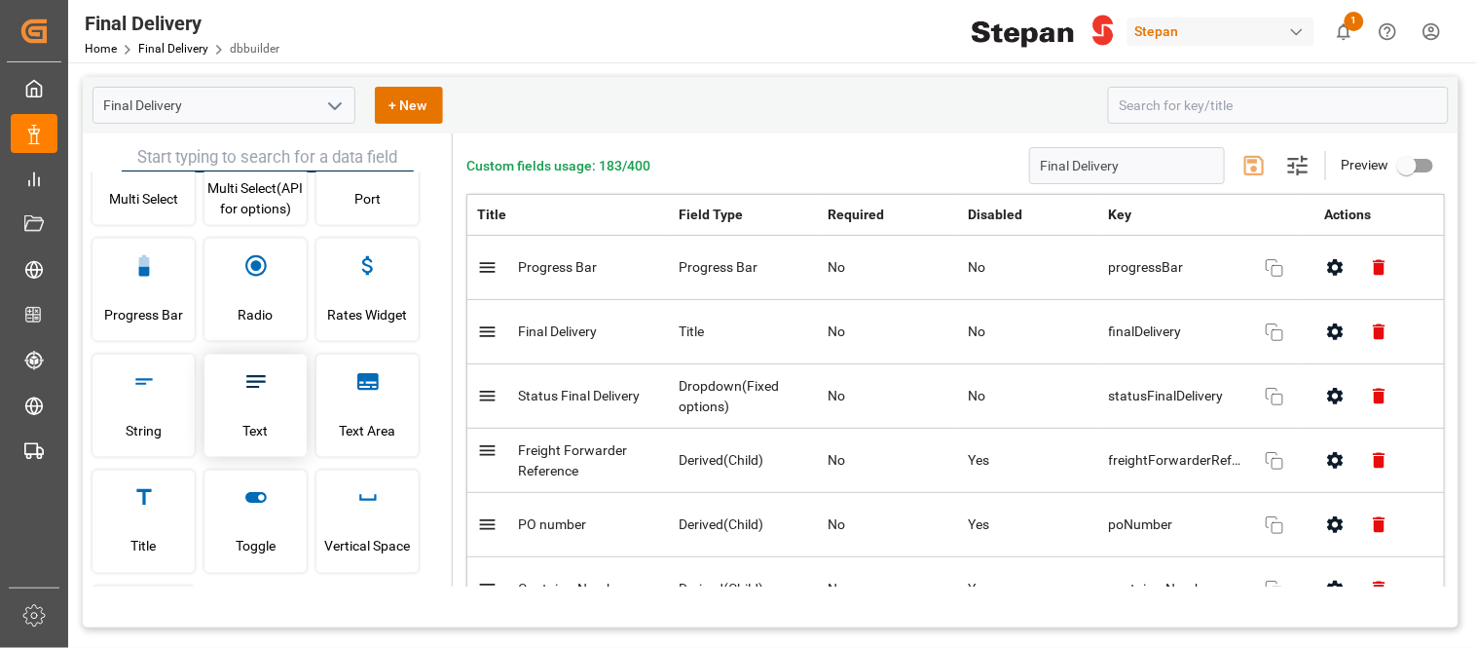
click at [263, 441] on span "Text" at bounding box center [255, 430] width 25 height 53
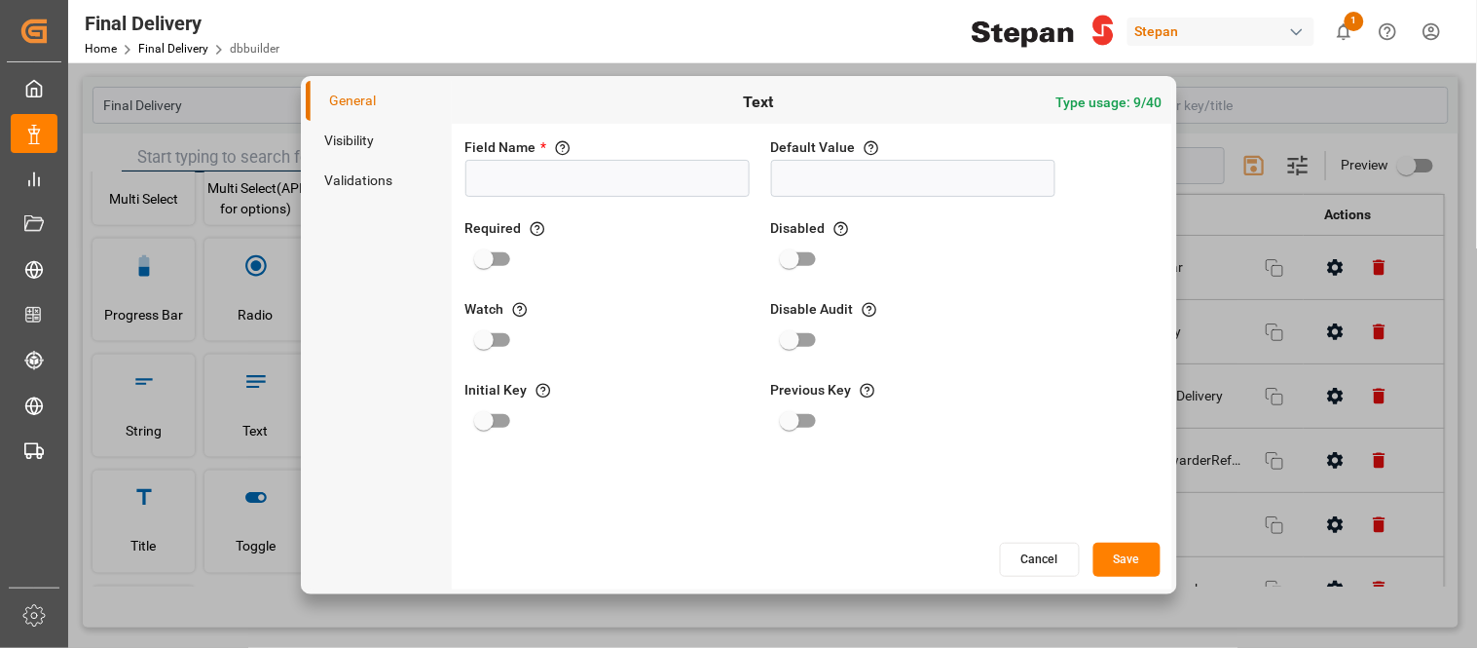
click at [602, 183] on input at bounding box center [607, 178] width 284 height 37
type input "Transport Comments"
click at [1134, 567] on button "Save" at bounding box center [1127, 559] width 67 height 34
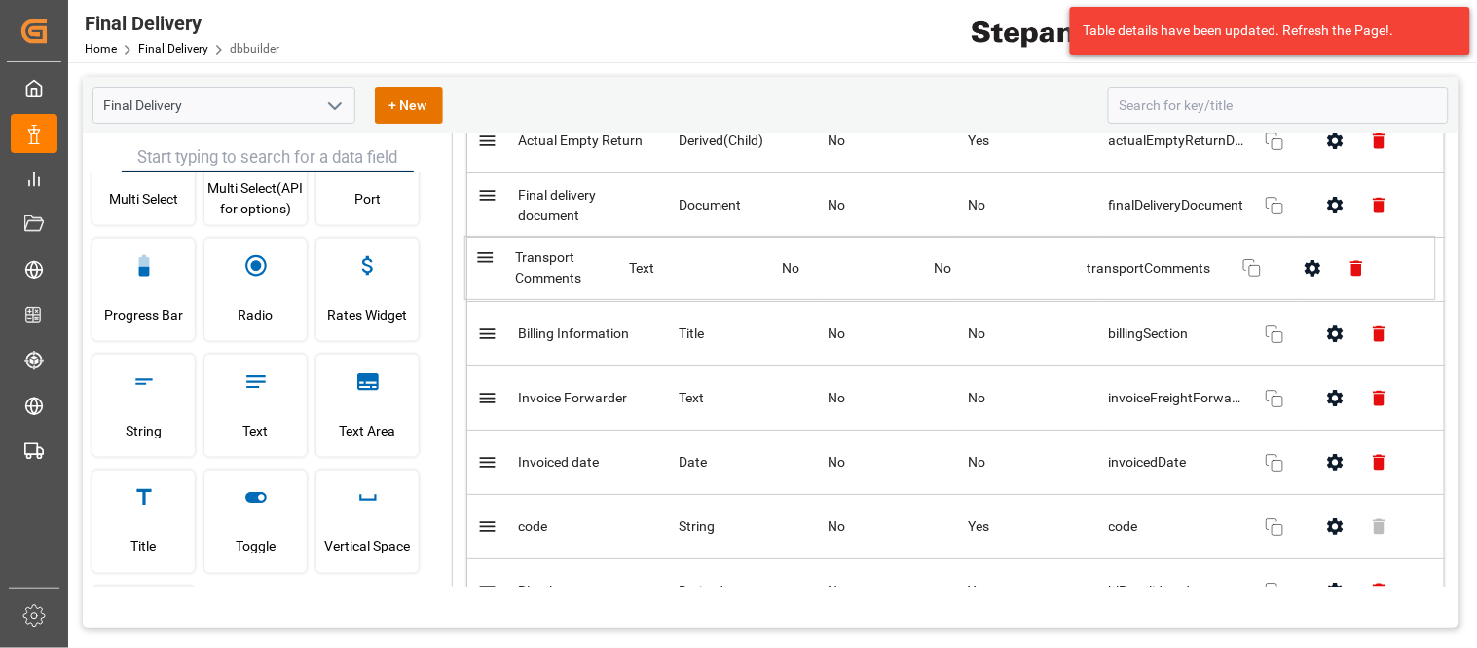
scroll to position [1798, 0]
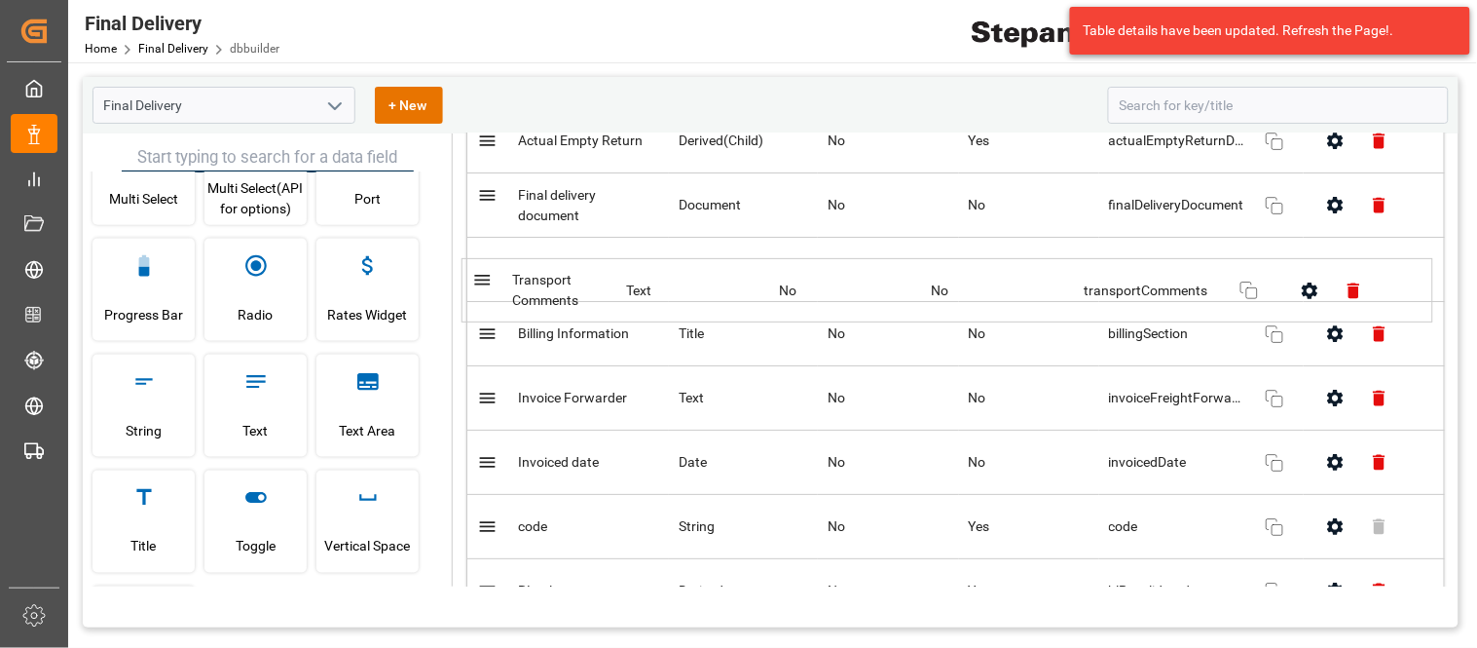
drag, startPoint x: 480, startPoint y: 468, endPoint x: 474, endPoint y: 273, distance: 195.8
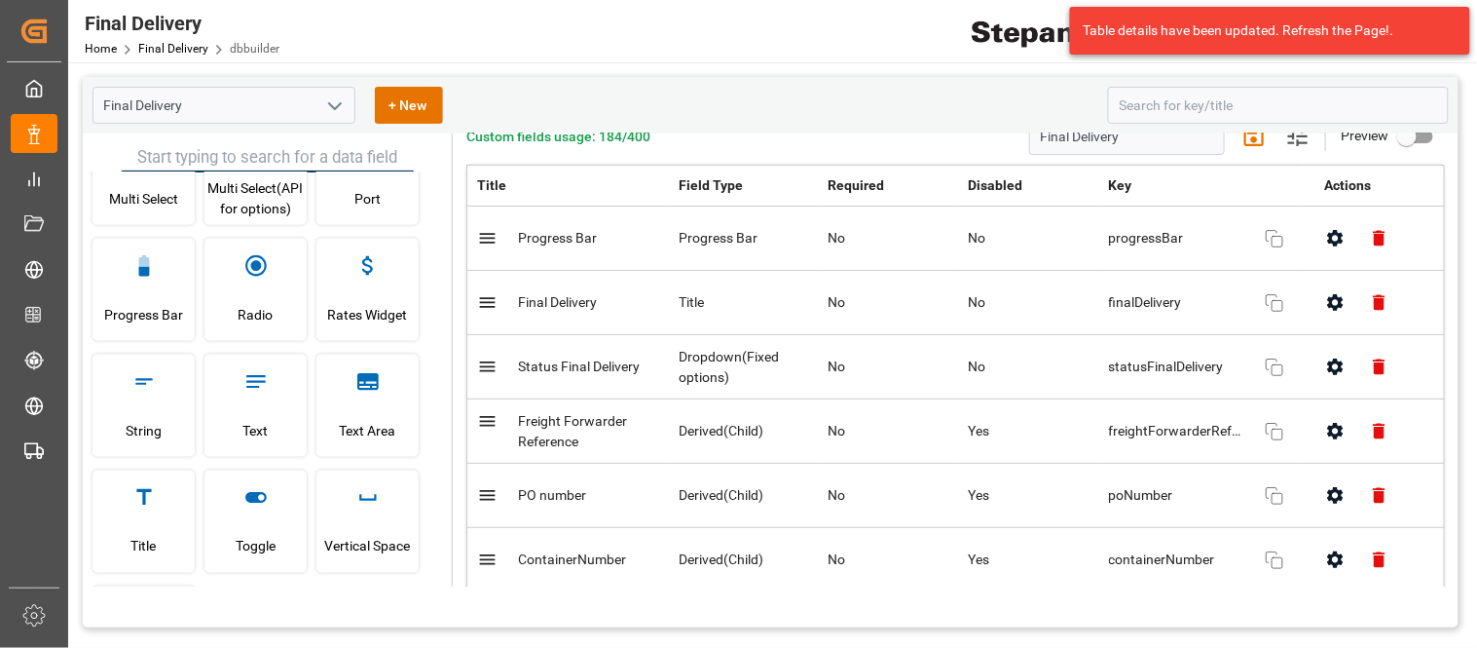
scroll to position [0, 0]
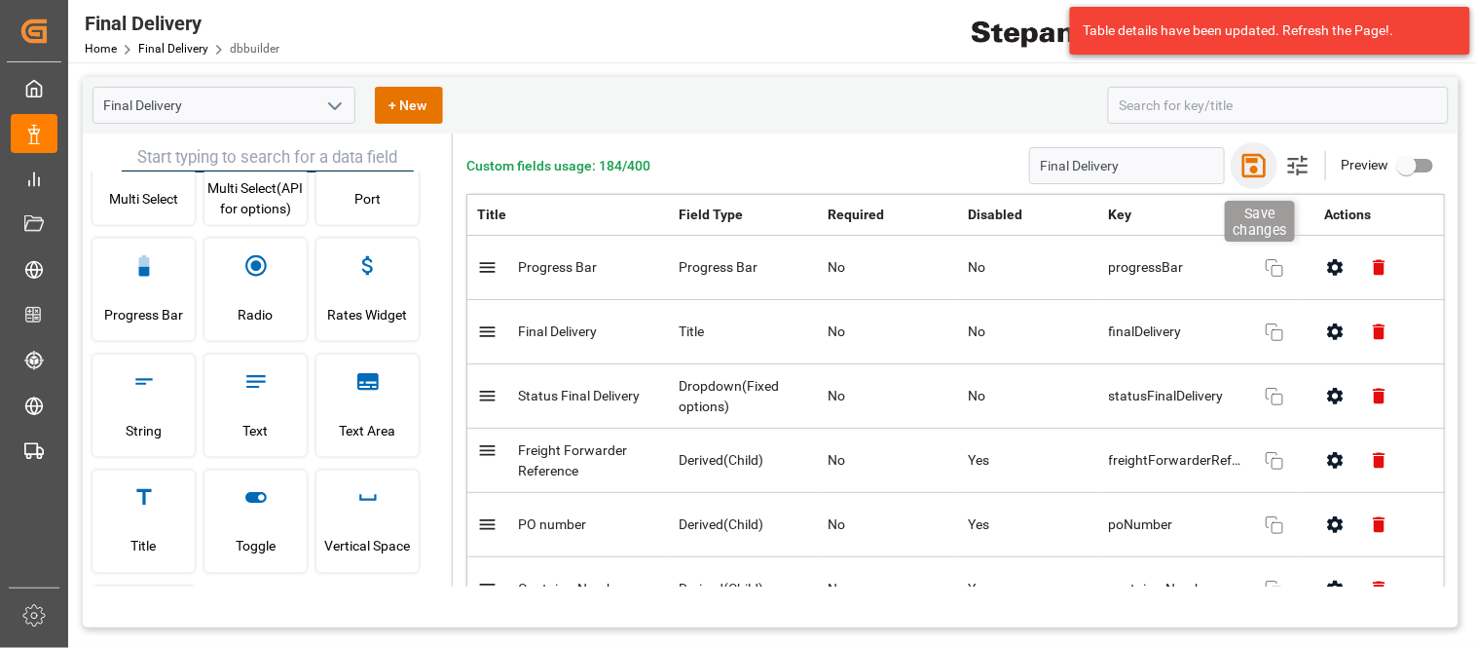
click at [1250, 169] on icon "button" at bounding box center [1254, 165] width 23 height 23
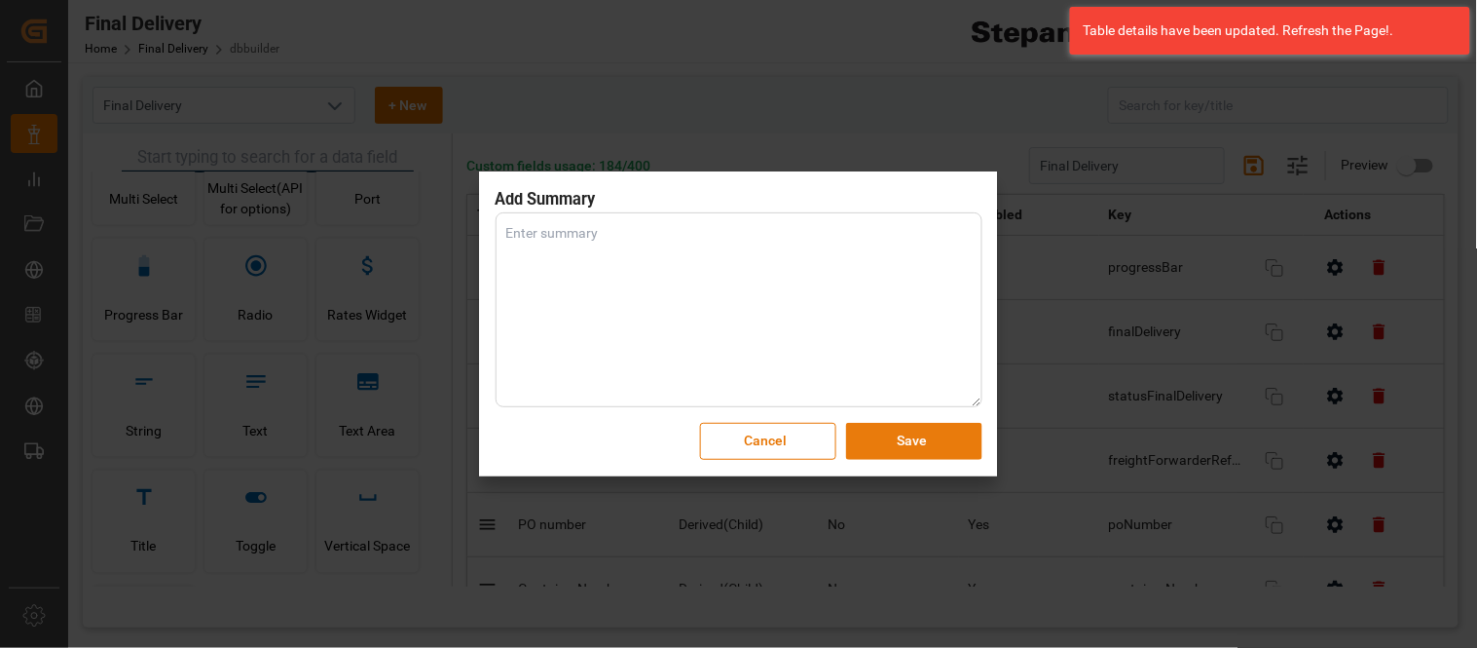
click at [946, 440] on button "Save" at bounding box center [914, 441] width 136 height 37
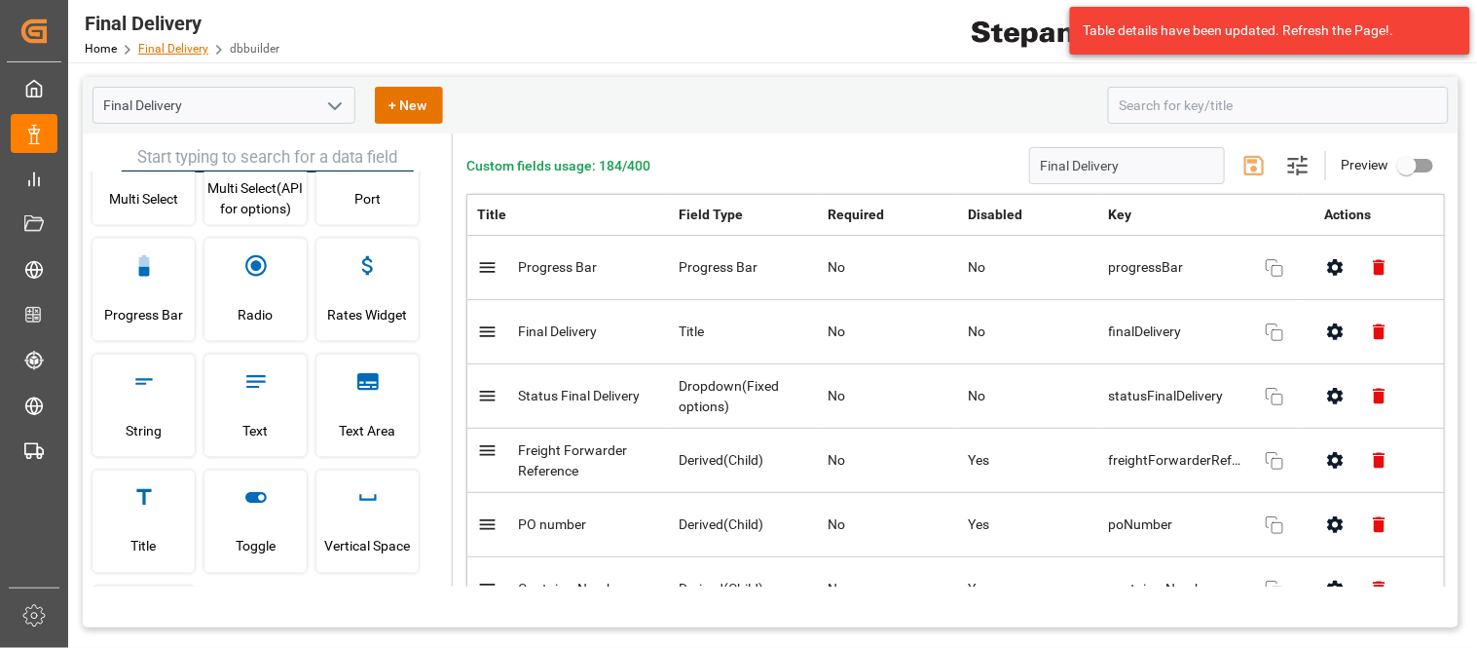
click at [164, 43] on link "Final Delivery" at bounding box center [173, 49] width 70 height 14
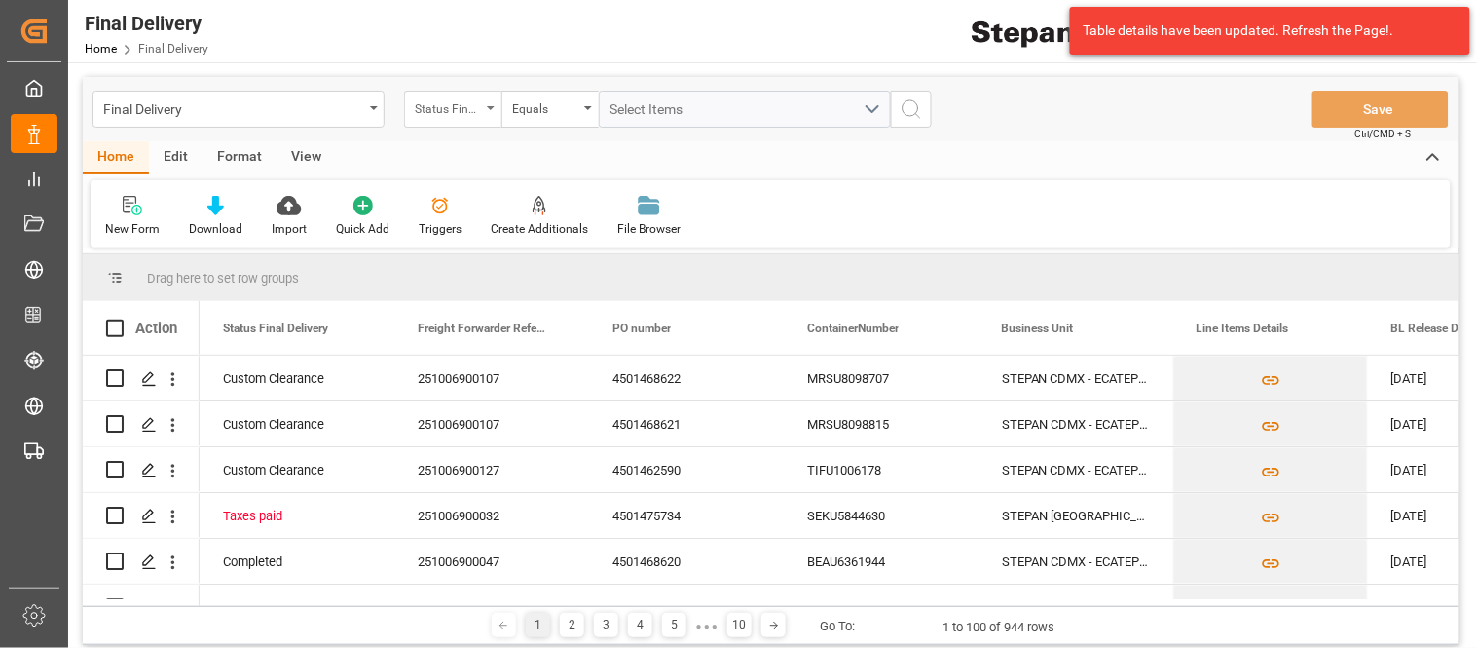
click at [470, 114] on div "Status Final Delivery" at bounding box center [448, 106] width 66 height 22
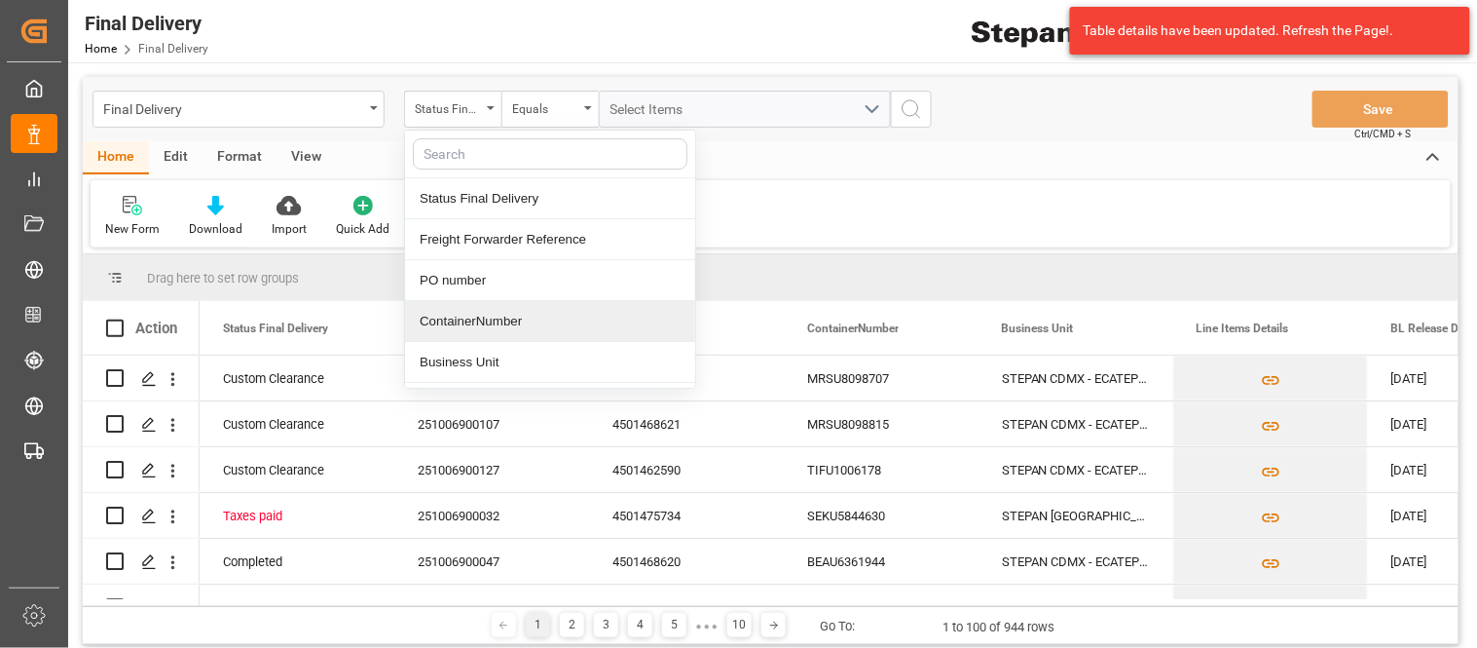
click at [471, 315] on div "ContainerNumber" at bounding box center [550, 321] width 290 height 41
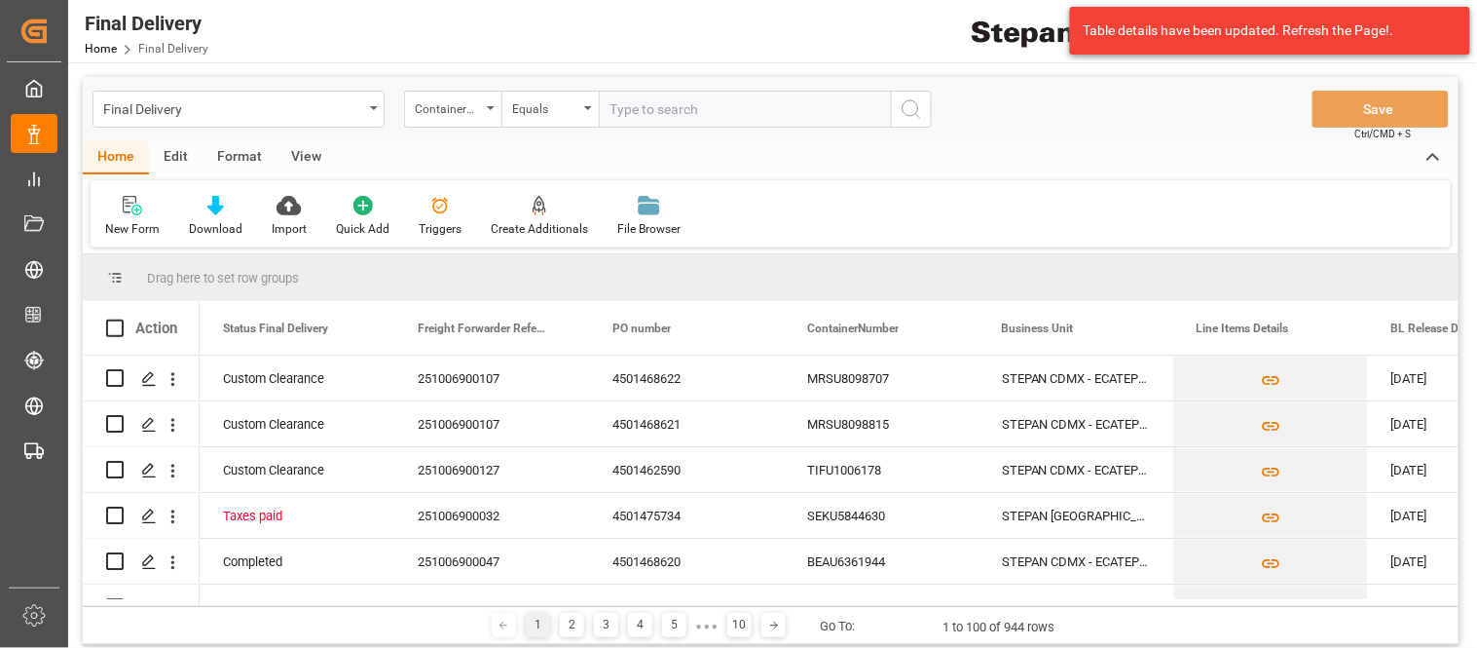
click at [651, 121] on input "text" at bounding box center [745, 109] width 292 height 37
type input "RLTU2086244"
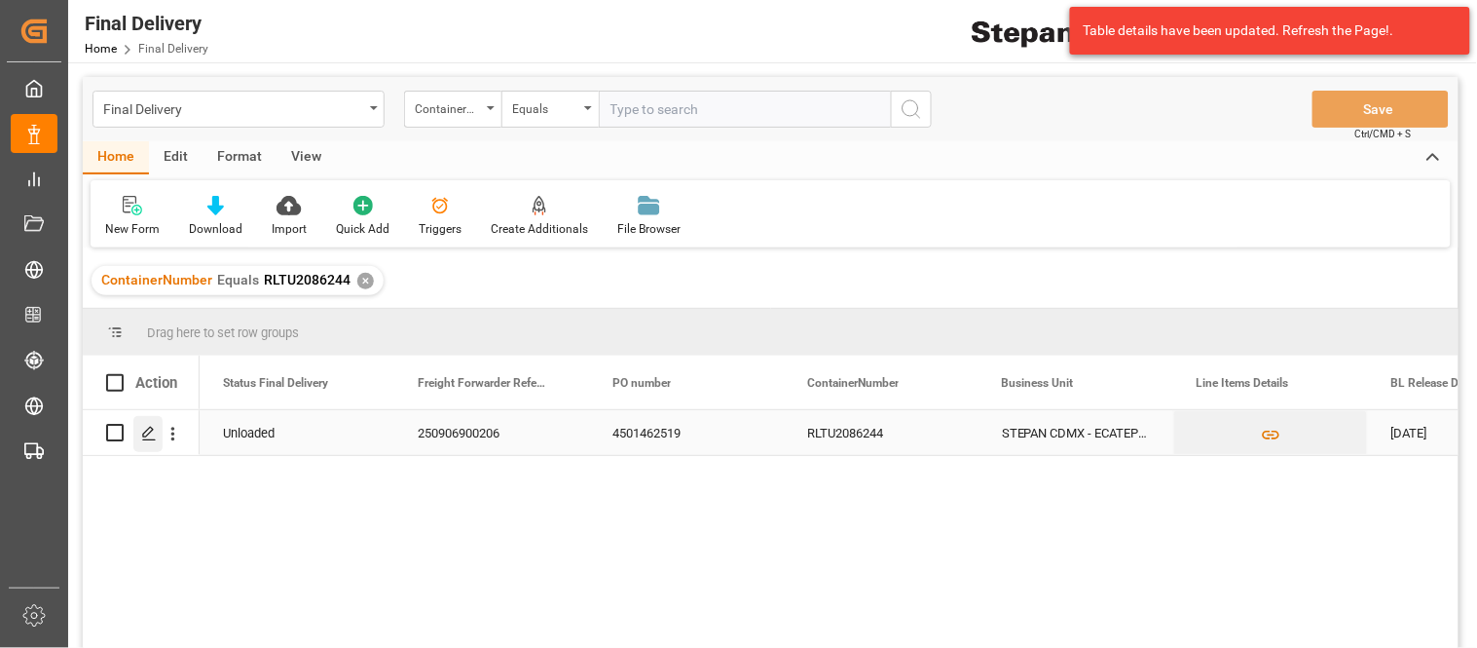
click at [153, 436] on icon "Press SPACE to select this row." at bounding box center [149, 434] width 16 height 16
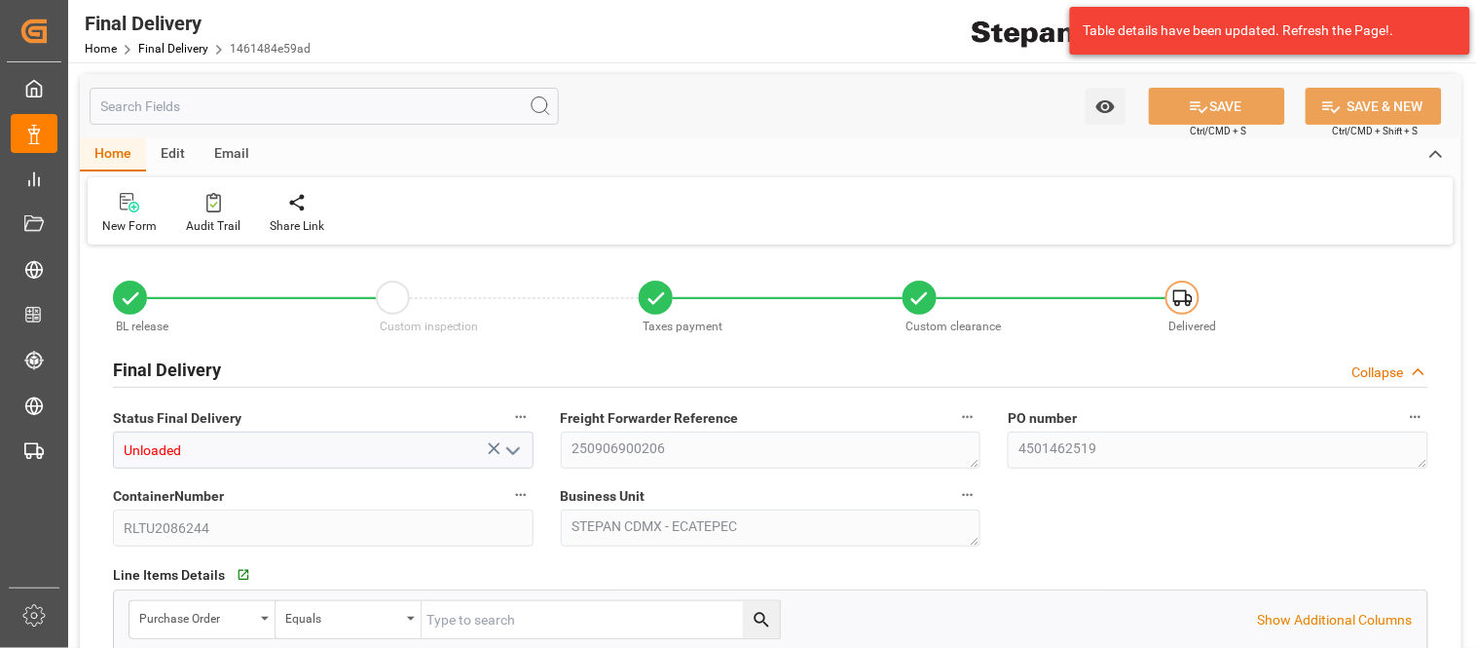
type input "[DATE]"
type input "02-09-2025"
type input "[DATE]"
type input "18-09-2025"
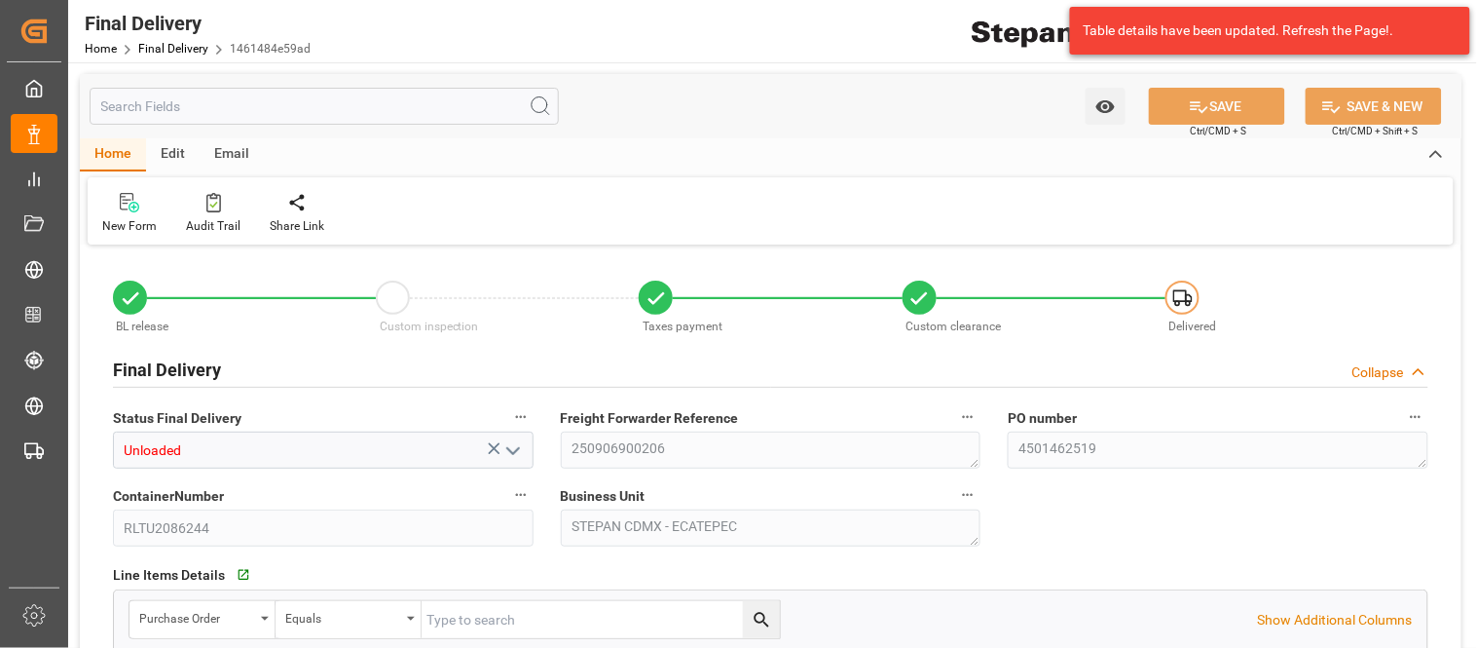
type input "18-09-2025 00:00"
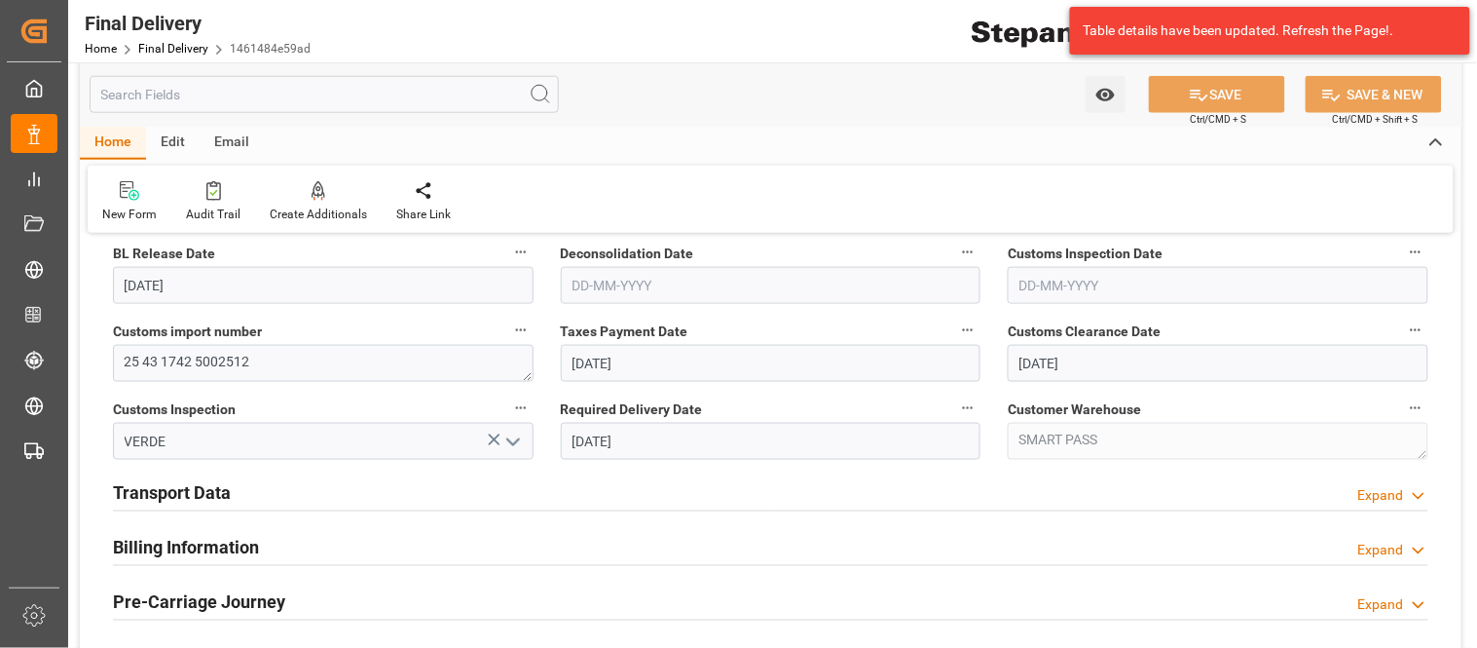
scroll to position [540, 0]
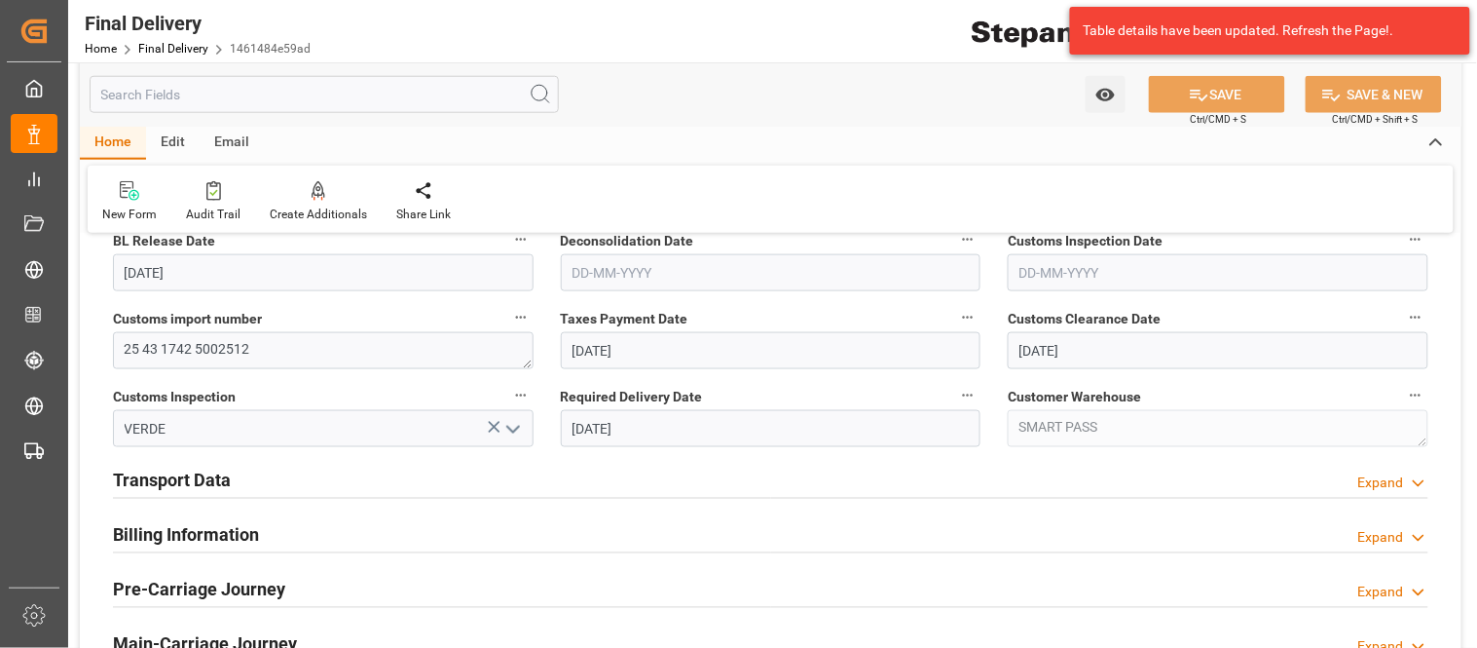
click at [499, 461] on div "Transport Data Expand" at bounding box center [771, 479] width 1316 height 37
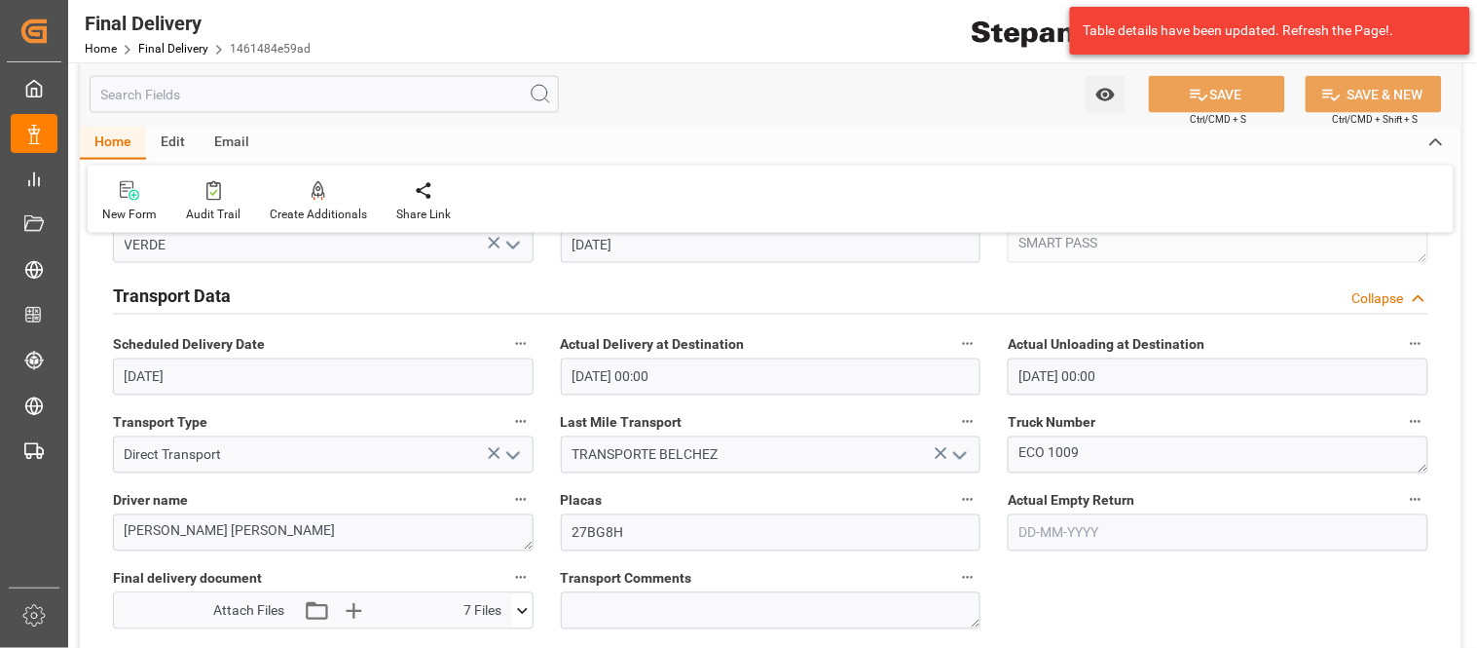
scroll to position [757, 0]
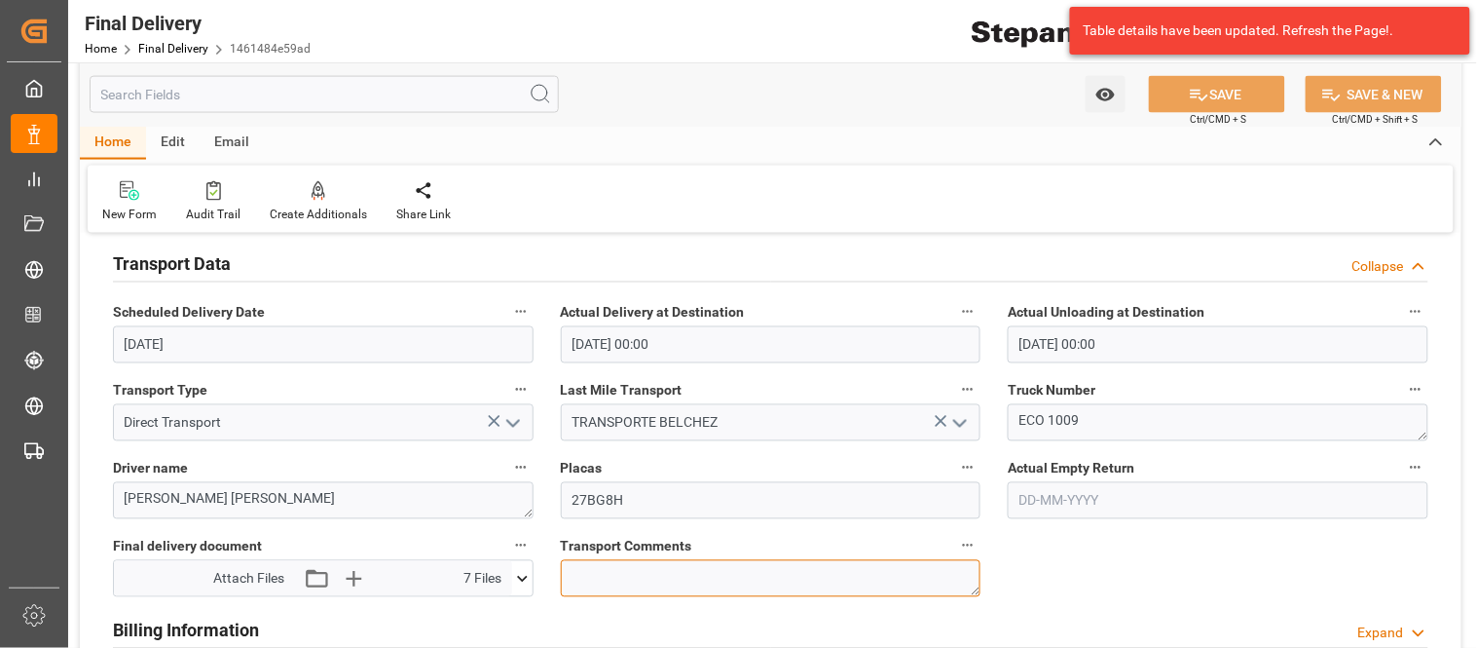
click at [799, 563] on textarea at bounding box center [771, 578] width 421 height 37
paste textarea "ENLACE: https://telematics.tecnomotum.com/#/login"
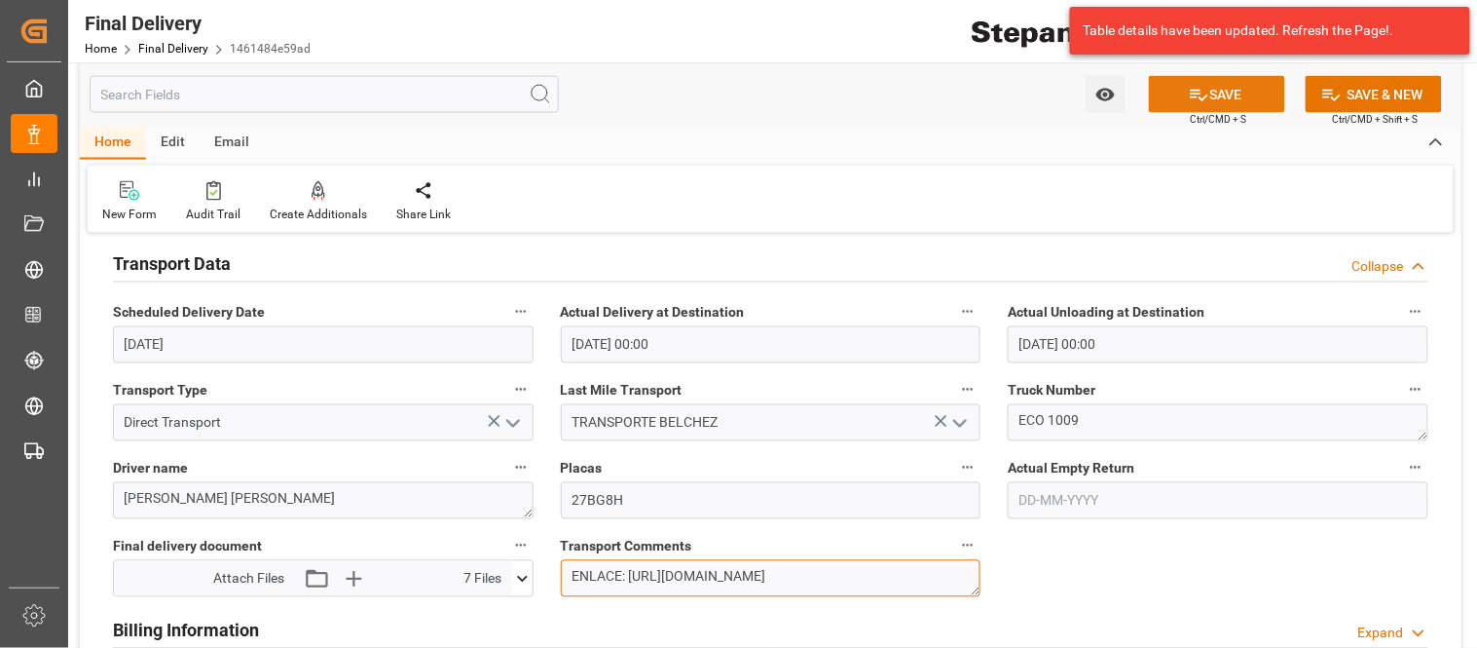
type textarea "ENLACE: https://telematics.tecnomotum.com/#/login"
click at [1251, 105] on button "SAVE" at bounding box center [1217, 94] width 136 height 37
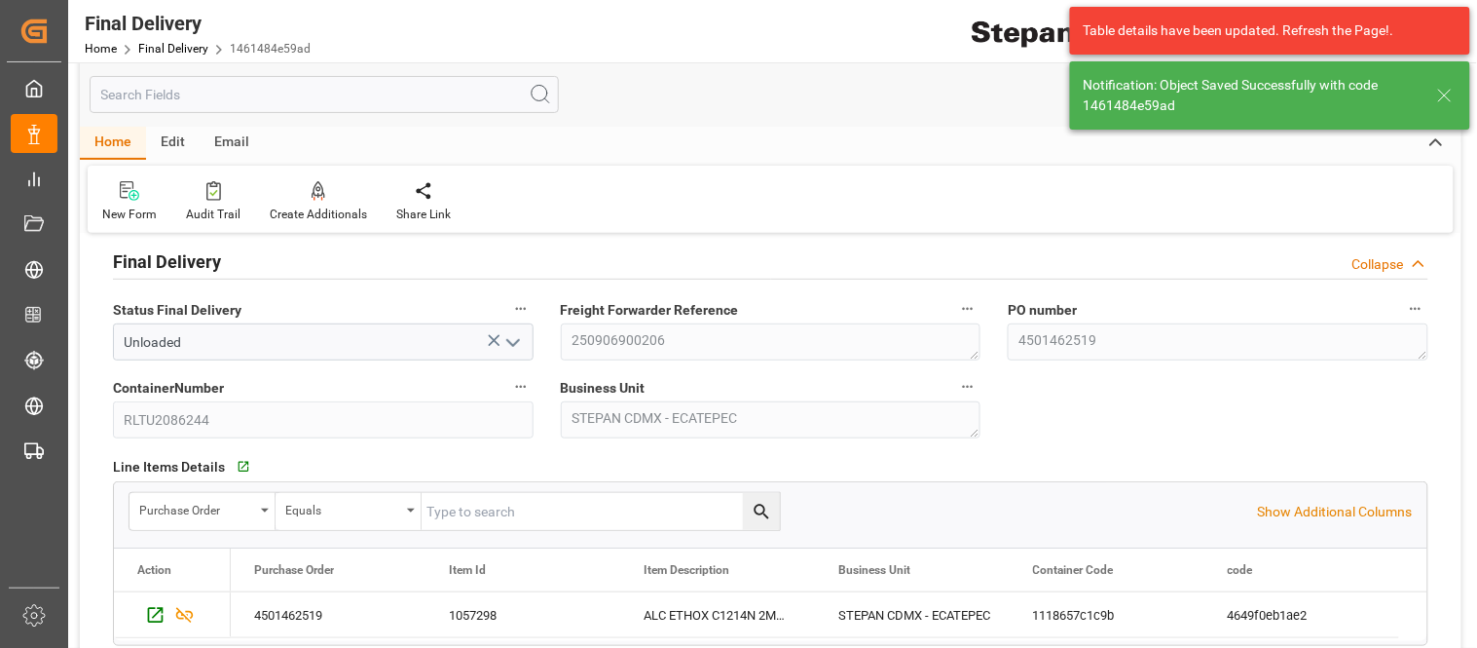
scroll to position [0, 0]
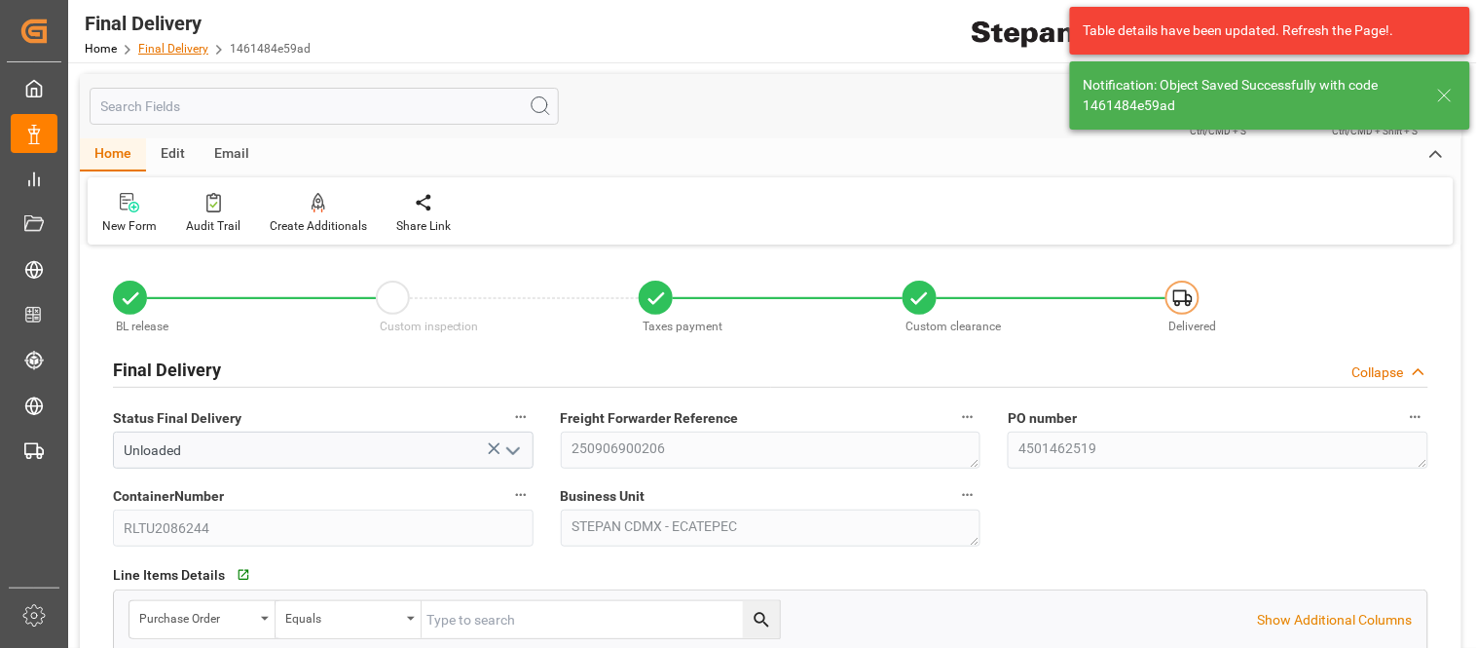
click at [176, 49] on link "Final Delivery" at bounding box center [173, 49] width 70 height 14
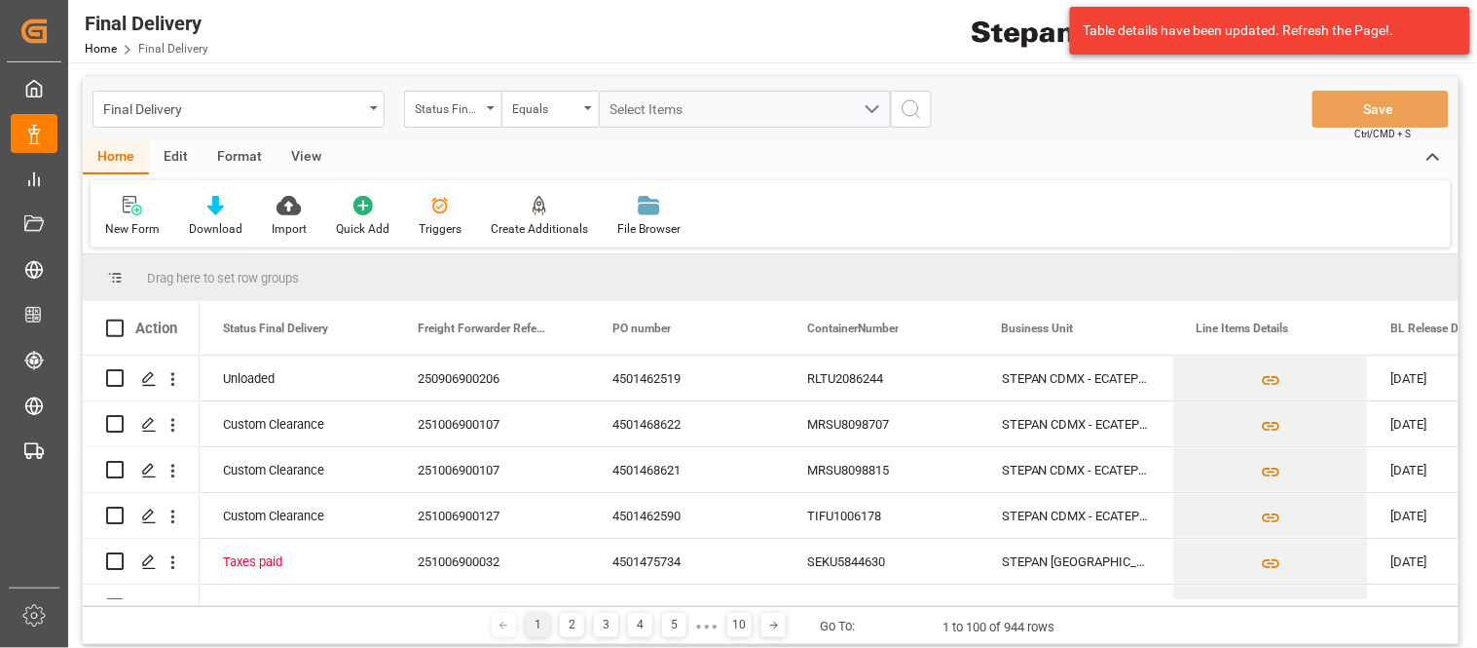
click at [434, 231] on div "Triggers" at bounding box center [440, 229] width 43 height 18
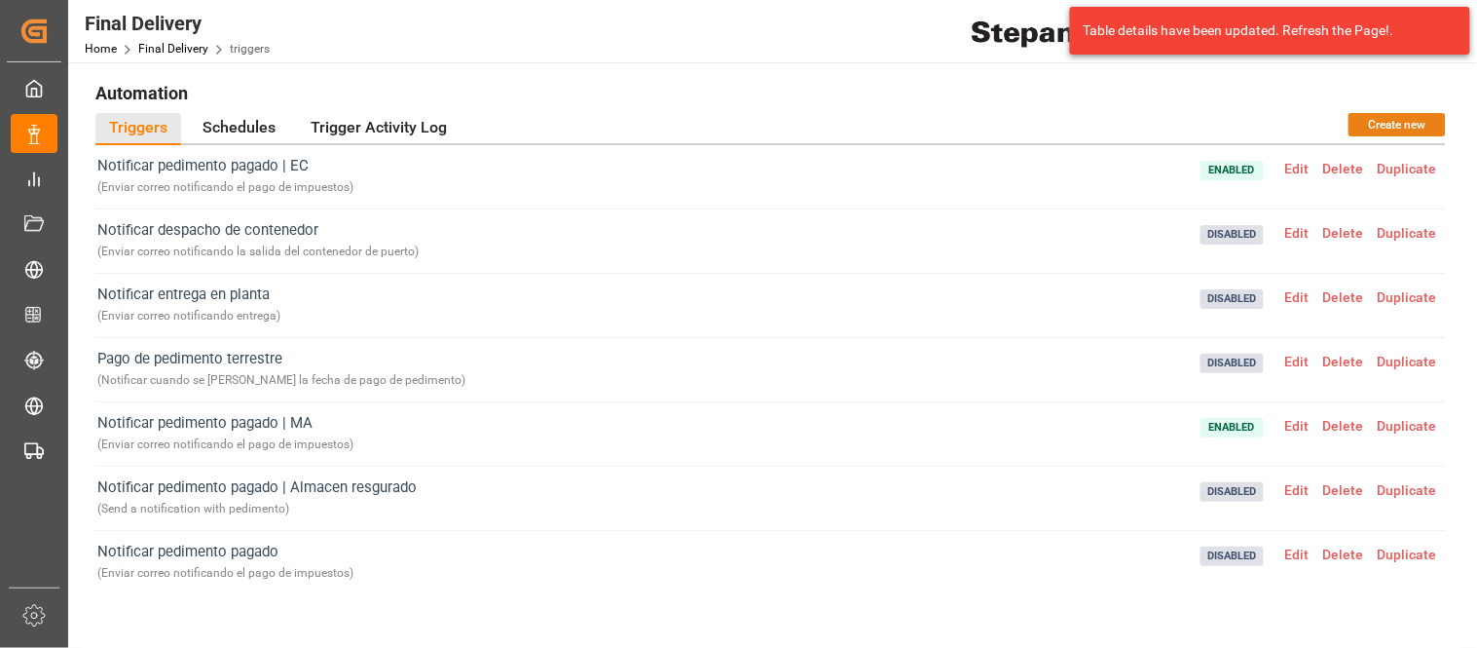
click at [1426, 130] on button "Create new" at bounding box center [1397, 124] width 97 height 23
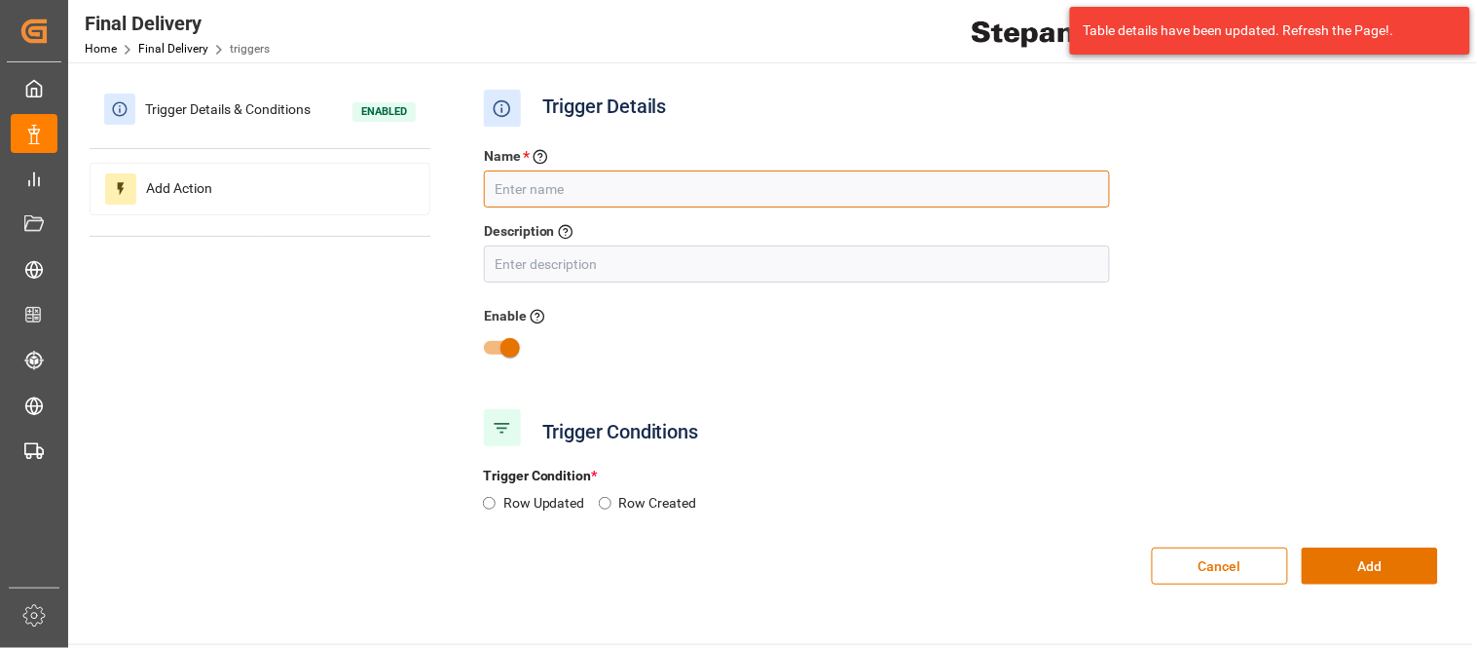
click at [579, 193] on input "text" at bounding box center [797, 188] width 626 height 37
type input "Send email with"
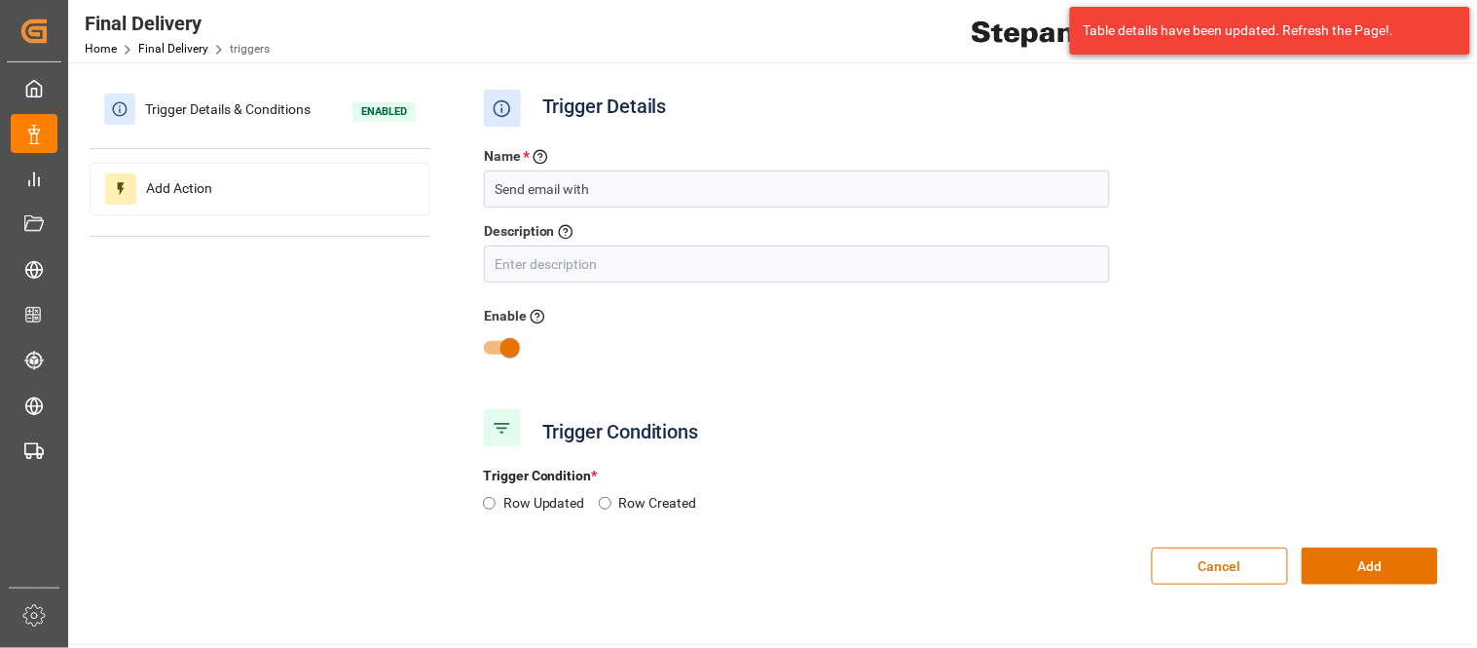
click at [499, 503] on div "Row Updated Row Created" at bounding box center [960, 510] width 983 height 34
click at [483, 506] on input "Row Updated" at bounding box center [489, 503] width 13 height 13
radio input "true"
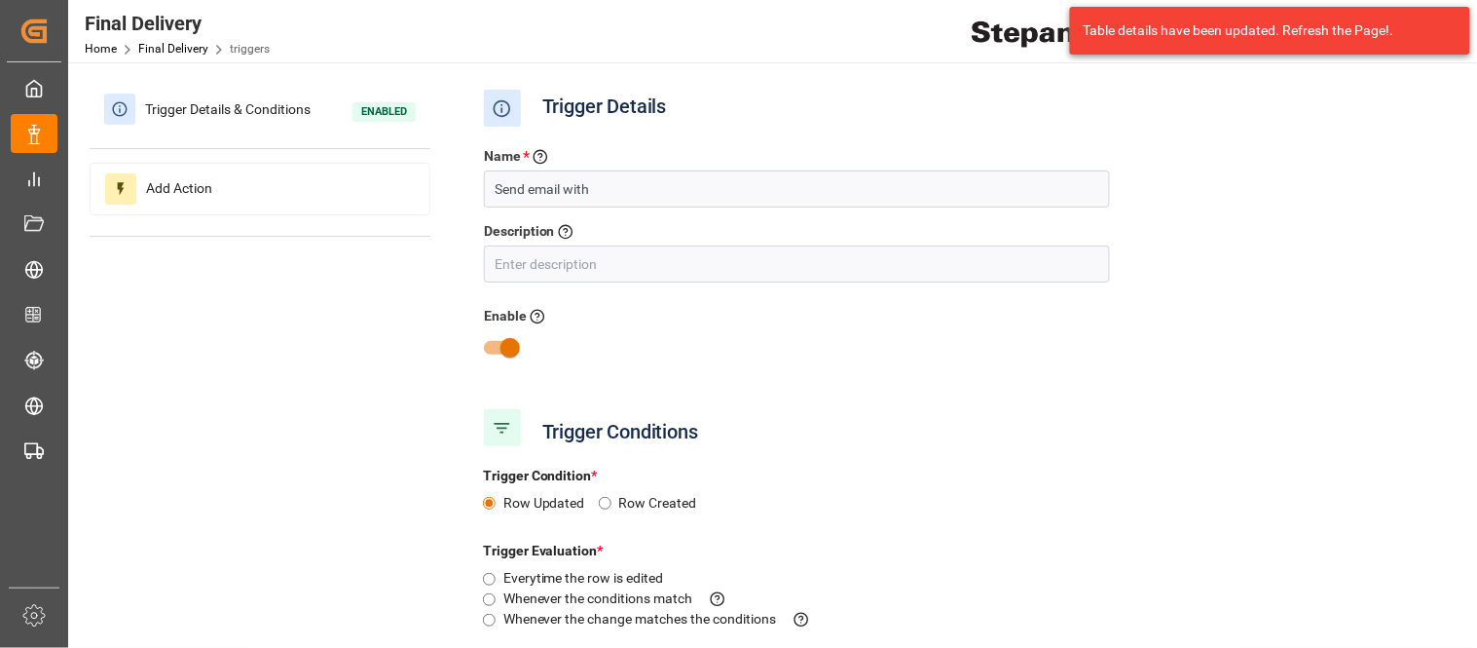
scroll to position [108, 0]
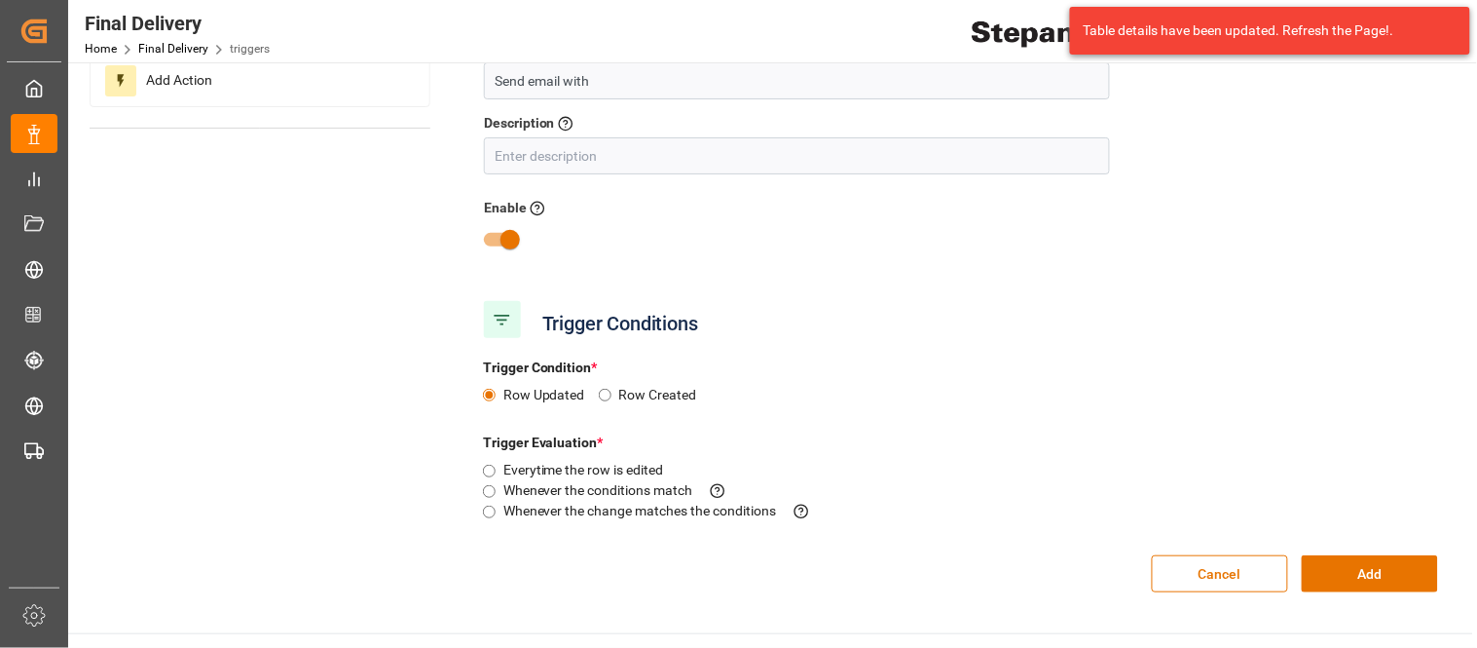
click at [495, 513] on div "Whenever the change matches the conditions This criteria is evaluated when a fi…" at bounding box center [655, 511] width 344 height 20
click at [490, 511] on input "Whenever the change matches the conditions This criteria is evaluated when a fi…" at bounding box center [489, 511] width 13 height 13
radio input "true"
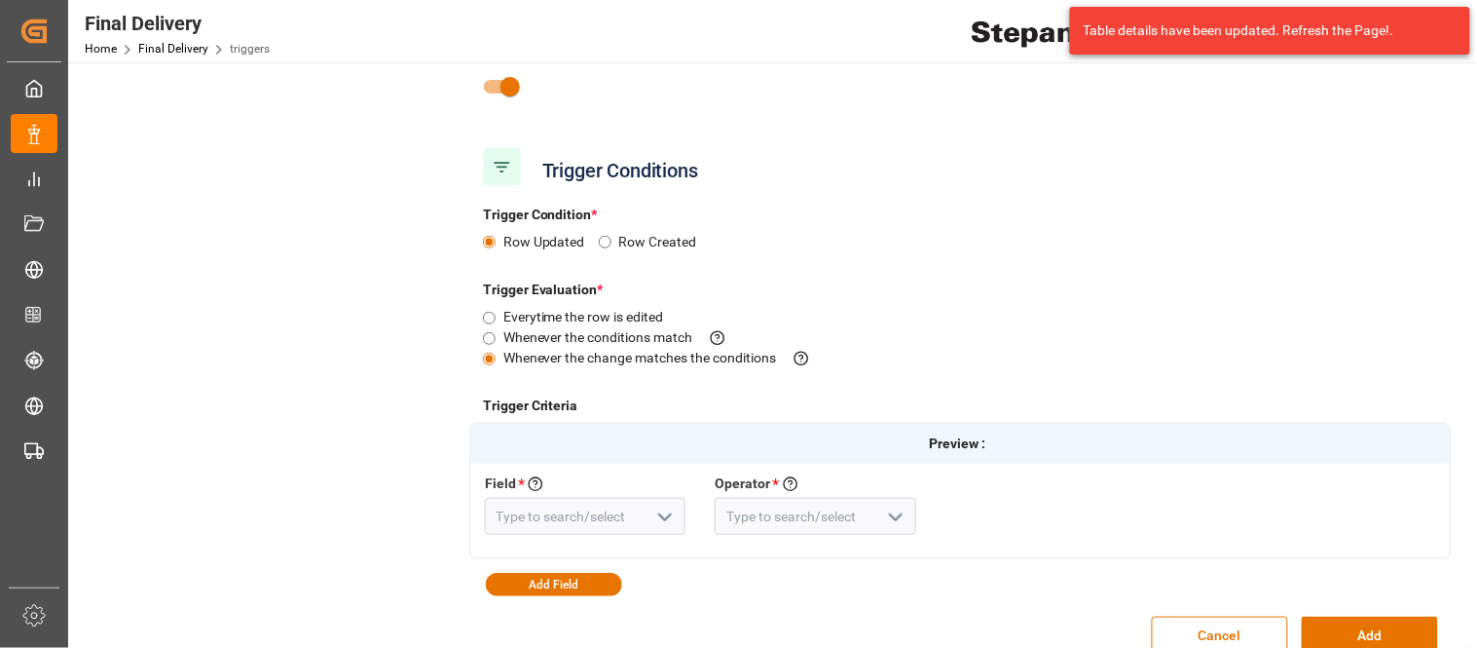
scroll to position [324, 0]
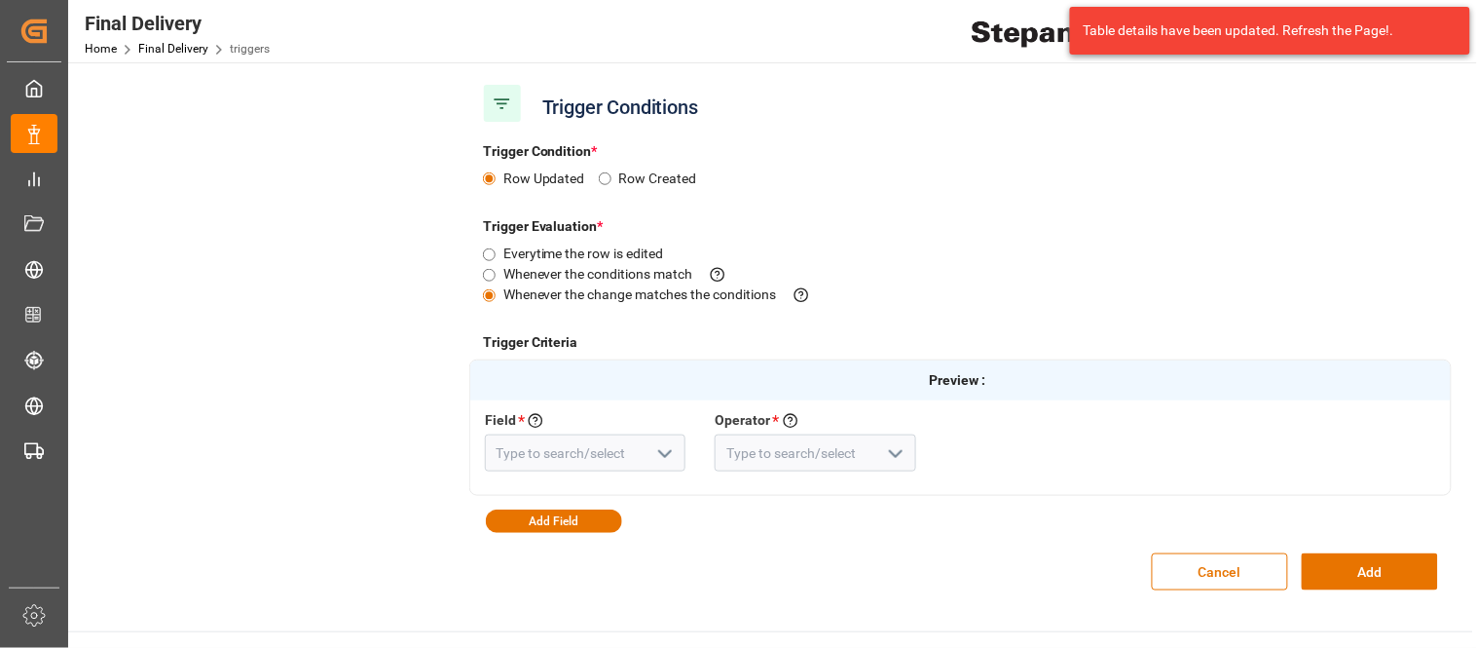
click at [658, 453] on icon "open menu" at bounding box center [664, 453] width 23 height 23
click at [577, 545] on div "Transport Type" at bounding box center [586, 525] width 200 height 44
type input "Transport Type"
click at [839, 453] on input at bounding box center [816, 452] width 202 height 37
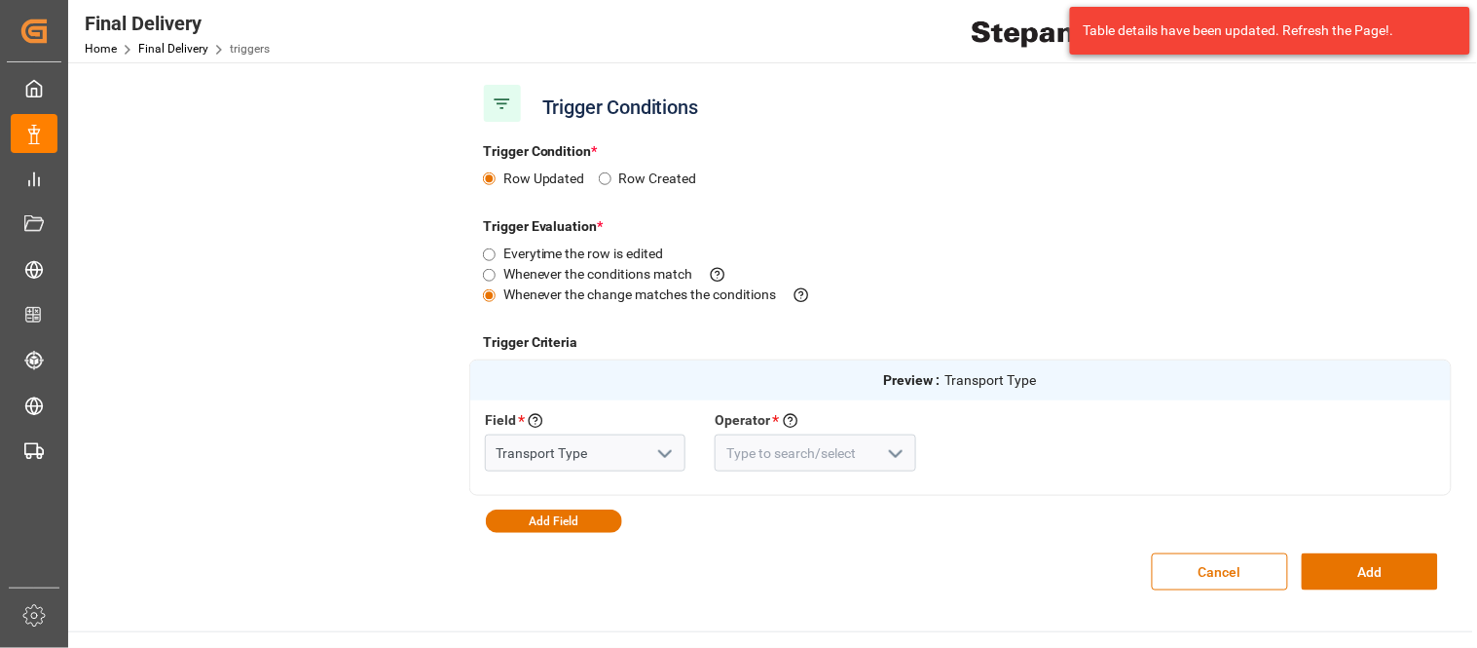
click at [886, 452] on icon "open menu" at bounding box center [895, 453] width 23 height 23
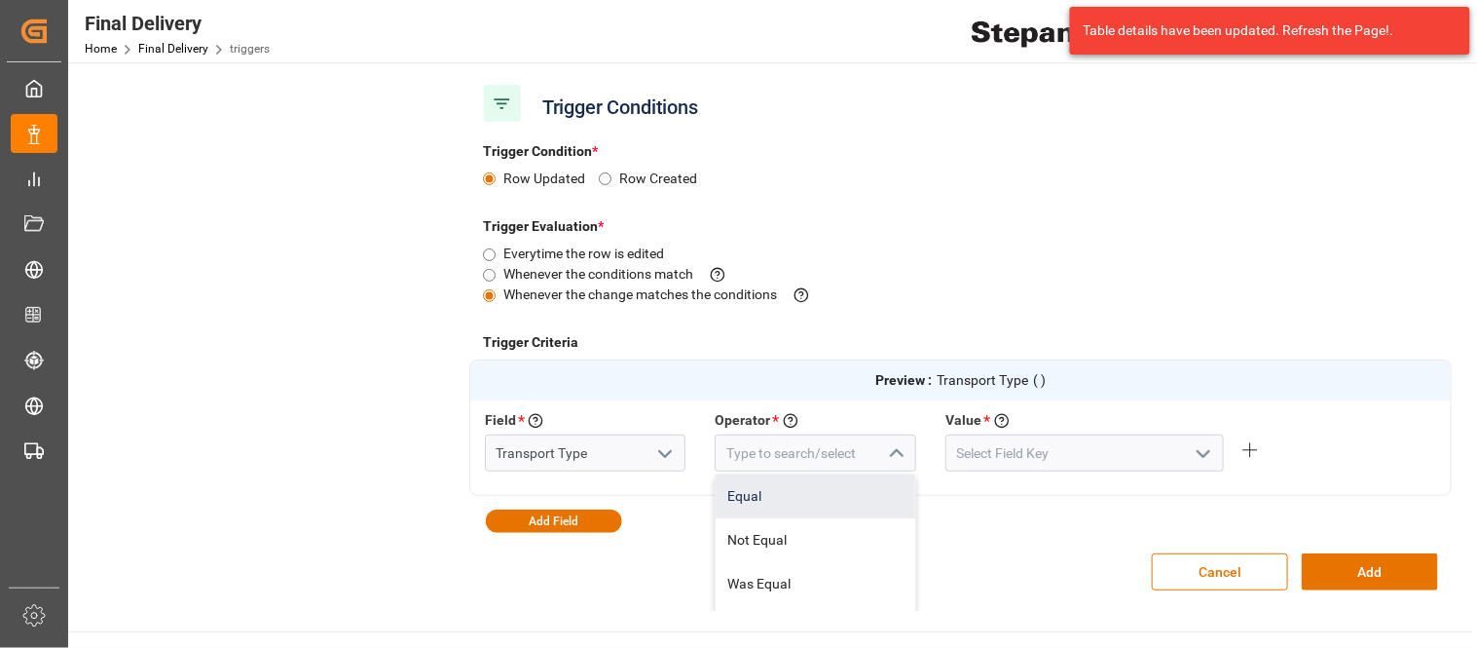
click at [790, 502] on div "Equal" at bounding box center [816, 496] width 200 height 44
type input "Equal"
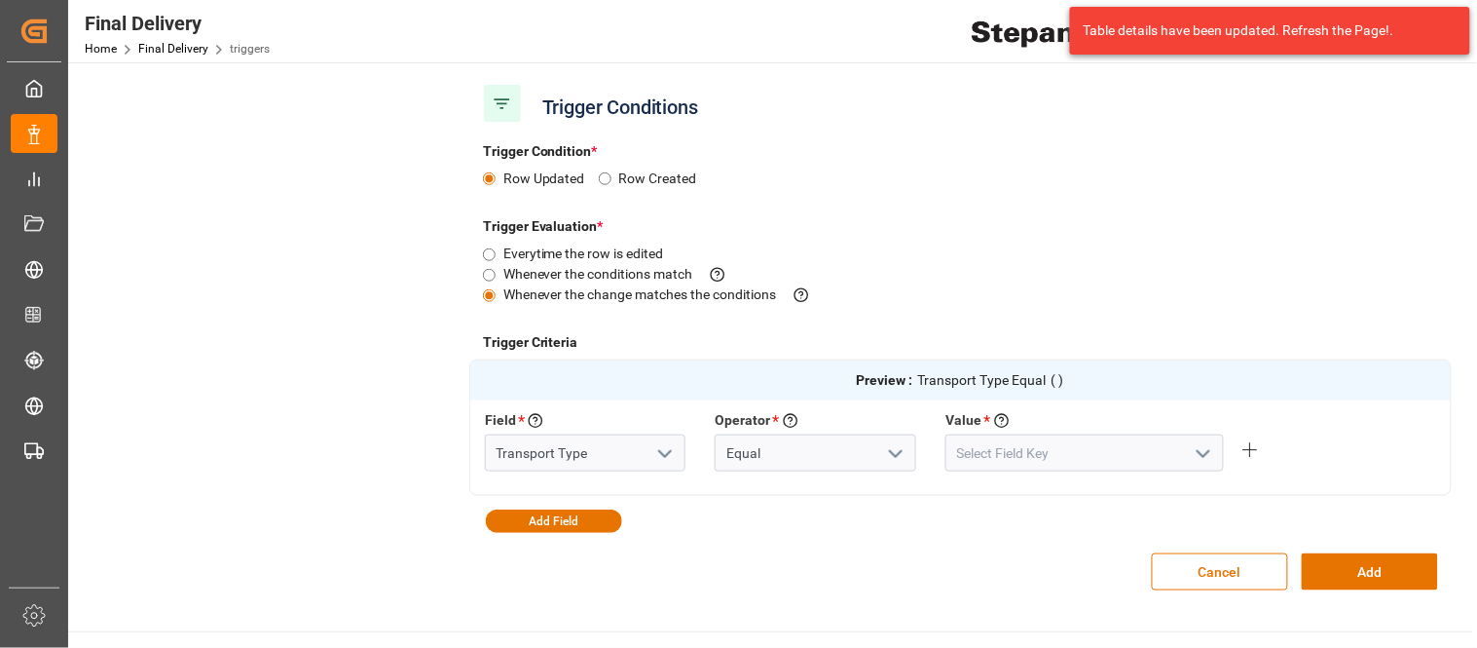
click at [1187, 454] on button "open menu" at bounding box center [1201, 453] width 29 height 30
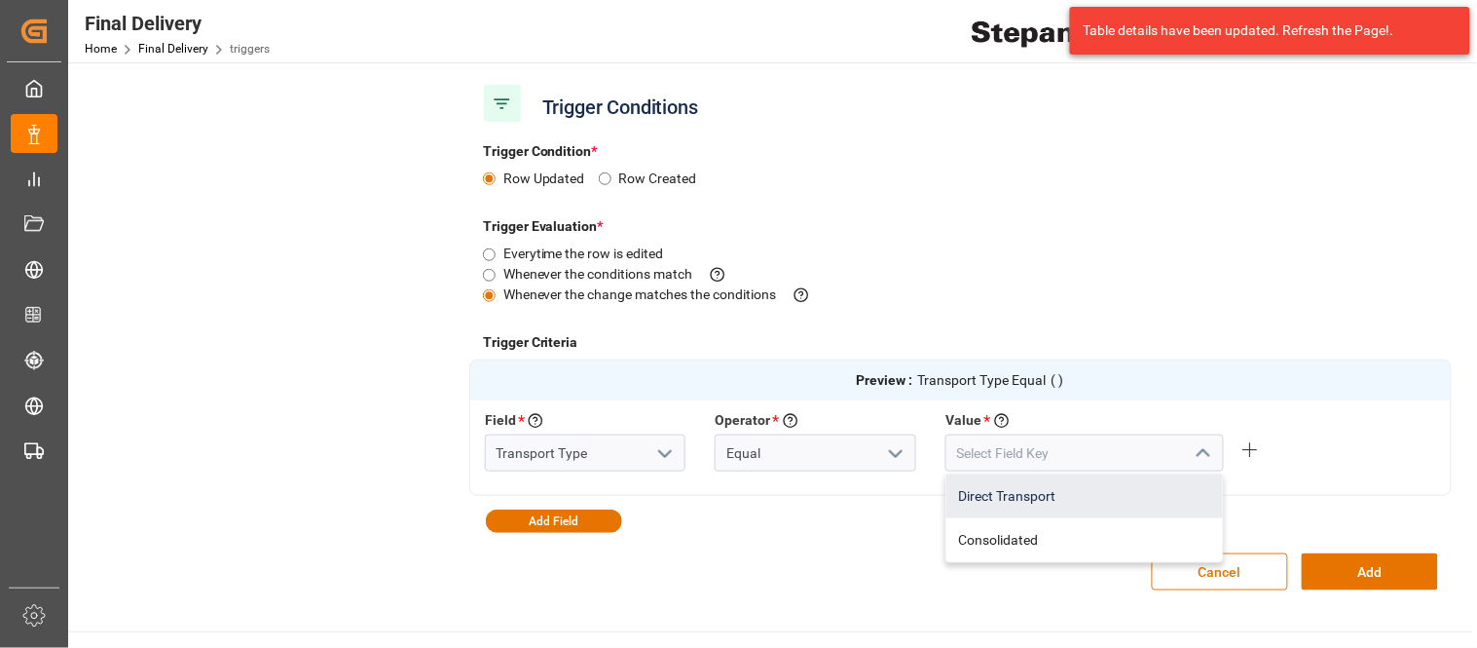
click at [1081, 491] on div "Direct Transport" at bounding box center [1085, 496] width 277 height 44
type input "Direct Transport"
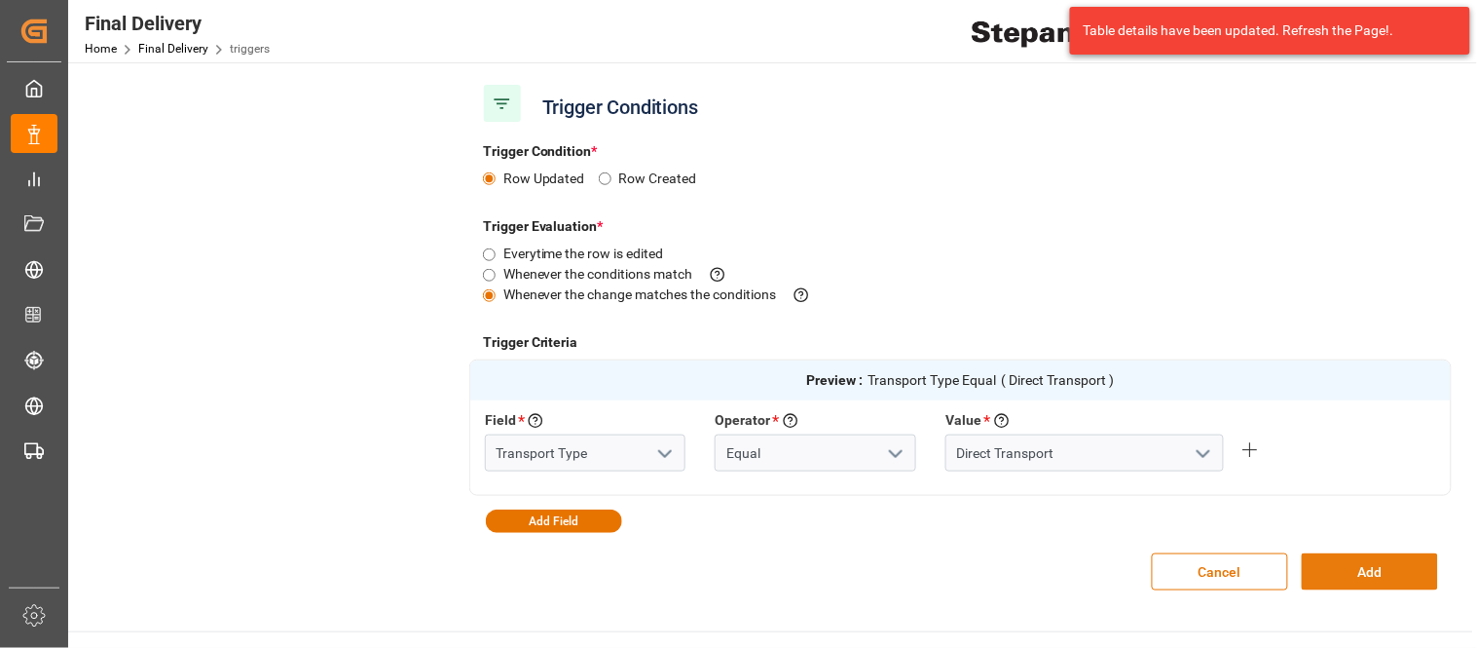
click at [1375, 568] on button "Add" at bounding box center [1370, 571] width 136 height 37
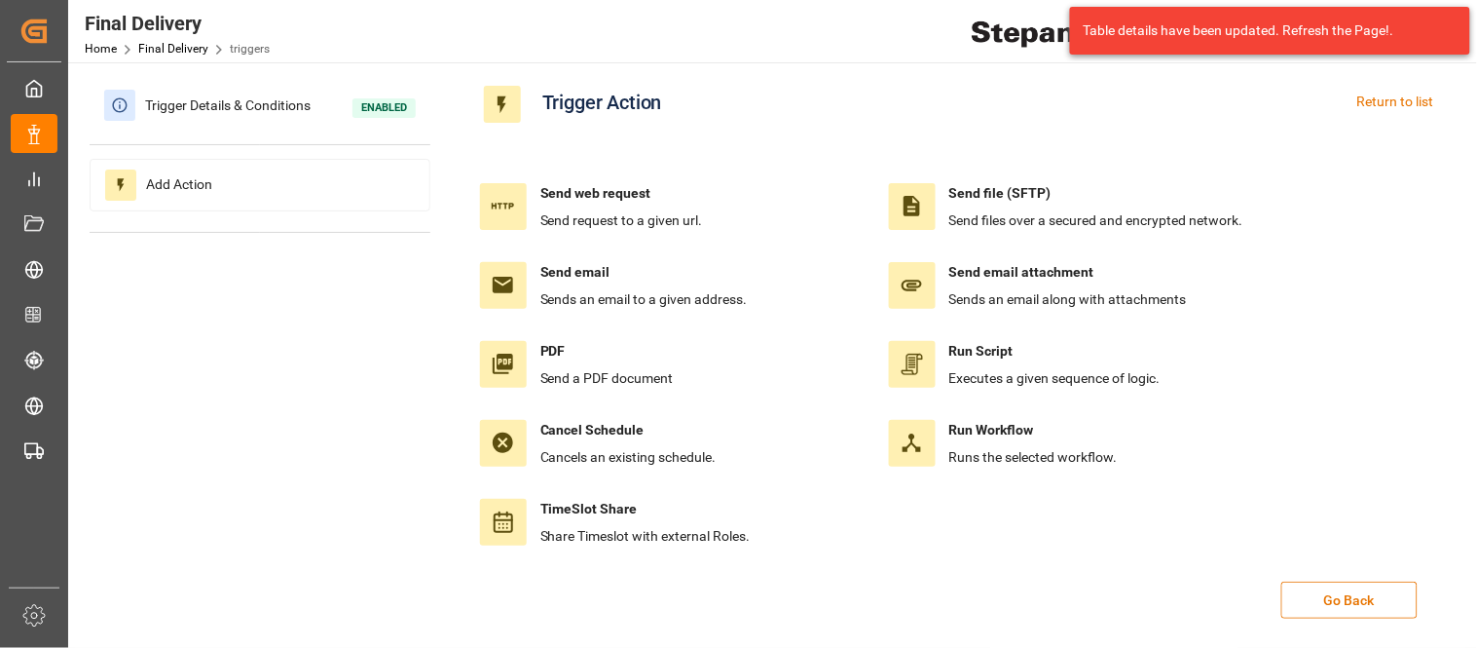
scroll to position [0, 0]
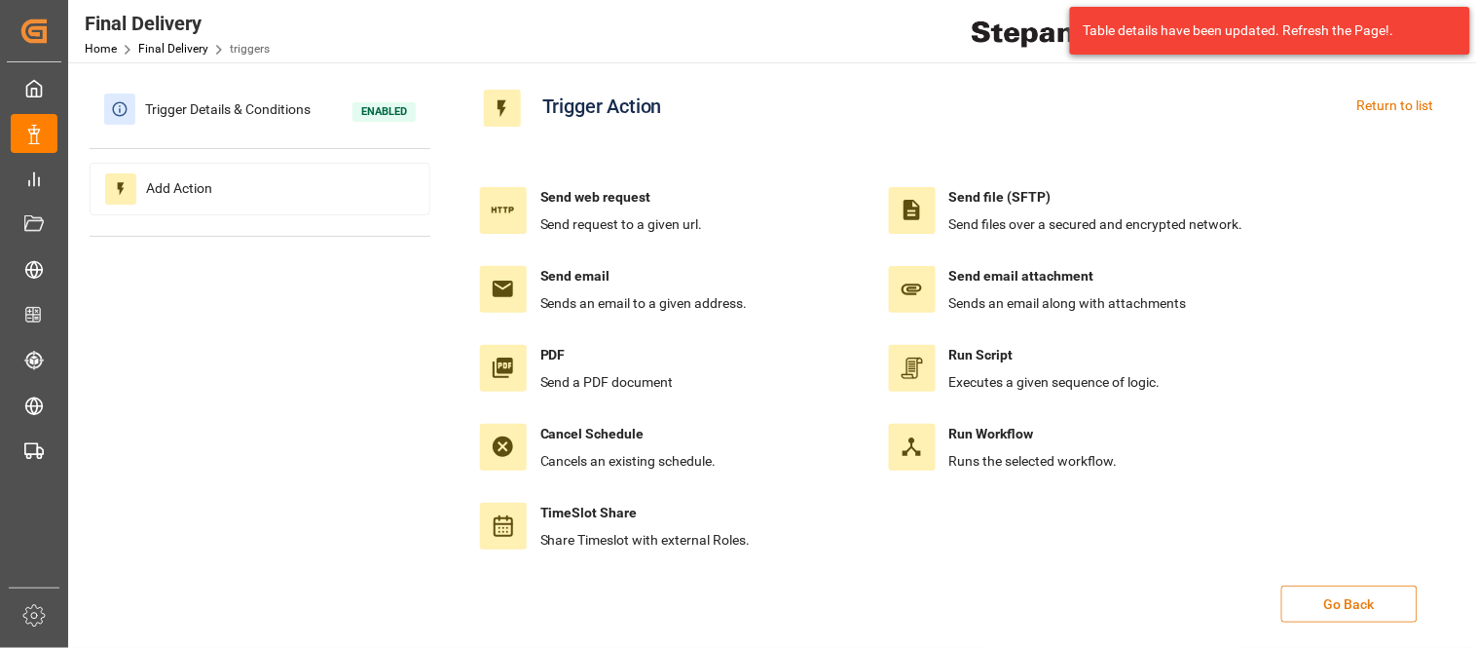
click at [1321, 597] on button "Go Back" at bounding box center [1350, 603] width 136 height 37
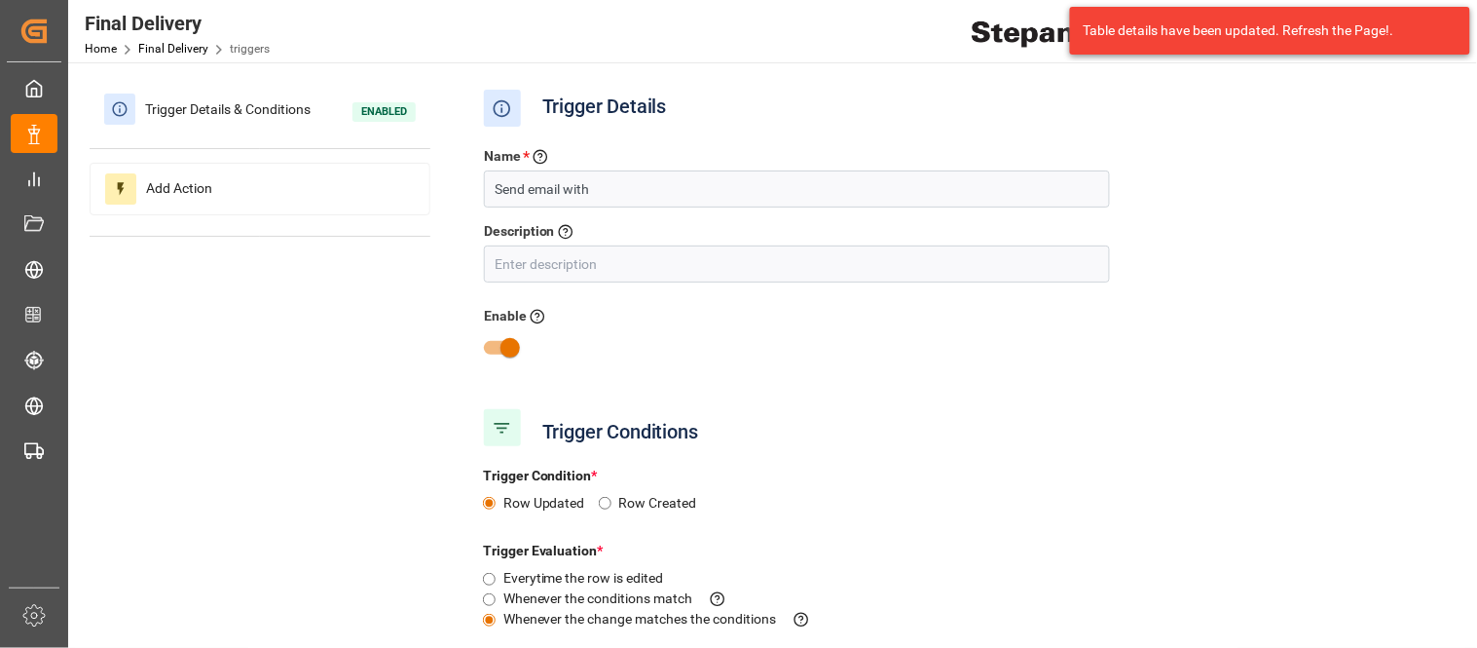
click at [1273, 150] on div "Name * Enter a name to the trigger Send email with Description Describe the tri…" at bounding box center [960, 267] width 983 height 271
click at [1272, 123] on div "Trigger Details" at bounding box center [960, 108] width 983 height 49
click at [910, 99] on div "Trigger Details" at bounding box center [960, 108] width 983 height 49
click at [397, 44] on div "Final Delivery Home Final Delivery triggers Stepan 1 Notifications Only show un…" at bounding box center [766, 31] width 1423 height 62
click at [1254, 109] on div "Trigger Details" at bounding box center [960, 108] width 983 height 49
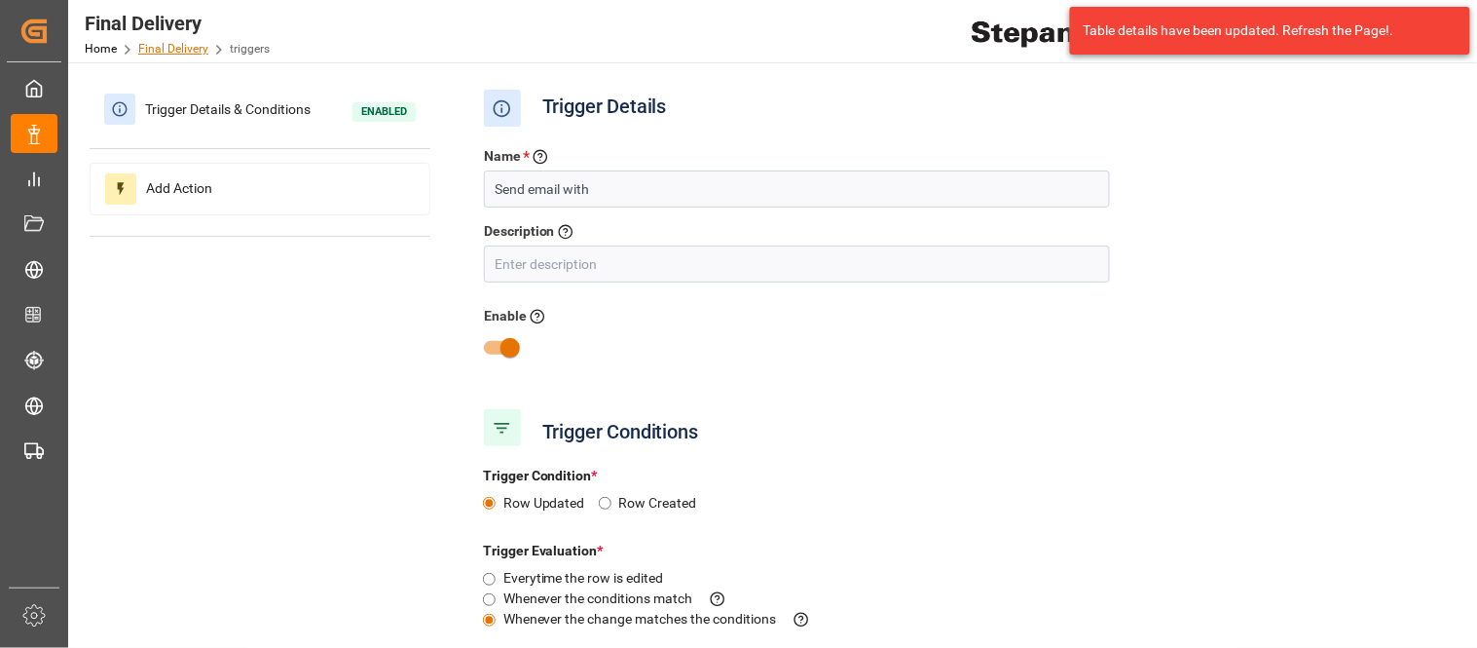
click at [179, 46] on link "Final Delivery" at bounding box center [173, 49] width 70 height 14
